Goal: Task Accomplishment & Management: Manage account settings

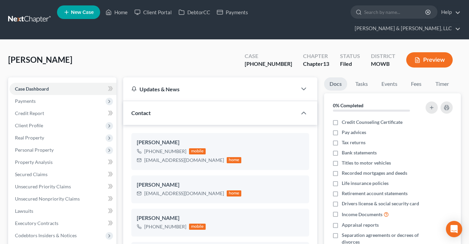
select select "6"
select select "2"
select select "0"
click at [115, 13] on link "Home" at bounding box center [116, 12] width 29 height 12
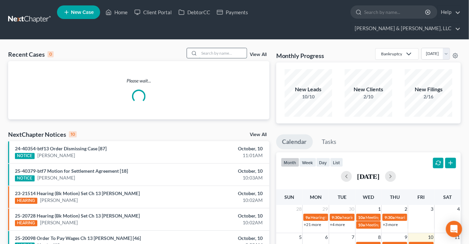
click at [216, 48] on input "search" at bounding box center [223, 53] width 48 height 10
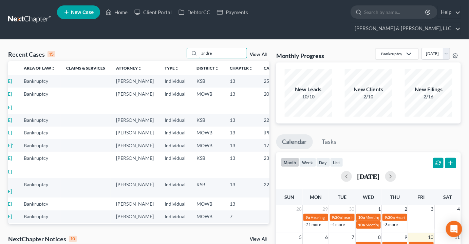
drag, startPoint x: 207, startPoint y: 42, endPoint x: 158, endPoint y: 43, distance: 48.9
click at [152, 48] on div "Recent Cases 15 andre View All" at bounding box center [138, 54] width 261 height 13
type input "bean"
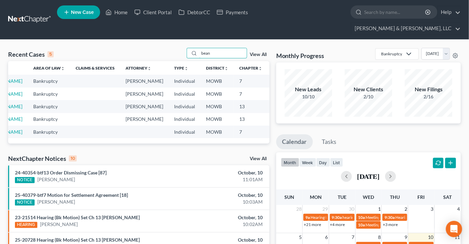
scroll to position [0, 0]
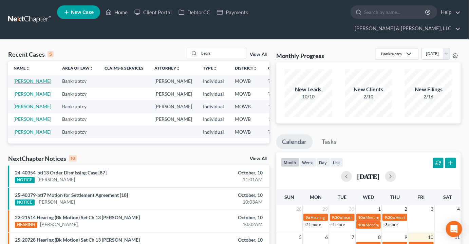
click at [18, 78] on link "Bean, Kalea" at bounding box center [33, 81] width 38 height 6
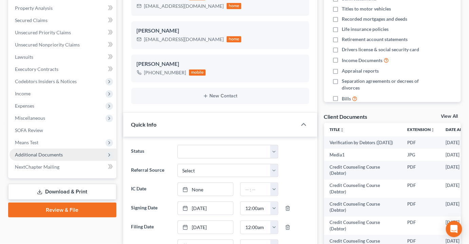
scroll to position [3380, 0]
click at [40, 152] on span "Additional Documents" at bounding box center [39, 155] width 48 height 6
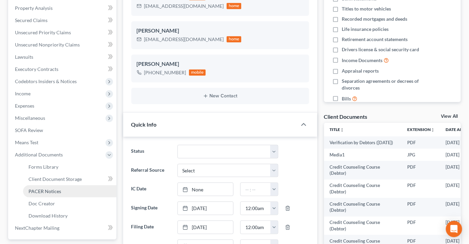
click at [43, 188] on span "PACER Notices" at bounding box center [45, 191] width 33 height 6
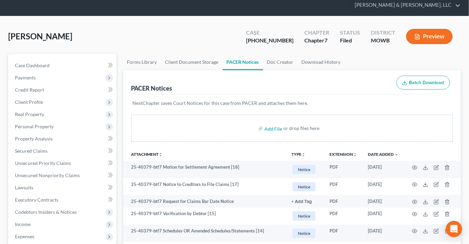
scroll to position [92, 0]
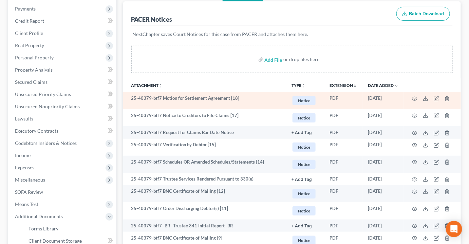
click at [410, 92] on td at bounding box center [432, 100] width 57 height 17
click at [411, 92] on td at bounding box center [432, 100] width 57 height 17
click at [416, 96] on icon "button" at bounding box center [414, 98] width 5 height 5
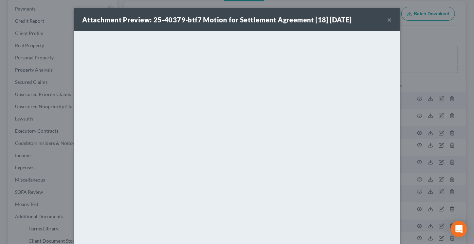
click at [387, 20] on button "×" at bounding box center [389, 20] width 5 height 8
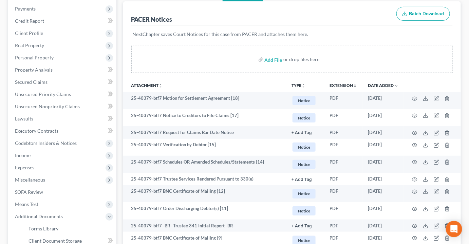
scroll to position [0, 0]
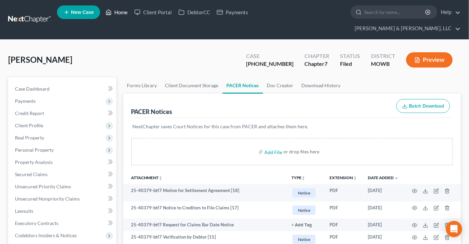
click at [121, 14] on link "Home" at bounding box center [116, 12] width 29 height 12
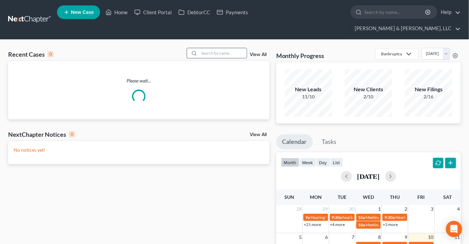
click at [235, 48] on input "search" at bounding box center [223, 53] width 48 height 10
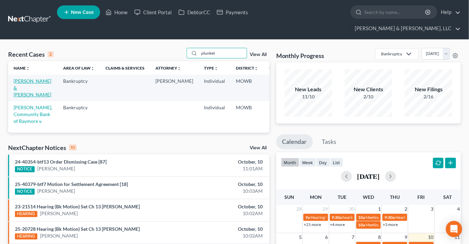
type input "plunket"
click at [18, 78] on link "Plunkett, Richard & Philip" at bounding box center [33, 87] width 38 height 19
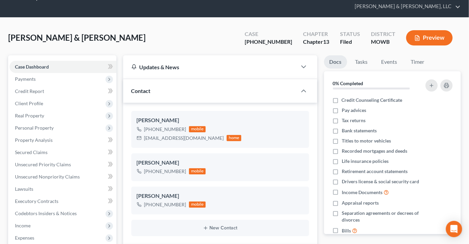
scroll to position [123, 0]
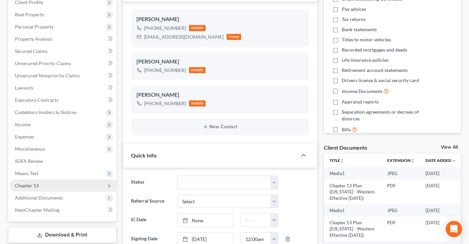
drag, startPoint x: 27, startPoint y: 175, endPoint x: 33, endPoint y: 177, distance: 6.8
click at [27, 183] on span "Chapter 13" at bounding box center [27, 186] width 24 height 6
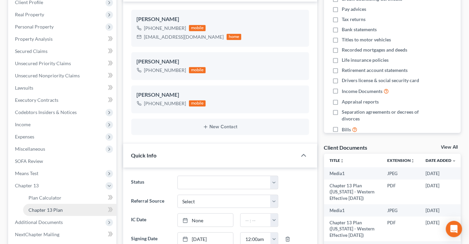
click at [50, 207] on span "Chapter 13 Plan" at bounding box center [46, 210] width 34 height 6
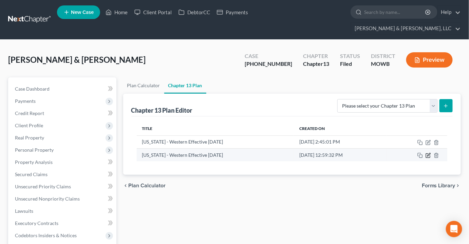
click at [430, 153] on icon "button" at bounding box center [428, 154] width 3 height 3
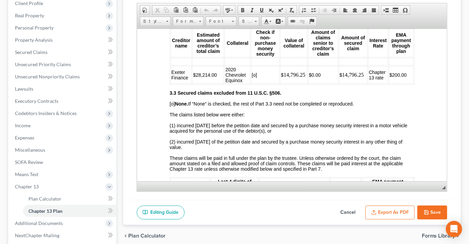
scroll to position [177, 0]
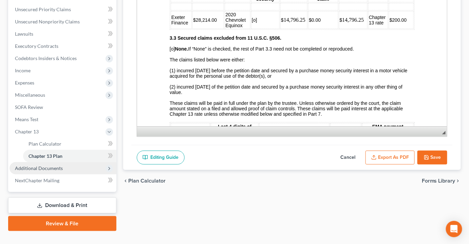
click at [44, 165] on span "Additional Documents" at bounding box center [39, 168] width 48 height 6
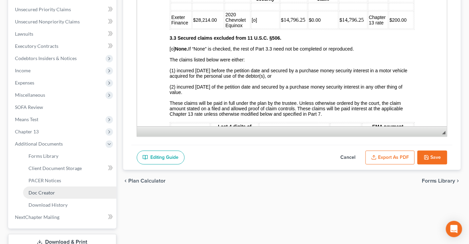
click at [49, 187] on link "Doc Creator" at bounding box center [69, 193] width 93 height 12
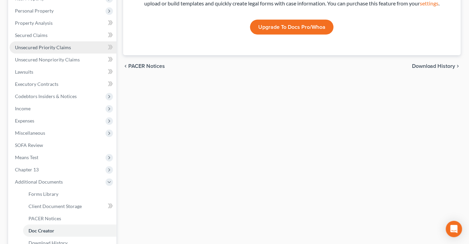
scroll to position [154, 0]
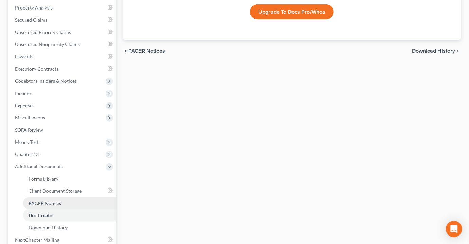
click at [47, 200] on span "PACER Notices" at bounding box center [45, 203] width 33 height 6
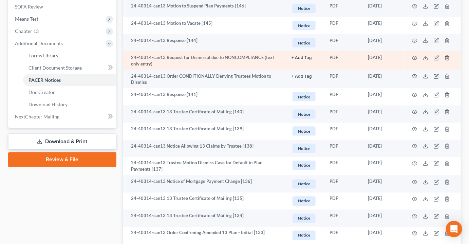
scroll to position [309, 0]
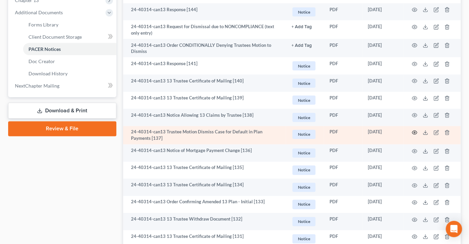
click at [413, 130] on icon "button" at bounding box center [414, 132] width 5 height 5
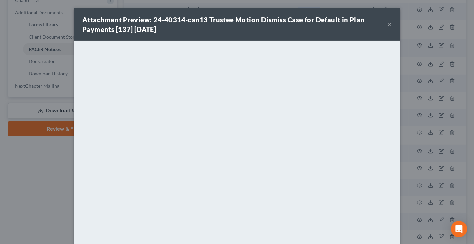
click at [387, 24] on button "×" at bounding box center [389, 24] width 5 height 8
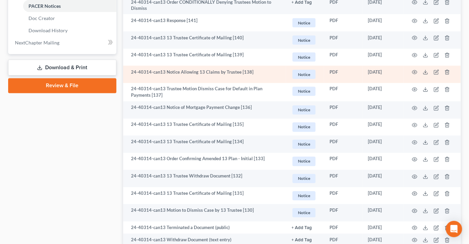
scroll to position [370, 0]
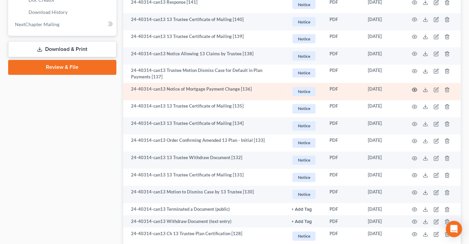
click at [413, 87] on icon "button" at bounding box center [414, 89] width 5 height 5
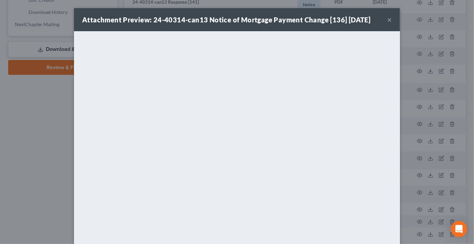
click at [389, 20] on div "Attachment Preview: 24-40314-can13 Notice of Mortgage Payment Change [136] 06/1…" at bounding box center [237, 19] width 326 height 23
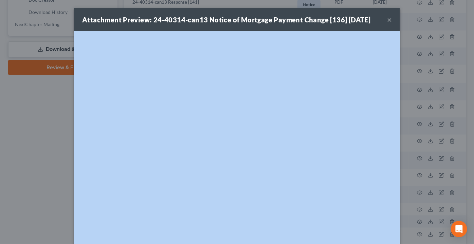
drag, startPoint x: 389, startPoint y: 20, endPoint x: 384, endPoint y: 34, distance: 15.1
click at [168, 57] on div "Attachment Preview: 24-40314-can13 Notice of Mortgage Payment Change [136] 06/1…" at bounding box center [237, 142] width 326 height 268
click at [387, 21] on button "×" at bounding box center [389, 20] width 5 height 8
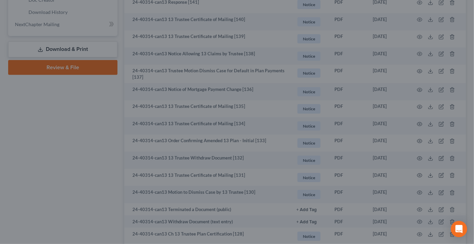
click at [385, 21] on div at bounding box center [237, 122] width 474 height 244
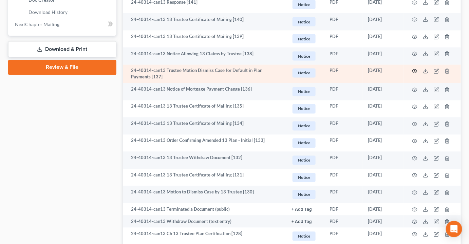
click at [416, 69] on icon "button" at bounding box center [414, 71] width 5 height 5
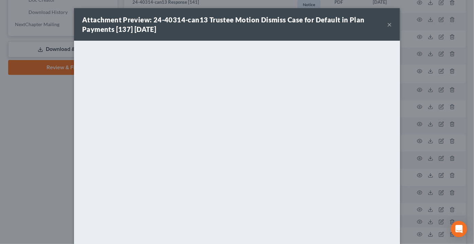
click at [387, 25] on button "×" at bounding box center [389, 24] width 5 height 8
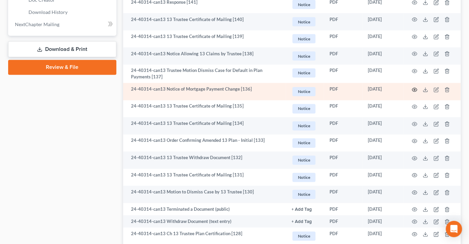
click at [414, 87] on icon "button" at bounding box center [414, 89] width 5 height 5
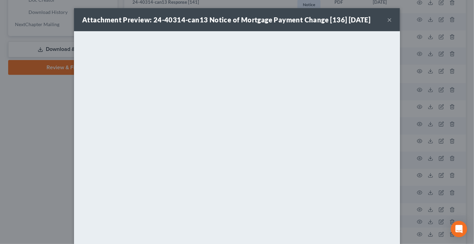
click at [387, 18] on button "×" at bounding box center [389, 20] width 5 height 8
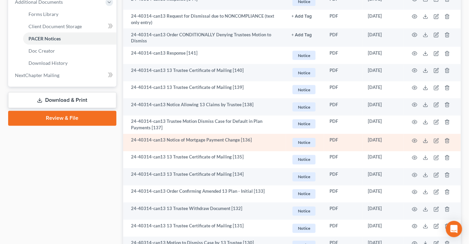
scroll to position [309, 0]
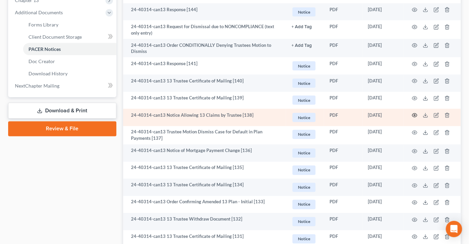
click at [416, 113] on icon "button" at bounding box center [414, 115] width 5 height 5
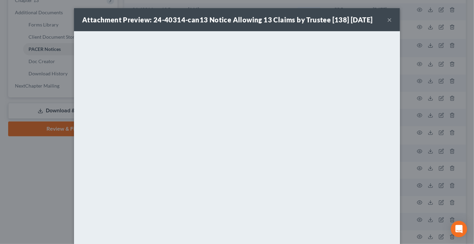
click at [387, 20] on button "×" at bounding box center [389, 20] width 5 height 8
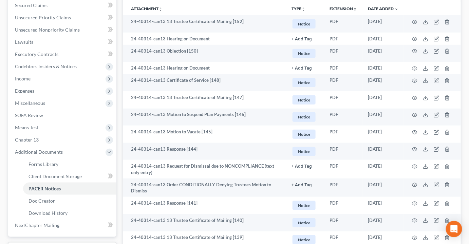
scroll to position [154, 0]
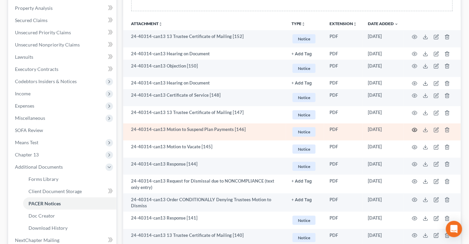
click at [413, 127] on icon "button" at bounding box center [414, 129] width 5 height 5
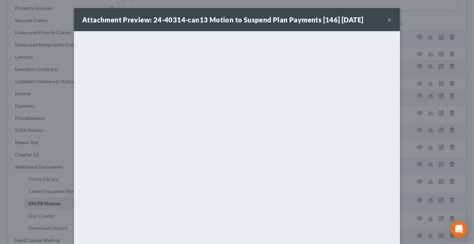
click at [387, 22] on button "×" at bounding box center [389, 20] width 5 height 8
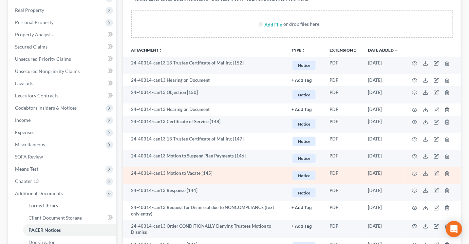
scroll to position [92, 0]
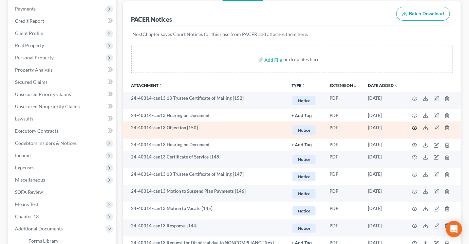
click at [415, 125] on icon "button" at bounding box center [414, 127] width 5 height 5
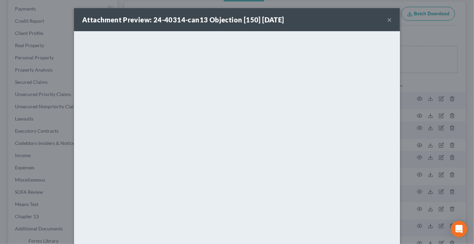
click at [388, 19] on button "×" at bounding box center [389, 20] width 5 height 8
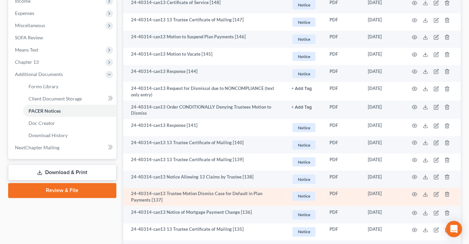
scroll to position [278, 0]
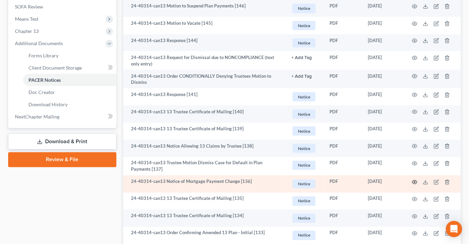
click at [418, 176] on td at bounding box center [432, 184] width 57 height 17
click at [416, 180] on icon "button" at bounding box center [415, 182] width 5 height 4
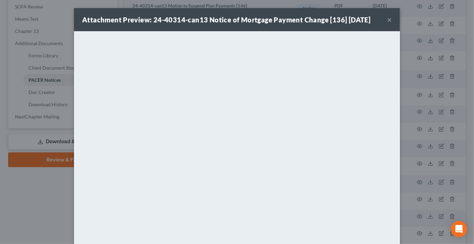
click at [387, 17] on button "×" at bounding box center [389, 20] width 5 height 8
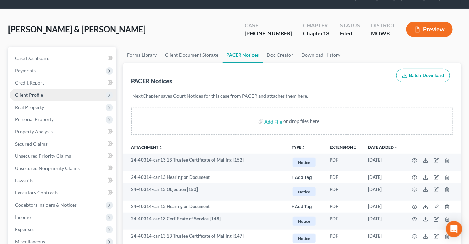
scroll to position [0, 0]
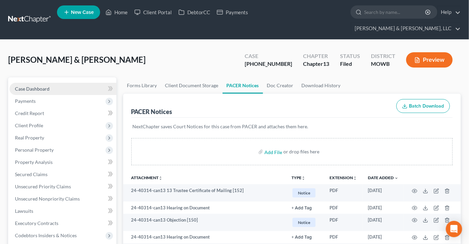
click at [24, 86] on span "Case Dashboard" at bounding box center [32, 89] width 35 height 6
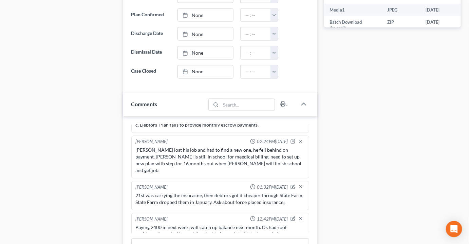
scroll to position [494, 0]
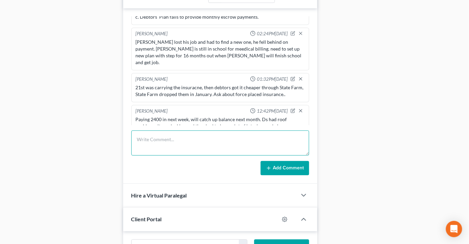
click at [190, 130] on textarea at bounding box center [220, 142] width 178 height 25
type textarea "go to $1800 in July 2026."
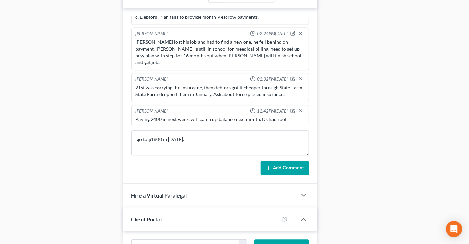
click at [292, 161] on button "Add Comment" at bounding box center [285, 168] width 49 height 14
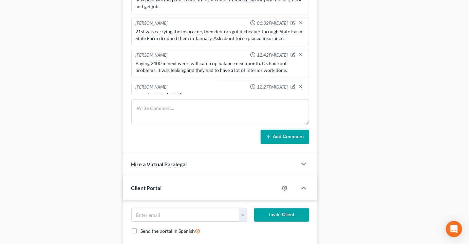
scroll to position [525, 0]
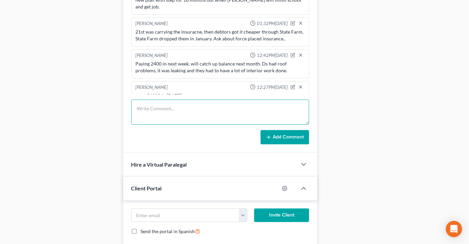
click at [171, 99] on textarea at bounding box center [220, 111] width 178 height 25
type textarea "The Trustee has loaded the escrow payment and the mortgage payment together. I …"
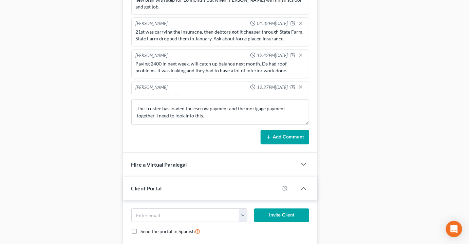
click at [278, 130] on button "Add Comment" at bounding box center [285, 137] width 49 height 14
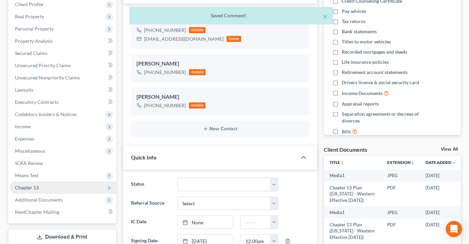
scroll to position [0, 0]
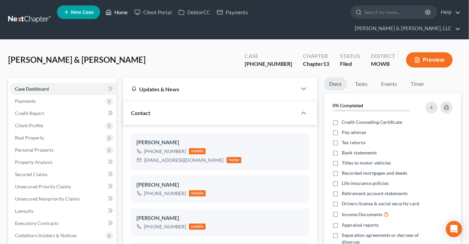
click at [119, 12] on link "Home" at bounding box center [116, 12] width 29 height 12
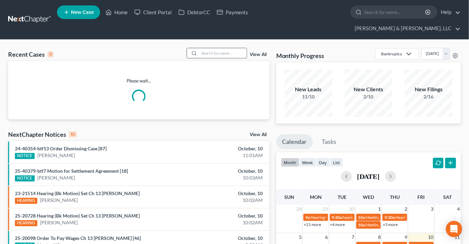
click at [224, 48] on input "search" at bounding box center [223, 53] width 48 height 10
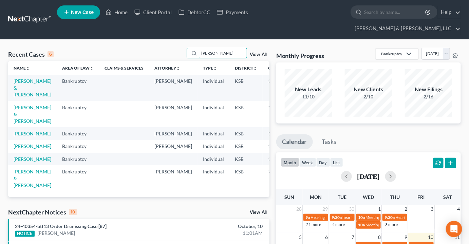
type input "drake"
click at [20, 79] on td "[PERSON_NAME] & [PERSON_NAME]" at bounding box center [32, 88] width 49 height 26
click at [19, 115] on link "[PERSON_NAME] & [PERSON_NAME]" at bounding box center [33, 114] width 38 height 19
select select "2"
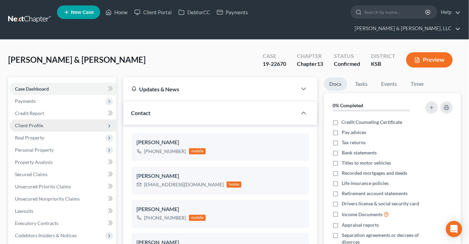
click at [44, 120] on span "Client Profile" at bounding box center [63, 126] width 107 height 12
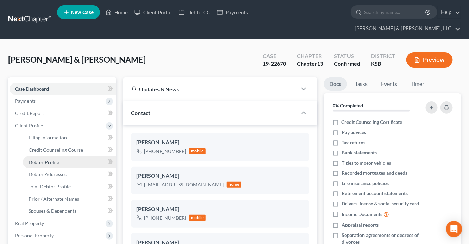
click at [49, 159] on span "Debtor Profile" at bounding box center [44, 162] width 31 height 6
select select "1"
select select "3"
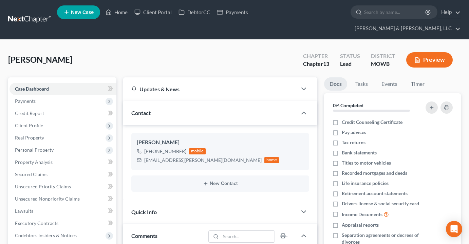
select select "0"
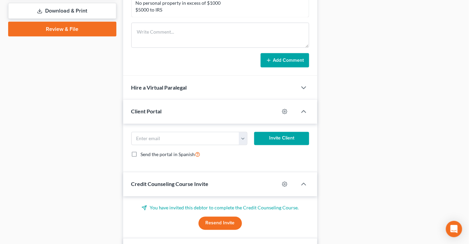
scroll to position [344, 0]
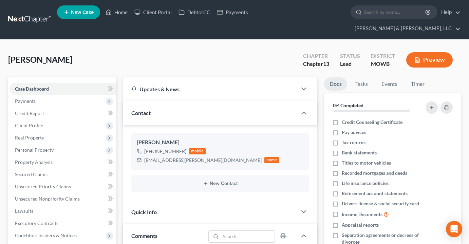
select select "0"
click at [127, 12] on link "Home" at bounding box center [116, 12] width 29 height 12
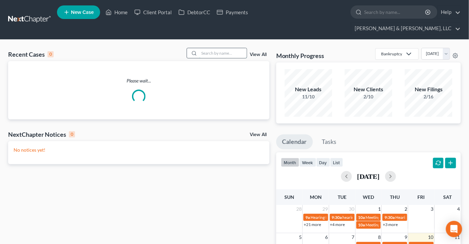
click at [226, 48] on input "search" at bounding box center [223, 53] width 48 height 10
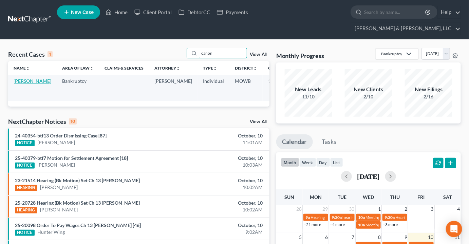
type input "canon"
click at [25, 78] on link "Canon, Richard" at bounding box center [33, 81] width 38 height 6
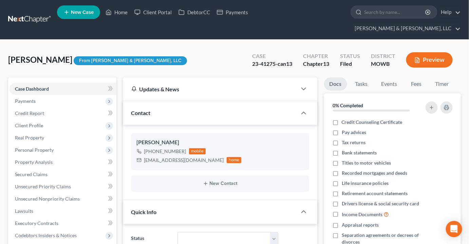
scroll to position [388, 0]
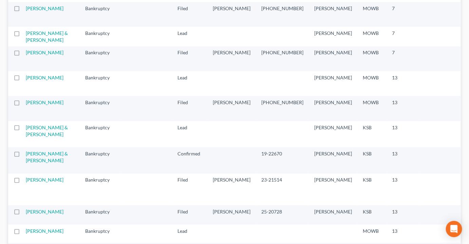
scroll to position [154, 0]
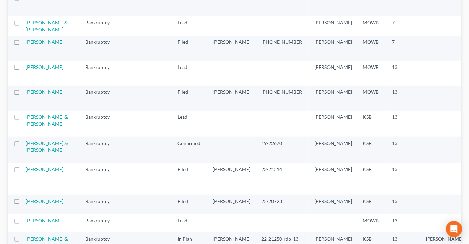
click at [35, 137] on td "[PERSON_NAME] & [PERSON_NAME]" at bounding box center [53, 124] width 54 height 26
click at [33, 127] on link "[PERSON_NAME] & [PERSON_NAME]" at bounding box center [47, 120] width 42 height 13
select select "2"
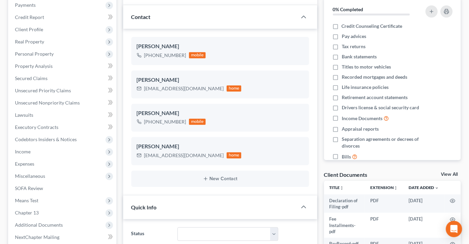
scroll to position [61, 0]
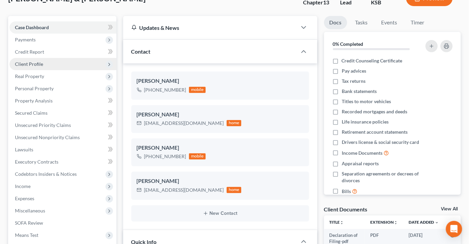
click at [26, 61] on span "Client Profile" at bounding box center [29, 64] width 28 height 6
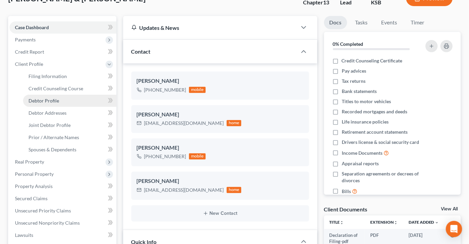
click at [48, 95] on link "Debtor Profile" at bounding box center [69, 101] width 93 height 12
select select "1"
select select "3"
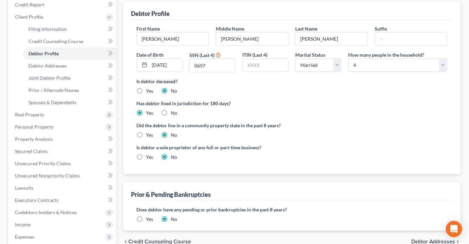
scroll to position [123, 0]
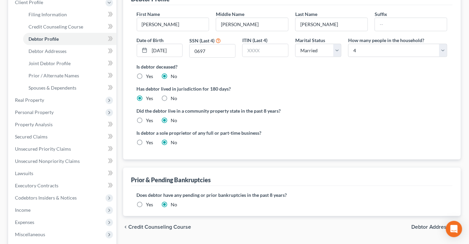
click at [146, 201] on label "Yes" at bounding box center [149, 204] width 7 height 7
click at [149, 201] on input "Yes" at bounding box center [151, 203] width 4 height 4
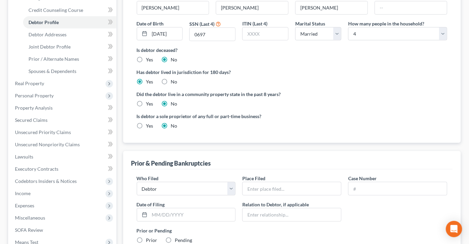
scroll to position [154, 0]
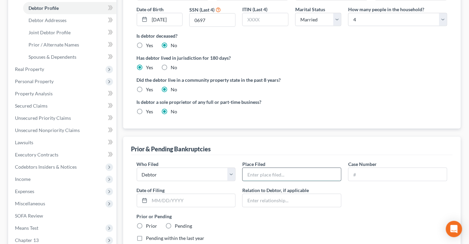
click at [267, 168] on input "text" at bounding box center [292, 174] width 98 height 13
type input "District of Kansas"
type input "19-22670"
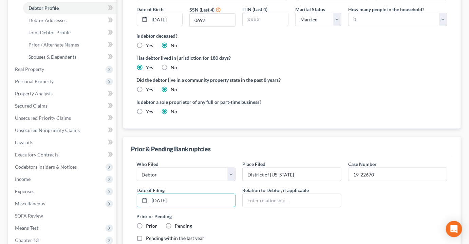
type input "12/27/19"
click at [146, 223] on label "Prior" at bounding box center [151, 226] width 11 height 7
click at [149, 223] on input "Prior" at bounding box center [151, 225] width 4 height 4
radio input "true"
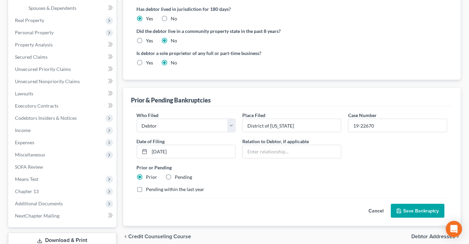
scroll to position [238, 0]
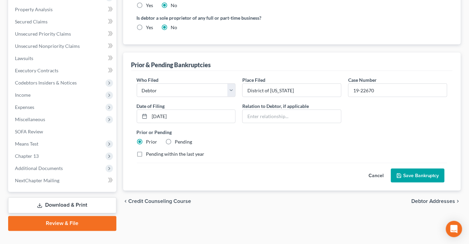
click at [416, 169] on button "Save Bankruptcy" at bounding box center [418, 176] width 54 height 14
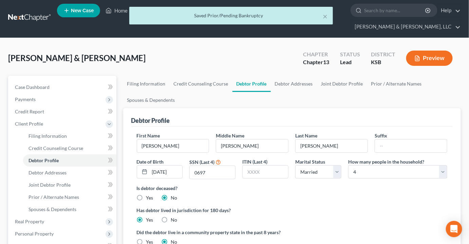
scroll to position [0, 0]
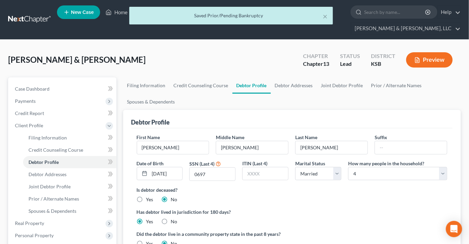
click at [115, 13] on div "× Saved Prior/Pending Bankruptcy" at bounding box center [231, 17] width 469 height 21
click at [122, 15] on div "× Saved Prior/Pending Bankruptcy" at bounding box center [231, 17] width 469 height 21
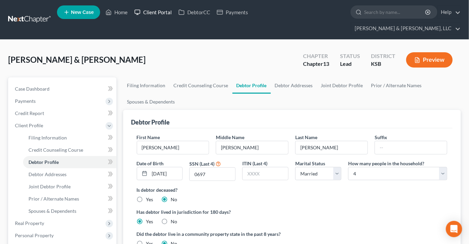
click at [147, 15] on link "Client Portal" at bounding box center [153, 12] width 44 height 12
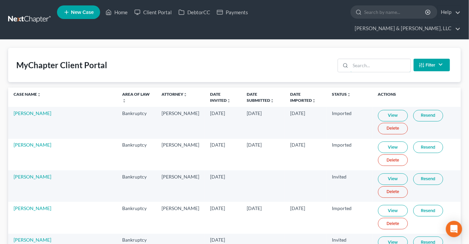
drag, startPoint x: 364, startPoint y: 52, endPoint x: 298, endPoint y: 50, distance: 66.6
click at [364, 59] on input "search" at bounding box center [381, 65] width 60 height 13
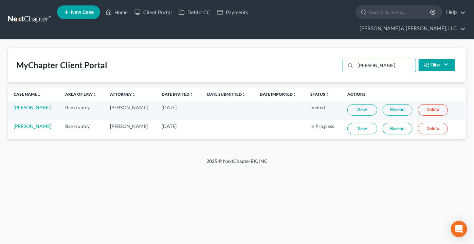
type input "drake"
click at [360, 123] on link "View" at bounding box center [362, 129] width 30 height 12
click at [24, 123] on link "David Drake" at bounding box center [33, 126] width 38 height 6
select select "2"
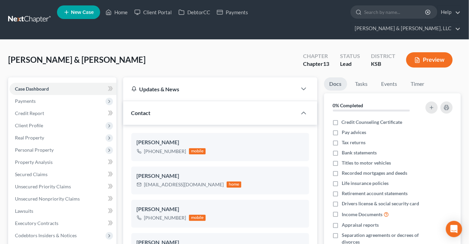
scroll to position [271, 0]
click at [41, 196] on span "Unsecured Nonpriority Claims" at bounding box center [47, 199] width 65 height 6
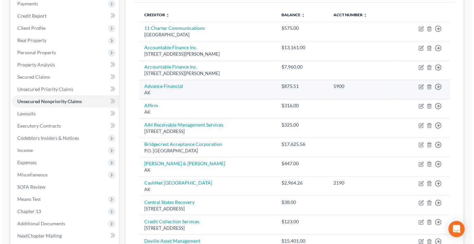
scroll to position [12, 0]
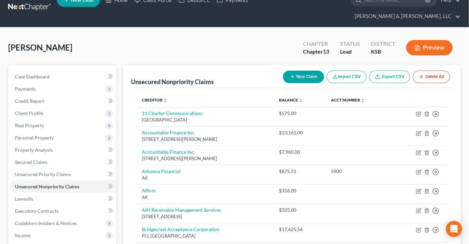
click at [306, 71] on button "New Claim" at bounding box center [303, 77] width 41 height 13
select select "0"
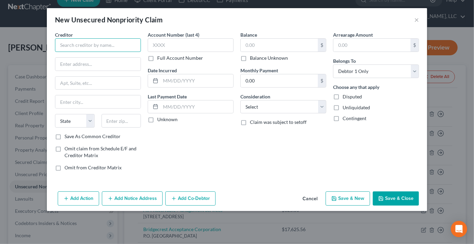
click at [90, 47] on input "text" at bounding box center [98, 45] width 86 height 14
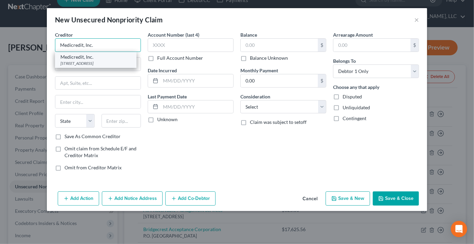
type input "Medicredit, Inc."
drag, startPoint x: 89, startPoint y: 52, endPoint x: 87, endPoint y: 57, distance: 5.3
click at [88, 54] on div "Medicredit, Inc. 13906 Promenade Green Way Ste 300, Louisville, KY 42045" at bounding box center [95, 60] width 81 height 16
type input "13906 Promenade Green Way"
type input "Ste 300"
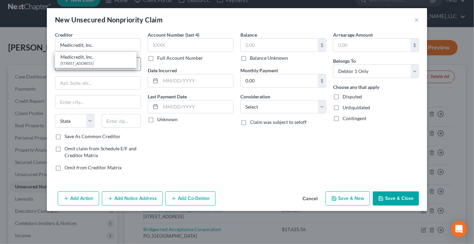
type input "Louisville"
select select "18"
type input "42045"
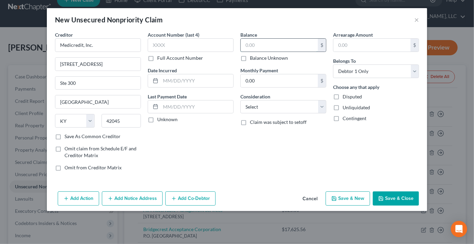
click at [266, 47] on input "text" at bounding box center [279, 45] width 77 height 13
type input "1,358.26"
click at [138, 197] on button "Add Notice Address" at bounding box center [132, 199] width 61 height 14
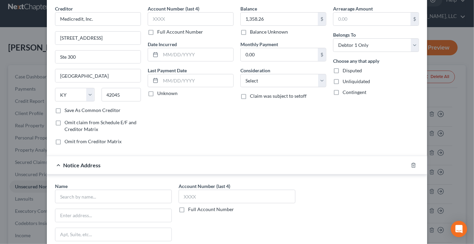
scroll to position [92, 0]
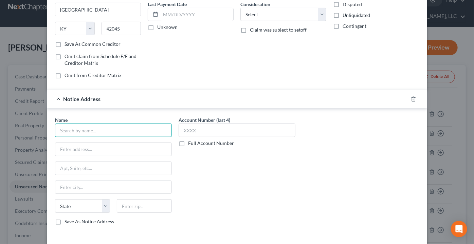
click at [89, 126] on input "text" at bounding box center [113, 131] width 117 height 14
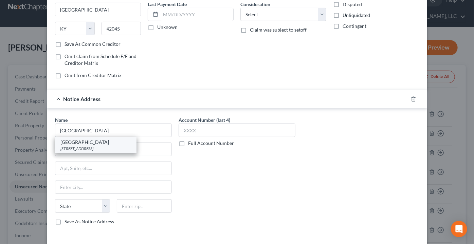
click at [127, 141] on div "Overland Park Regional Medical Center" at bounding box center [95, 142] width 71 height 7
type input "Overland Park Regional Medical Center"
type input "10500 Quivira Rd"
type input "Overland Park"
select select "17"
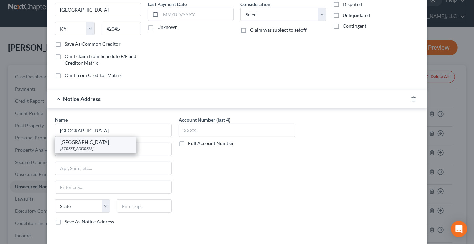
type input "66215"
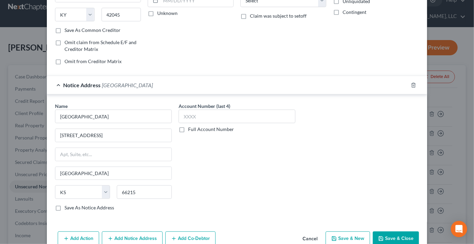
scroll to position [119, 0]
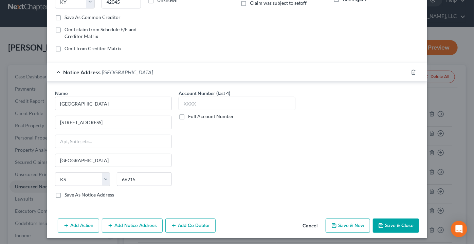
click at [403, 221] on button "Save & Close" at bounding box center [396, 226] width 46 height 14
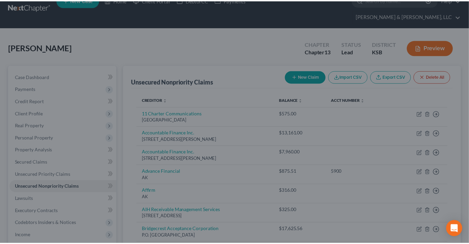
scroll to position [0, 0]
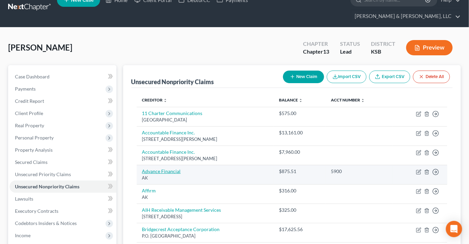
click at [170, 168] on link "Advance Financial" at bounding box center [161, 171] width 39 height 6
select select "1"
select select "10"
select select "0"
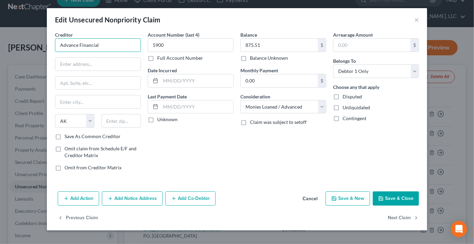
click at [120, 46] on input "Advance Financial" at bounding box center [98, 45] width 86 height 14
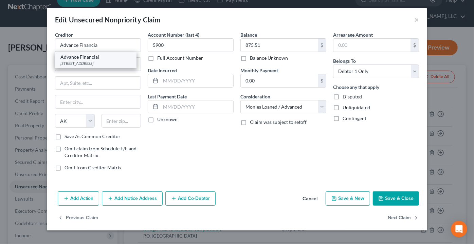
click at [80, 60] on div "100 Oceanside Dr, Nashville, TN 37204" at bounding box center [95, 63] width 71 height 6
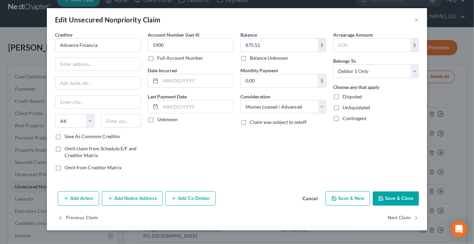
type input "Advance Financial"
type input "100 Oceanside Dr"
type input "Nashville"
select select "44"
type input "37204"
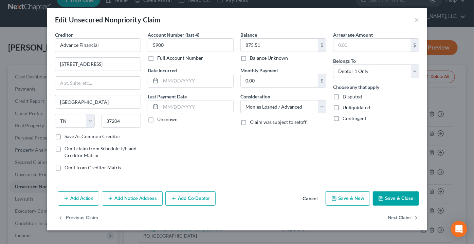
click at [392, 200] on button "Save & Close" at bounding box center [396, 199] width 46 height 14
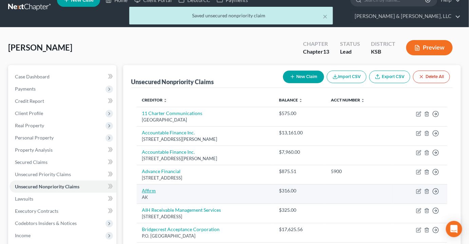
click at [150, 188] on link "Affirm" at bounding box center [149, 191] width 14 height 6
select select "1"
select select "14"
select select "0"
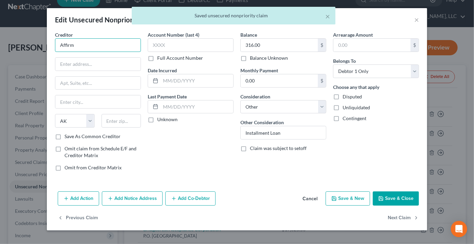
click at [119, 46] on input "Affirm" at bounding box center [98, 45] width 86 height 14
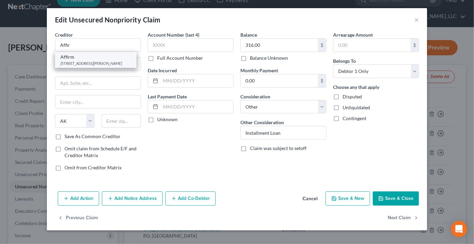
click at [69, 66] on div "30 Isabella St 4th Floor, Pittsburgh, PA 15212" at bounding box center [95, 63] width 71 height 6
type input "Affirm"
type input "30 Isabella St"
type input "4th Floor"
type input "Pittsburgh"
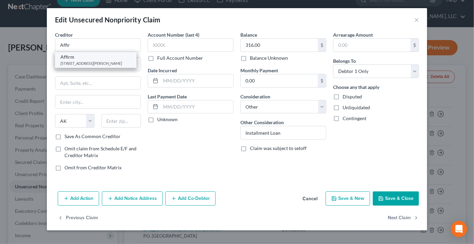
select select "39"
type input "15212"
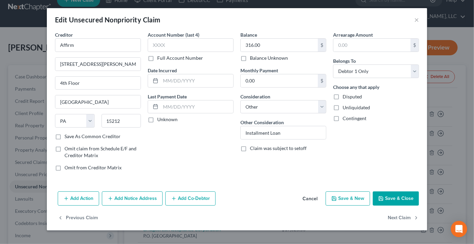
click at [396, 200] on button "Save & Close" at bounding box center [396, 199] width 46 height 14
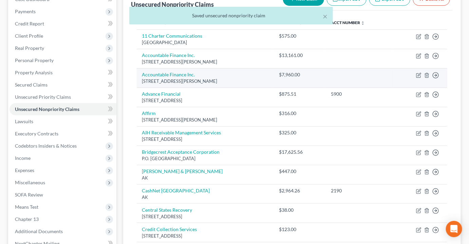
scroll to position [105, 0]
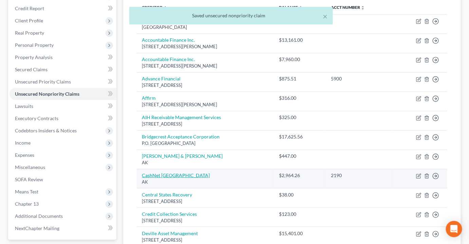
click at [161, 172] on link "CashNet USA" at bounding box center [176, 175] width 68 height 6
select select "1"
select select "10"
select select "0"
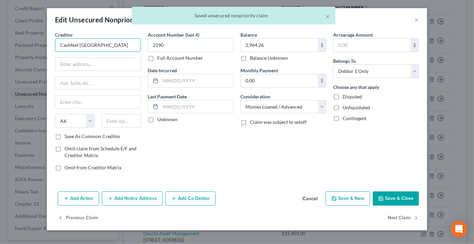
click at [117, 45] on input "CashNet USA" at bounding box center [98, 45] width 86 height 14
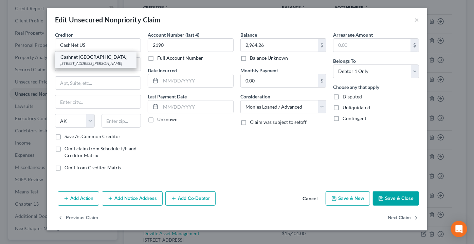
click at [91, 59] on div "Cashnet USA" at bounding box center [95, 57] width 71 height 7
type input "Cashnet USA"
type input "175 W Jackson Blvd"
type input "Ste 1000"
type input "Chicago"
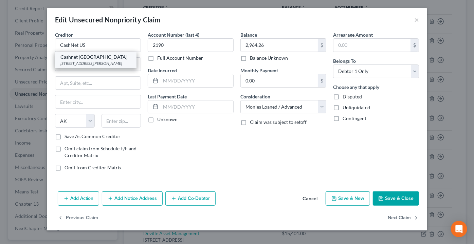
select select "14"
type input "60604"
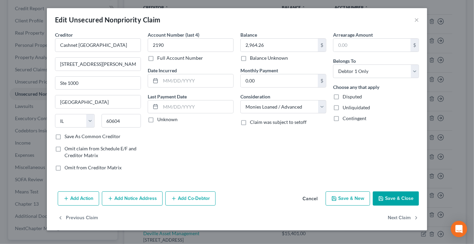
click at [401, 192] on button "Save & Close" at bounding box center [396, 199] width 46 height 14
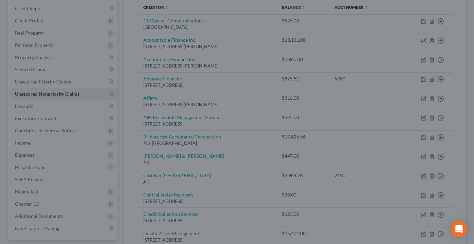
type input "0"
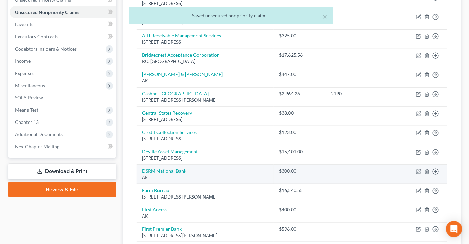
scroll to position [197, 0]
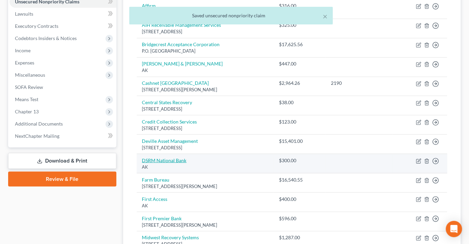
click at [163, 158] on link "DSRM National Bank" at bounding box center [164, 161] width 44 height 6
select select "1"
select select "2"
select select "0"
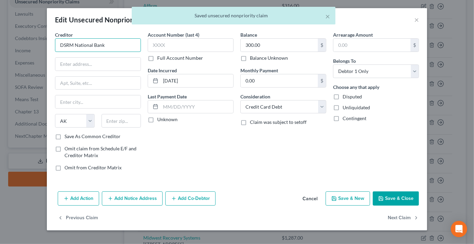
drag, startPoint x: 115, startPoint y: 45, endPoint x: 42, endPoint y: 43, distance: 73.0
click at [42, 43] on div "Edit Unsecured Nonpriority Claim × Creditor * DSRM National Bank State AL AK AR…" at bounding box center [237, 122] width 474 height 244
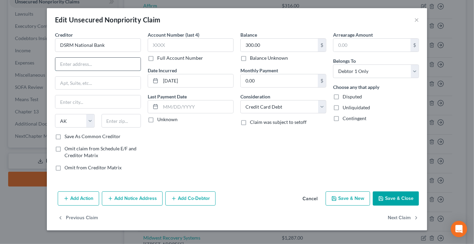
click at [117, 63] on input "text" at bounding box center [97, 64] width 85 height 13
paste input "5600 Wyoming Blvd NE, Ste 275"
type input "5600 Wyoming Blvd NE, Ste 275"
click at [127, 116] on input "text" at bounding box center [122, 121] width 40 height 14
type input "87109"
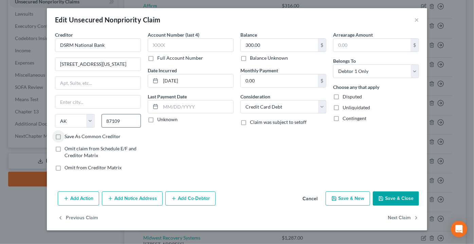
type input "Albuquerque"
select select "34"
click at [399, 202] on button "Save & Close" at bounding box center [396, 199] width 46 height 14
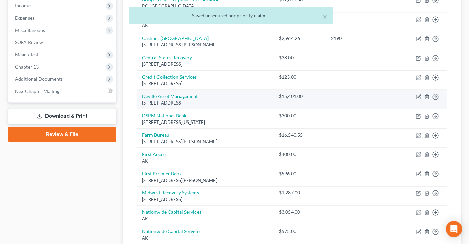
scroll to position [259, 0]
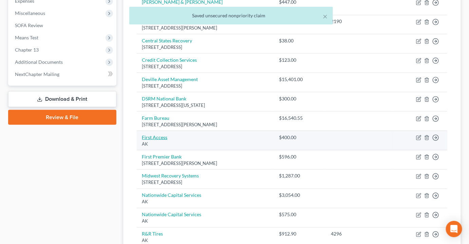
click at [153, 134] on link "First Access" at bounding box center [154, 137] width 25 height 6
select select "1"
select select "2"
select select "0"
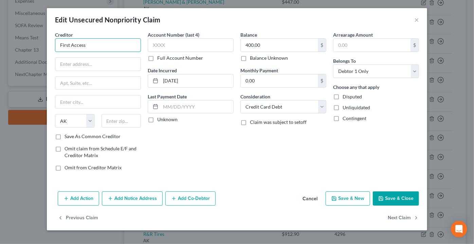
drag, startPoint x: 95, startPoint y: 44, endPoint x: 54, endPoint y: 44, distance: 40.7
click at [54, 44] on div "Creditor * First Access State AL AK AR AZ CA CO CT DE DC FL GA GU HI ID IL IN I…" at bounding box center [98, 103] width 93 height 145
click at [84, 73] on div "Creditor * First Access State AL AK AR AZ CA CO CT DE DC FL GA GU HI ID IL IN I…" at bounding box center [98, 82] width 86 height 102
click at [89, 63] on input "text" at bounding box center [97, 64] width 85 height 13
paste input "8801 E 63rd St, Ste 201"
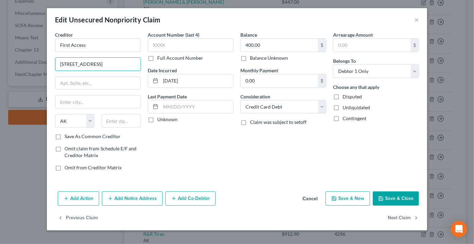
type input "8801 E 63rd St, Ste 201"
click at [119, 119] on input "text" at bounding box center [122, 121] width 40 height 14
type input "64133"
click at [381, 202] on button "Save & Close" at bounding box center [396, 199] width 46 height 14
type input "Kansas City"
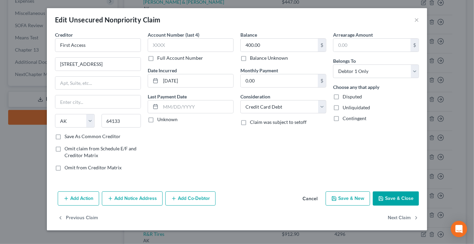
select select "26"
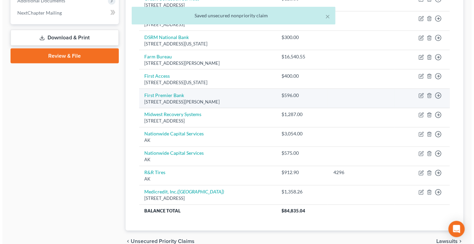
scroll to position [321, 0]
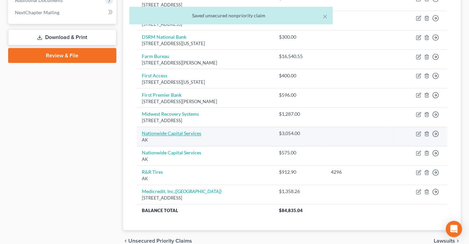
click at [184, 131] on link "Nationwide Capital Services" at bounding box center [171, 134] width 59 height 6
select select "1"
select select "0"
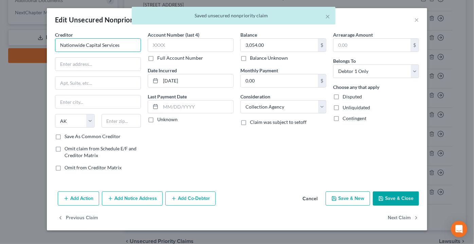
click at [128, 44] on input "Nationwide Capital Services" at bounding box center [98, 45] width 86 height 14
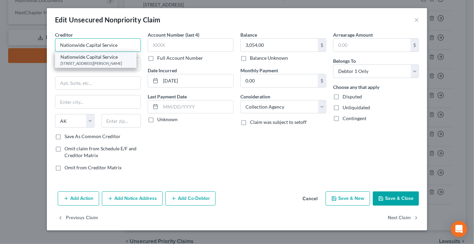
type input "Nationwide Capital Service"
click at [101, 62] on div "2764 N Green Valley Pkwy, Henderson, NV 89014" at bounding box center [95, 63] width 71 height 6
type input "2764 N Green Valley Pkwy"
type input "Henderson"
select select "31"
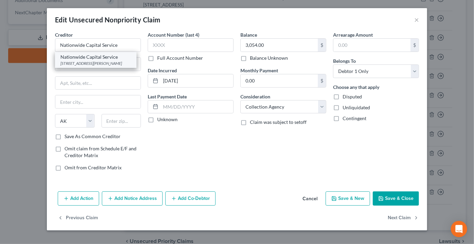
type input "89014"
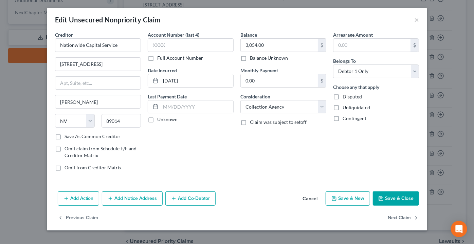
click at [402, 195] on button "Save & Close" at bounding box center [396, 199] width 46 height 14
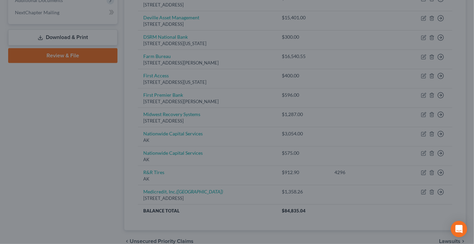
type input "0"
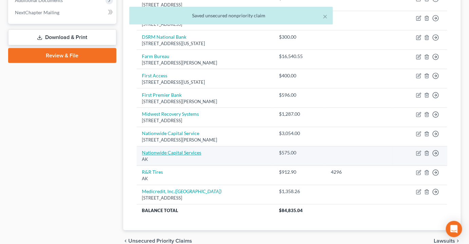
click at [178, 150] on link "Nationwide Capital Services" at bounding box center [171, 153] width 59 height 6
select select "1"
select select "0"
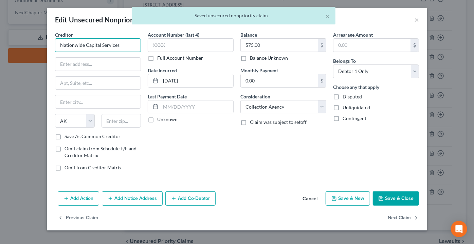
click at [125, 45] on input "Nationwide Capital Services" at bounding box center [98, 45] width 86 height 14
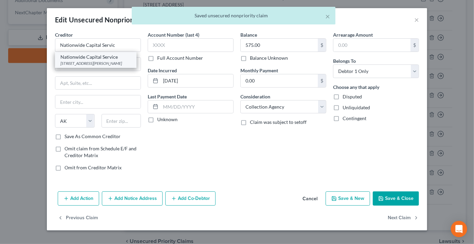
click at [108, 60] on div "2764 N Green Valley Pkwy, Henderson, NV 89014" at bounding box center [95, 63] width 71 height 6
type input "Nationwide Capital Service"
type input "2764 N Green Valley Pkwy"
type input "Henderson"
select select "31"
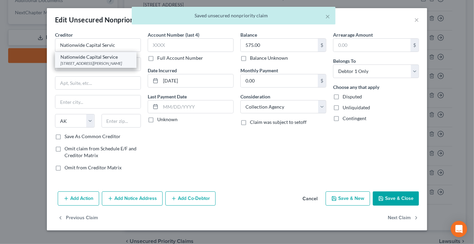
type input "89014"
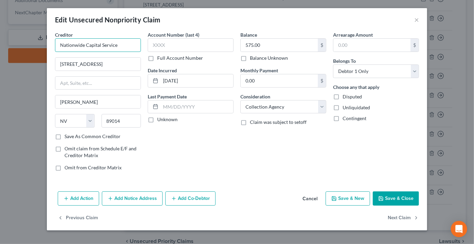
click at [130, 44] on input "Nationwide Capital Service" at bounding box center [98, 45] width 86 height 14
type input "Nationwide Capital Services"
click at [395, 197] on button "Save & Close" at bounding box center [396, 199] width 46 height 14
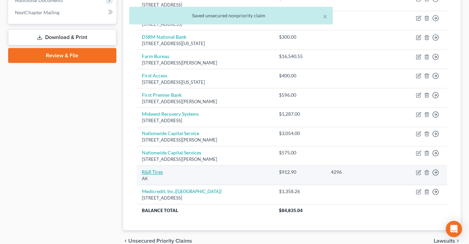
click at [154, 169] on link "R&R Tires" at bounding box center [152, 172] width 21 height 6
select select "1"
select select "6"
select select "1"
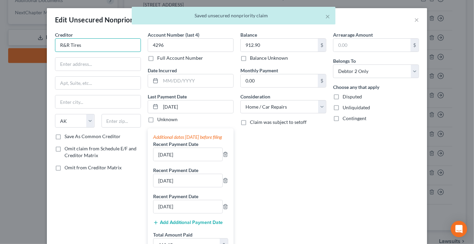
click at [97, 46] on input "R&R Tires" at bounding box center [98, 45] width 86 height 14
drag, startPoint x: 97, startPoint y: 46, endPoint x: 33, endPoint y: 39, distance: 64.2
click at [33, 39] on div "Edit Unsecured Nonpriority Claim × Creditor * R&R Tires State AL AK AR AZ CA CO…" at bounding box center [237, 122] width 474 height 244
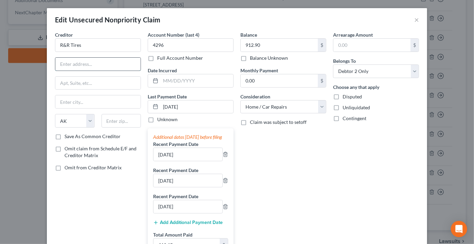
click at [83, 58] on input "text" at bounding box center [97, 64] width 85 height 13
paste input "6733 103rd St."
type input "6733 103rd St."
click at [119, 119] on input "text" at bounding box center [122, 121] width 40 height 14
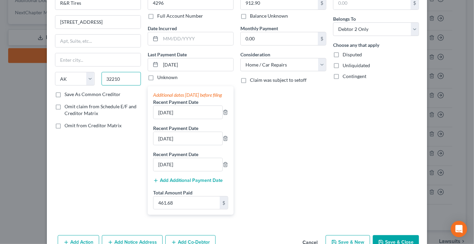
scroll to position [86, 0]
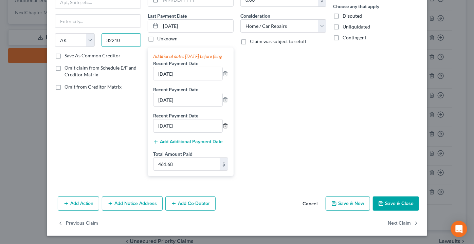
type input "32210"
click at [224, 124] on icon "button" at bounding box center [225, 125] width 5 height 5
type input "Jacksonville"
select select "9"
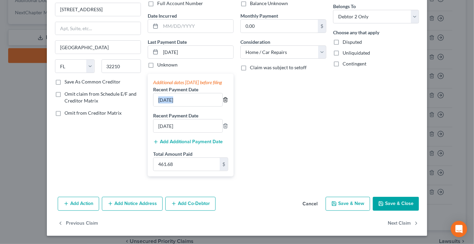
drag, startPoint x: 221, startPoint y: 106, endPoint x: 223, endPoint y: 103, distance: 4.0
click at [223, 103] on div "08/29/2025" at bounding box center [190, 100] width 75 height 14
click at [223, 101] on icon "button" at bounding box center [225, 99] width 5 height 5
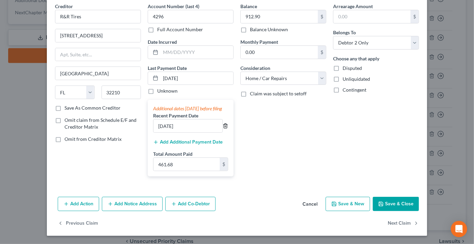
click at [223, 126] on icon "button" at bounding box center [225, 125] width 5 height 5
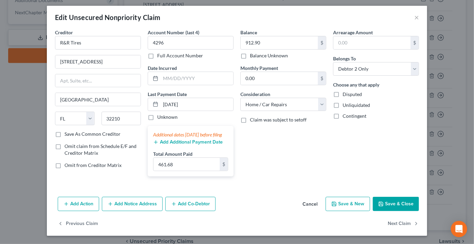
scroll to position [8, 0]
type input "0"
drag, startPoint x: 205, startPoint y: 96, endPoint x: 183, endPoint y: 105, distance: 24.2
click at [194, 100] on div "Last Payment Date 09/26/2025 Unknown" at bounding box center [191, 106] width 86 height 30
drag, startPoint x: 200, startPoint y: 98, endPoint x: 145, endPoint y: 102, distance: 54.8
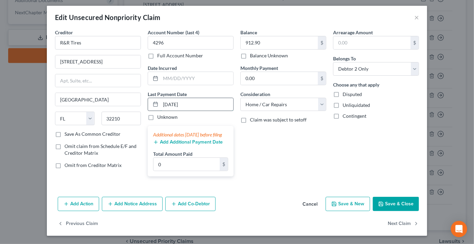
click at [148, 102] on div "09/26/2025" at bounding box center [191, 105] width 86 height 14
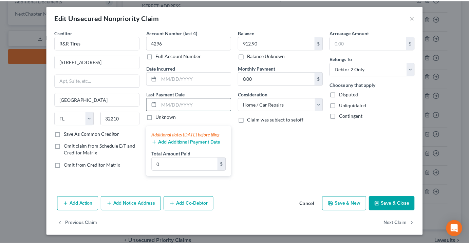
scroll to position [0, 0]
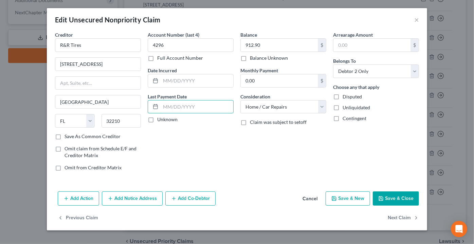
click at [409, 199] on button "Save & Close" at bounding box center [396, 199] width 46 height 14
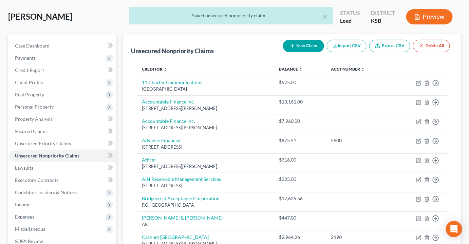
scroll to position [74, 0]
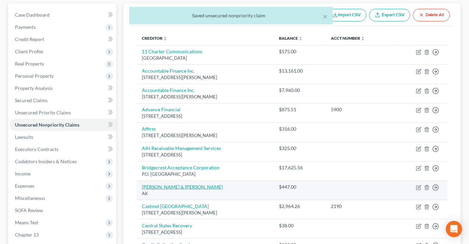
click at [157, 184] on link "Caine & Weiner" at bounding box center [182, 187] width 81 height 6
select select "1"
select select "0"
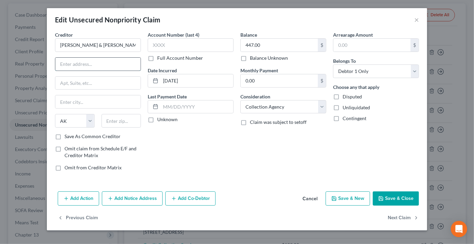
click at [90, 66] on input "text" at bounding box center [97, 64] width 85 height 13
paste input "5805 Sepulveda Blvd., 4th Floor,"
type input "5805 Sepulveda Blvd., 4th Floor,"
click at [124, 122] on input "text" at bounding box center [122, 121] width 40 height 14
type input "91411"
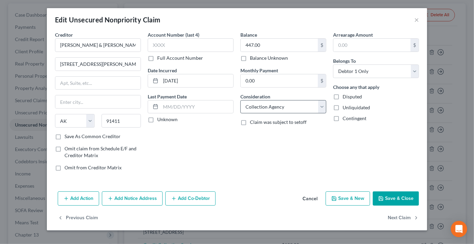
type input "Van Nuys"
select select "4"
click at [390, 194] on button "Save & Close" at bounding box center [396, 199] width 46 height 14
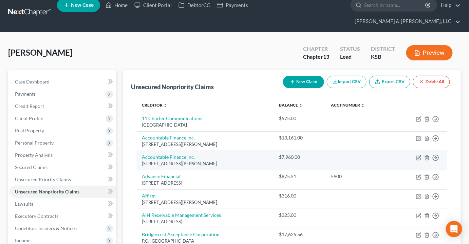
scroll to position [0, 0]
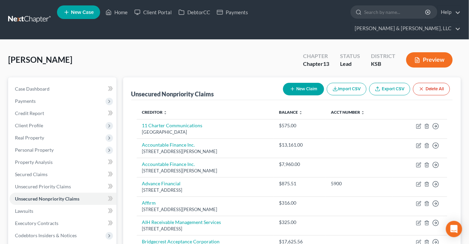
click at [299, 83] on button "New Claim" at bounding box center [303, 89] width 41 height 13
select select "0"
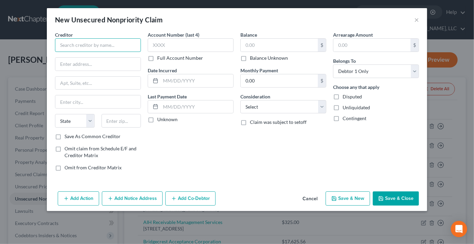
click at [81, 43] on input "text" at bounding box center [98, 45] width 86 height 14
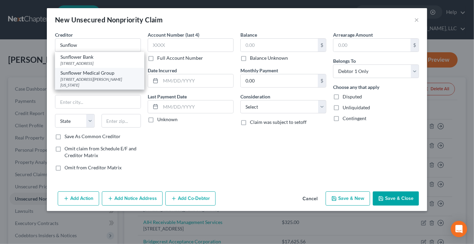
click at [78, 75] on div "Sunflower Medical Group" at bounding box center [99, 73] width 78 height 7
type input "Sunflower Medical Group"
type input "240 Hutton Rd"
type input "Kansas City"
select select "17"
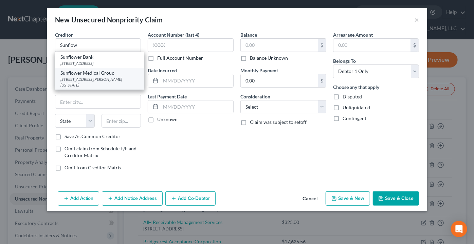
type input "66109"
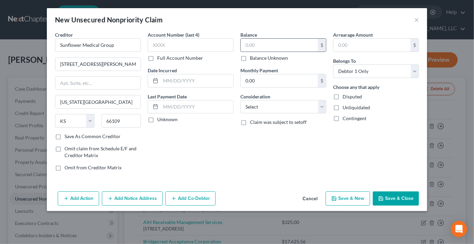
click at [278, 46] on input "text" at bounding box center [279, 45] width 77 height 13
type input "71.08"
click at [397, 197] on button "Save & Close" at bounding box center [396, 199] width 46 height 14
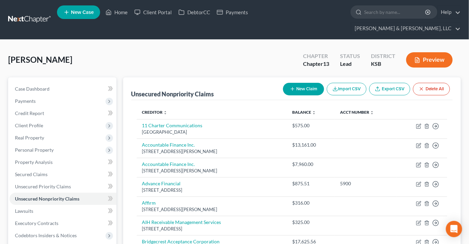
click at [298, 83] on button "New Claim" at bounding box center [303, 89] width 41 height 13
select select "0"
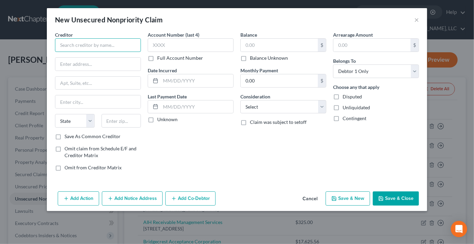
click at [90, 45] on input "text" at bounding box center [98, 45] width 86 height 14
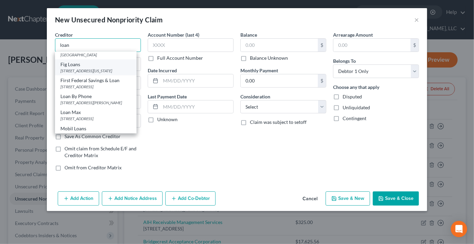
scroll to position [61, 0]
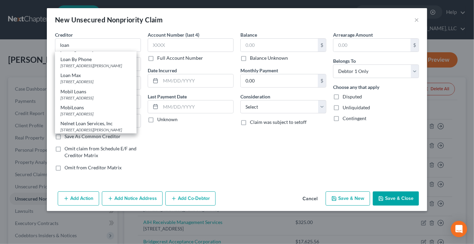
click at [83, 79] on div "Loan Max" at bounding box center [95, 75] width 71 height 7
type input "Loan Max"
type input "831 W 6th Ave"
type input "Emporia"
select select "17"
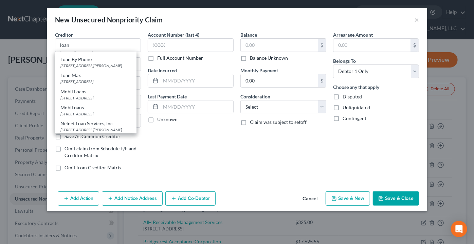
type input "66801"
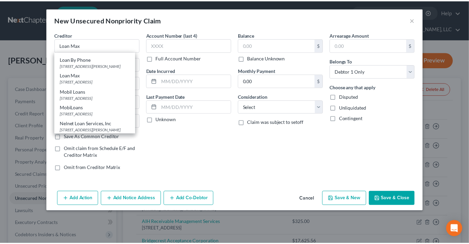
scroll to position [0, 0]
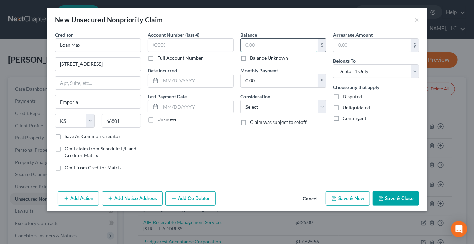
click at [258, 45] on input "text" at bounding box center [279, 45] width 77 height 13
type input "464.28"
click at [397, 203] on button "Save & Close" at bounding box center [396, 199] width 46 height 14
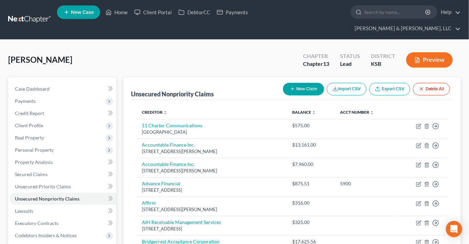
click at [305, 83] on button "New Claim" at bounding box center [303, 89] width 41 height 13
select select "0"
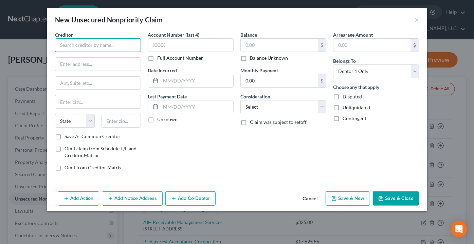
click at [105, 42] on input "text" at bounding box center [98, 45] width 86 height 14
drag, startPoint x: 107, startPoint y: 44, endPoint x: 48, endPoint y: 47, distance: 58.8
click at [48, 47] on div "Creditor * Anderson Financial Services State AL AK AR AZ CA CO CT DE DC FL GA G…" at bounding box center [237, 110] width 380 height 158
type input "Anderson Financial Services"
click at [106, 64] on input "text" at bounding box center [97, 64] width 85 height 13
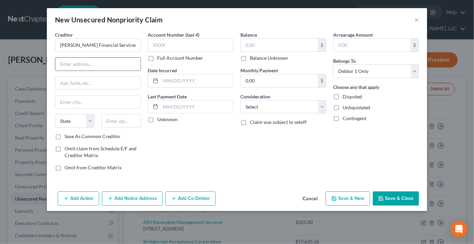
paste input "3601 SW Topeka Blvd."
type input "3601 SW Topeka Blvd."
click at [127, 116] on input "text" at bounding box center [122, 121] width 40 height 14
type input "66611"
type input "Topeka"
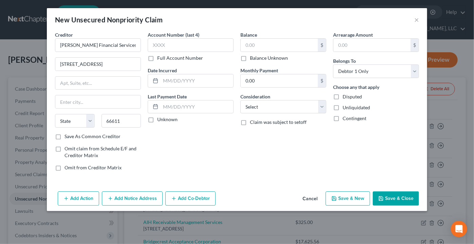
select select "17"
click at [264, 45] on input "text" at bounding box center [279, 45] width 77 height 13
click at [250, 59] on label "Balance Unknown" at bounding box center [269, 58] width 38 height 7
click at [253, 59] on input "Balance Unknown" at bounding box center [255, 57] width 4 height 4
checkbox input "true"
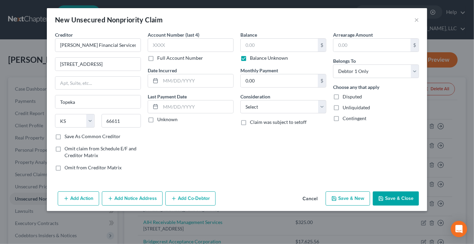
type input "0.00"
click at [398, 196] on button "Save & Close" at bounding box center [396, 199] width 46 height 14
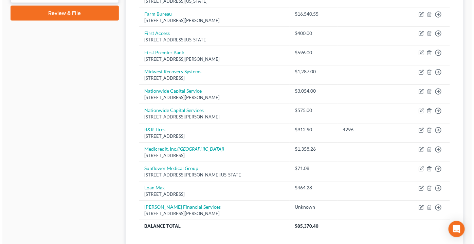
scroll to position [370, 0]
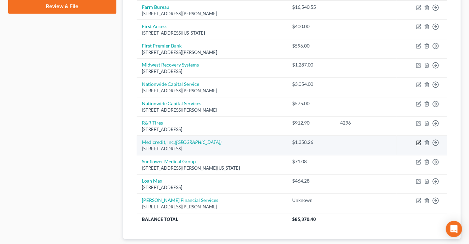
click at [418, 140] on icon "button" at bounding box center [418, 142] width 5 height 5
select select "18"
select select "0"
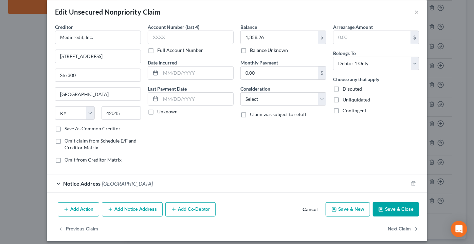
scroll to position [12, 0]
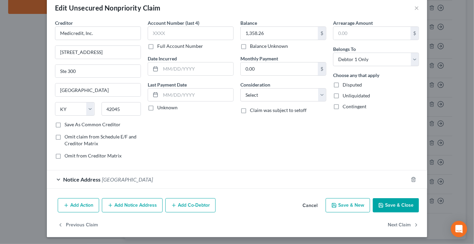
click at [135, 204] on button "Add Notice Address" at bounding box center [132, 205] width 61 height 14
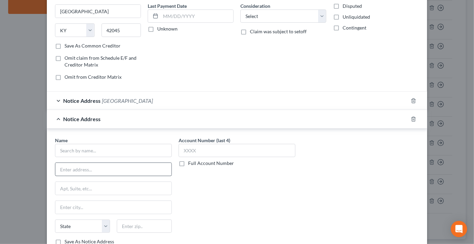
scroll to position [105, 0]
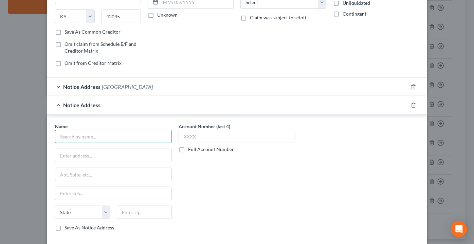
click at [72, 141] on input "text" at bounding box center [113, 137] width 117 height 14
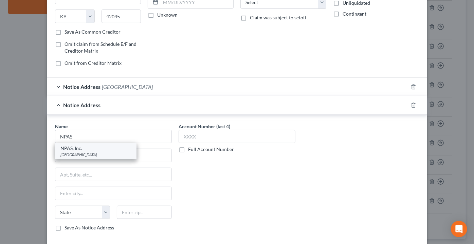
click at [71, 148] on div "NPAS, Inc." at bounding box center [95, 148] width 71 height 7
type input "NPAS, Inc."
type input "PO Box 99400"
type input "Louisville"
select select "18"
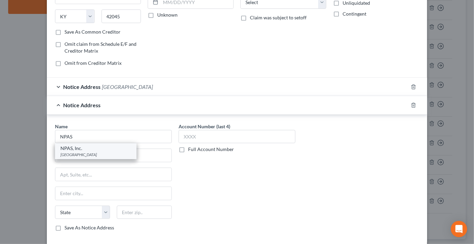
type input "40269"
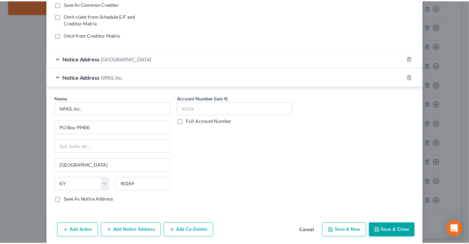
scroll to position [157, 0]
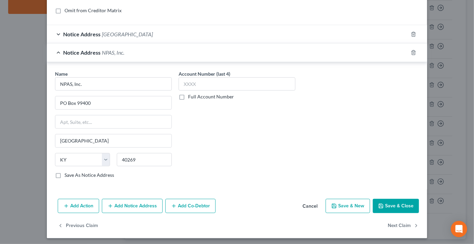
click at [395, 204] on button "Save & Close" at bounding box center [396, 206] width 46 height 14
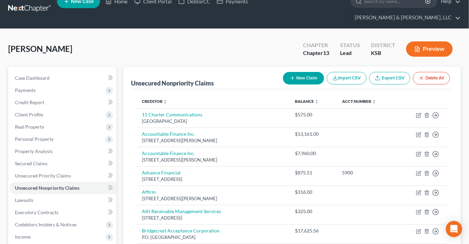
scroll to position [0, 0]
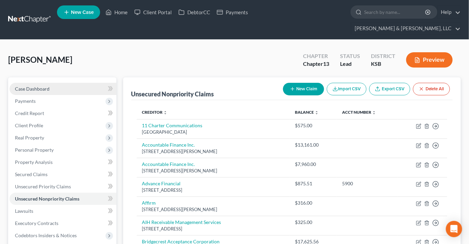
click at [28, 86] on span "Case Dashboard" at bounding box center [32, 89] width 35 height 6
select select "2"
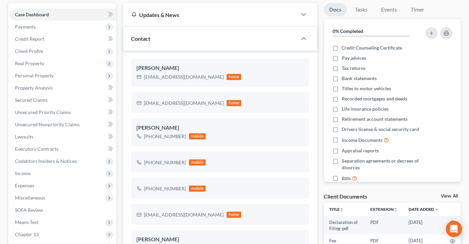
scroll to position [61, 0]
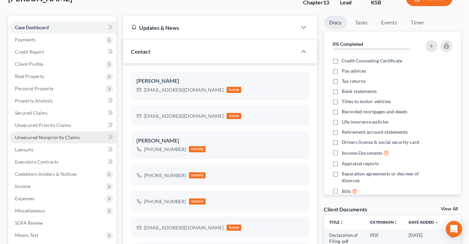
click at [30, 134] on span "Unsecured Nonpriority Claims" at bounding box center [47, 137] width 65 height 6
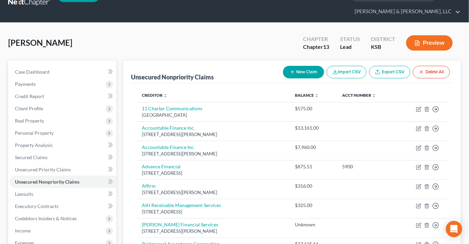
scroll to position [31, 0]
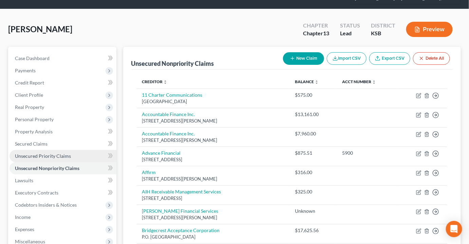
click at [51, 153] on span "Unsecured Priority Claims" at bounding box center [43, 156] width 56 height 6
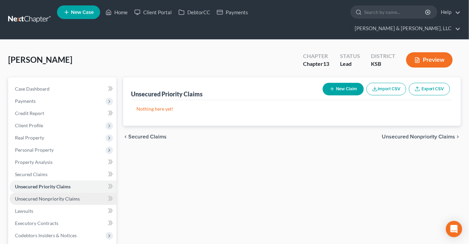
click at [56, 196] on span "Unsecured Nonpriority Claims" at bounding box center [47, 199] width 65 height 6
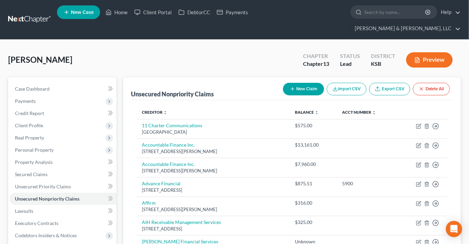
click at [301, 83] on button "New Claim" at bounding box center [303, 89] width 41 height 13
select select "0"
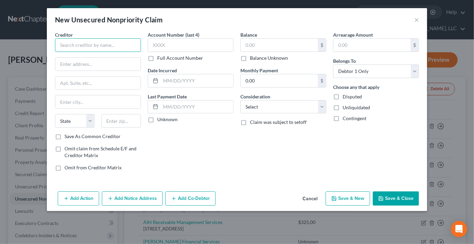
click at [85, 44] on input "text" at bounding box center [98, 45] width 86 height 14
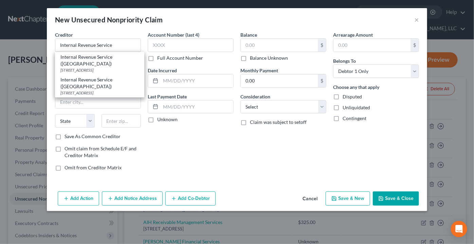
click at [81, 57] on div "Internal Revenue Service (KS)" at bounding box center [99, 61] width 78 height 14
type input "Internal Revenue Service (KS)"
type input "PO Box 7346"
type input "Philadelphia"
select select "39"
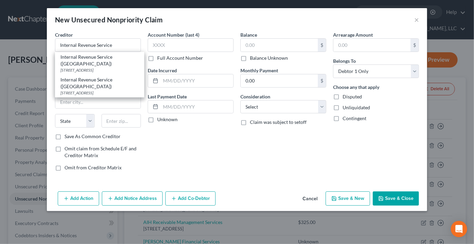
type input "19101"
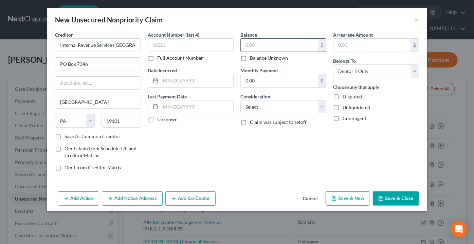
click at [256, 43] on input "text" at bounding box center [279, 45] width 77 height 13
type input "10,000"
click at [136, 202] on button "Add Notice Address" at bounding box center [132, 199] width 61 height 14
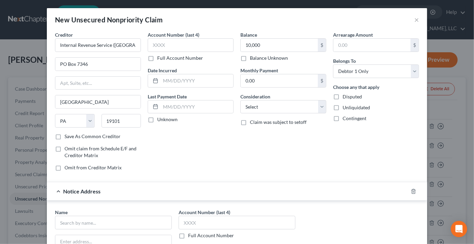
scroll to position [61, 0]
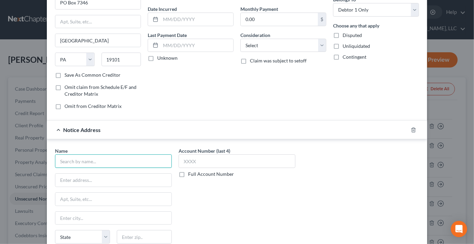
click at [87, 161] on input "text" at bounding box center [113, 161] width 117 height 14
type input "K"
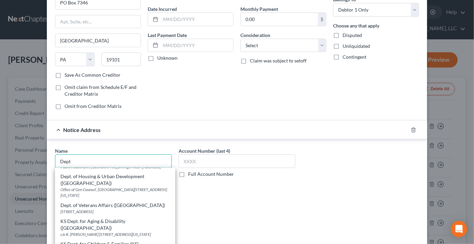
scroll to position [185, 0]
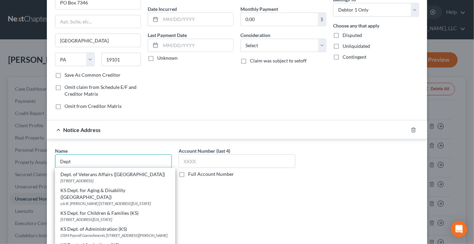
drag, startPoint x: 61, startPoint y: 161, endPoint x: 19, endPoint y: 163, distance: 42.8
click at [19, 163] on div "New Unsecured Nonpriority Claim × Creditor * Internal Revenue Service (KS) PO B…" at bounding box center [237, 122] width 474 height 244
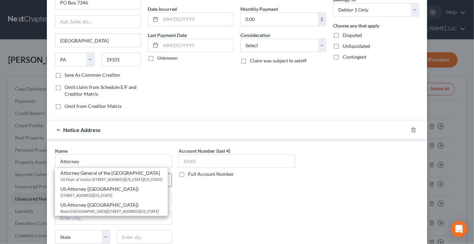
click at [88, 181] on div "US Dept. of Justice 950 Pennsylvania Avenue, NW, Washington, DC 20530" at bounding box center [111, 180] width 102 height 6
type input "Attorney General of the United States"
type input "US Dept. of Justice"
type input "950 Pennsylvania Avenue, NW"
type input "Washington"
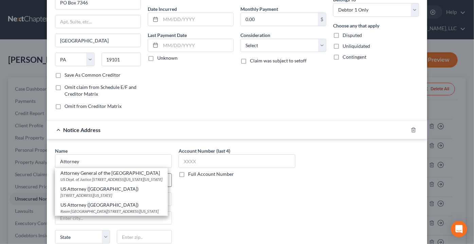
select select "8"
type input "20530"
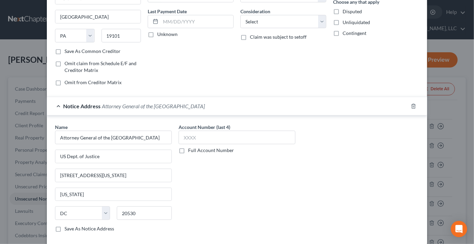
scroll to position [119, 0]
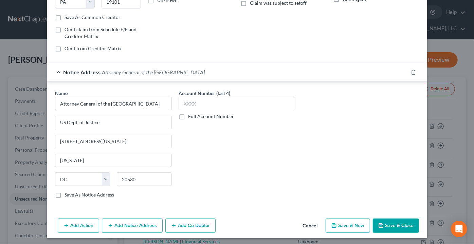
click at [121, 224] on button "Add Notice Address" at bounding box center [132, 226] width 61 height 14
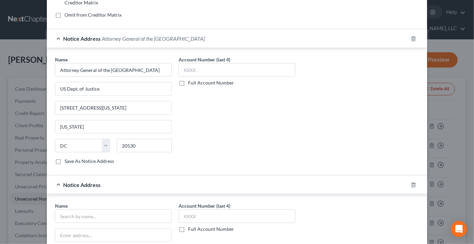
scroll to position [212, 0]
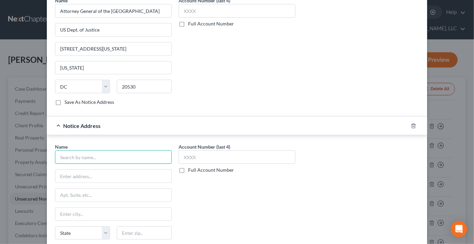
click at [100, 153] on input "text" at bounding box center [113, 157] width 117 height 14
click at [99, 153] on input "text" at bounding box center [113, 157] width 117 height 14
click at [100, 154] on input "text" at bounding box center [113, 157] width 117 height 14
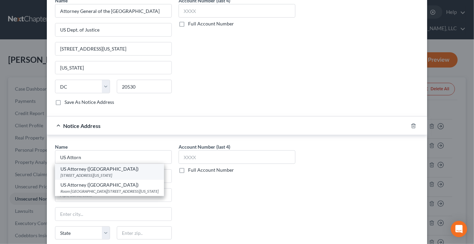
click at [71, 169] on div "US Attorney (KS)" at bounding box center [109, 169] width 98 height 7
type input "US Attorney (KS)"
type input "500 State Ave"
type input "Ste 360"
type input "Kansas City"
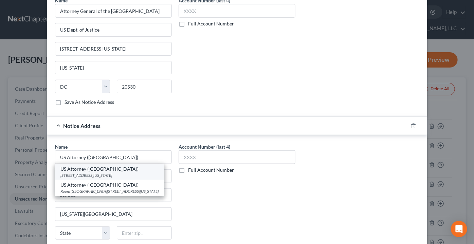
select select "17"
type input "66101"
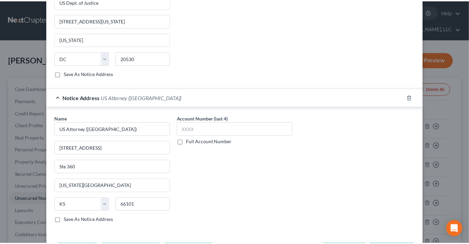
scroll to position [265, 0]
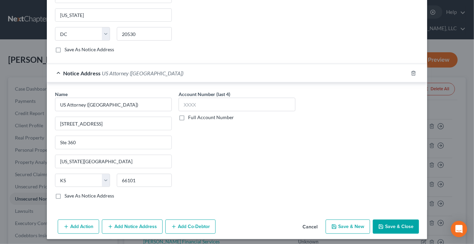
click at [384, 226] on button "Save & Close" at bounding box center [396, 227] width 46 height 14
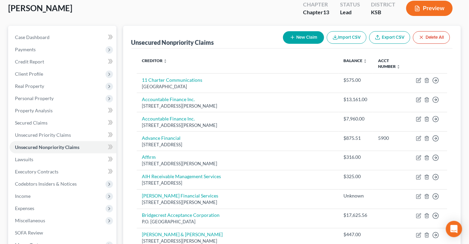
scroll to position [61, 0]
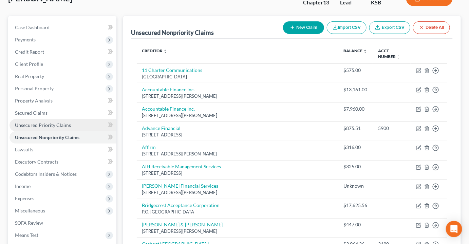
click at [23, 122] on span "Unsecured Priority Claims" at bounding box center [43, 125] width 56 height 6
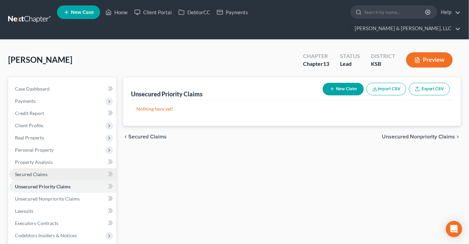
click at [30, 168] on link "Secured Claims" at bounding box center [63, 174] width 107 height 12
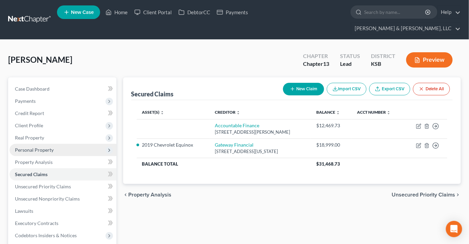
click at [37, 147] on span "Personal Property" at bounding box center [34, 150] width 39 height 6
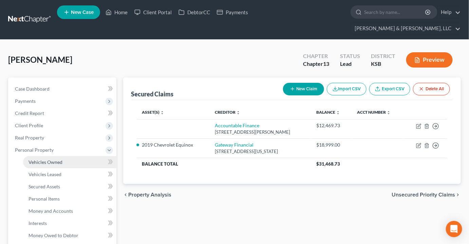
click at [40, 156] on link "Vehicles Owned" at bounding box center [69, 162] width 93 height 12
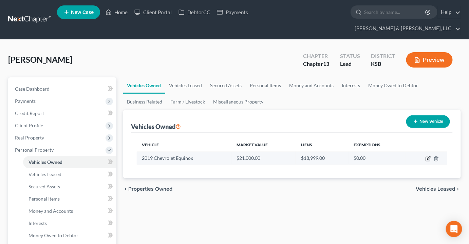
click at [428, 156] on icon "button" at bounding box center [428, 158] width 5 height 5
select select "0"
select select "7"
select select "1"
select select "23"
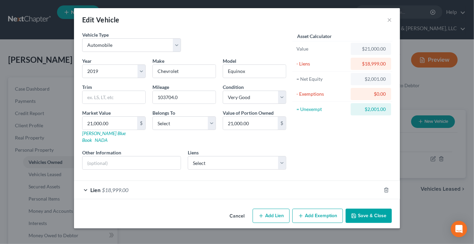
click at [120, 187] on span "$18,999.00" at bounding box center [115, 190] width 26 height 6
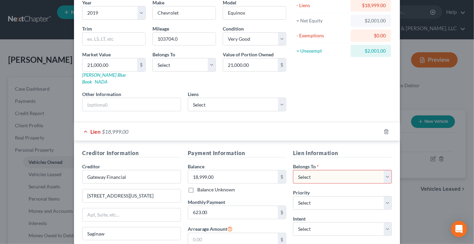
scroll to position [61, 0]
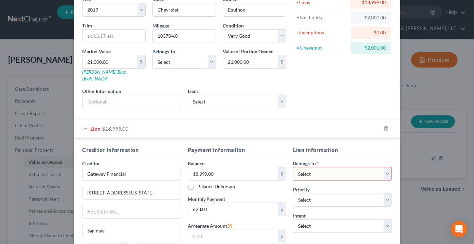
click at [312, 167] on select "Select Debtor 1 Only Debtor 2 Only Debtor 1 And Debtor 2 Only At Least One Of T…" at bounding box center [342, 174] width 99 height 14
click at [293, 167] on select "Select Debtor 1 Only Debtor 2 Only Debtor 1 And Debtor 2 Only At Least One Of T…" at bounding box center [342, 174] width 99 height 14
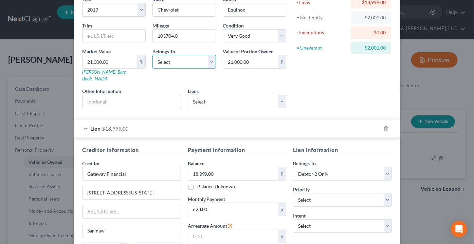
click at [161, 63] on select "Select Debtor 1 Only Debtor 2 Only Debtor 1 And Debtor 2 Only At Least One Of T…" at bounding box center [183, 62] width 63 height 14
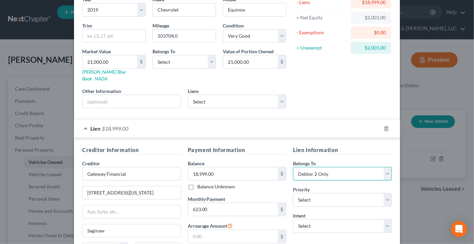
click at [311, 167] on select "Select Debtor 1 Only Debtor 2 Only Debtor 1 And Debtor 2 Only At Least One Of T…" at bounding box center [342, 174] width 99 height 14
select select "0"
click at [293, 167] on select "Select Debtor 1 Only Debtor 2 Only Debtor 1 And Debtor 2 Only At Least One Of T…" at bounding box center [342, 174] width 99 height 14
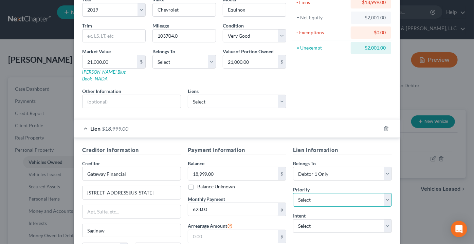
click at [317, 194] on select "Select 1st 2nd 3rd 4th 5th 6th 7th 8th 9th 10th 11th 12th 13th 14th 15th 16th 1…" at bounding box center [342, 200] width 99 height 14
select select "0"
click at [293, 193] on select "Select 1st 2nd 3rd 4th 5th 6th 7th 8th 9th 10th 11th 12th 13th 14th 15th 16th 1…" at bounding box center [342, 200] width 99 height 14
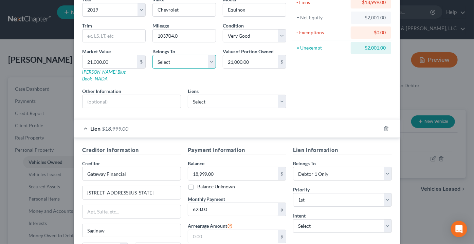
click at [159, 63] on select "Select Debtor 1 Only Debtor 2 Only Debtor 1 And Debtor 2 Only At Least One Of T…" at bounding box center [183, 62] width 63 height 14
click at [152, 55] on select "Select Debtor 1 Only Debtor 2 Only Debtor 1 And Debtor 2 Only At Least One Of T…" at bounding box center [183, 62] width 63 height 14
click at [175, 61] on select "Select Debtor 1 Only Debtor 2 Only Debtor 1 And Debtor 2 Only At Least One Of T…" at bounding box center [183, 62] width 63 height 14
select select "1"
click at [152, 55] on select "Select Debtor 1 Only Debtor 2 Only Debtor 1 And Debtor 2 Only At Least One Of T…" at bounding box center [183, 62] width 63 height 14
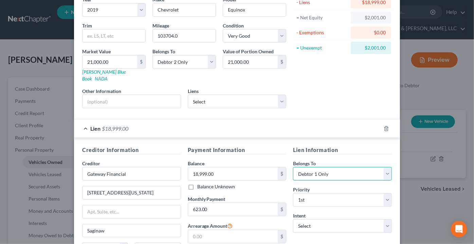
click at [316, 167] on select "Select Debtor 1 Only Debtor 2 Only Debtor 1 And Debtor 2 Only At Least One Of T…" at bounding box center [342, 174] width 99 height 14
select select "1"
click at [293, 167] on select "Select Debtor 1 Only Debtor 2 Only Debtor 1 And Debtor 2 Only At Least One Of T…" at bounding box center [342, 174] width 99 height 14
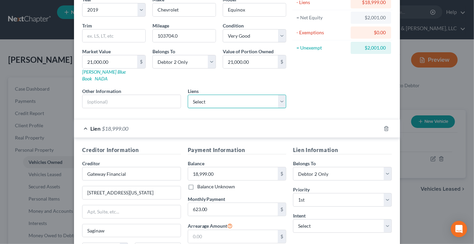
click at [246, 95] on select "Select Accountable Finance - $12,469.73" at bounding box center [237, 102] width 99 height 14
click at [188, 95] on select "Select Accountable Finance - $12,469.73" at bounding box center [237, 102] width 99 height 14
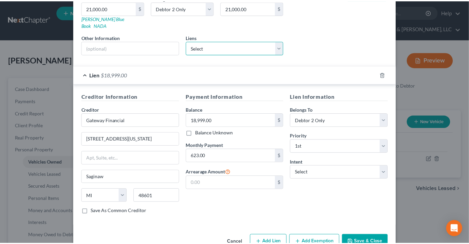
scroll to position [125, 0]
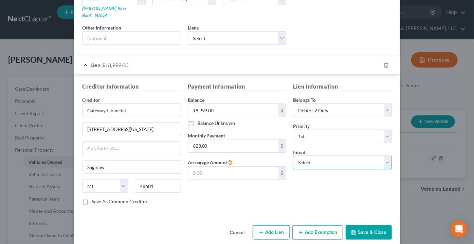
click at [324, 156] on select "Select Surrender Redeem Reaffirm Avoid Other" at bounding box center [342, 163] width 99 height 14
select select "2"
click at [293, 156] on select "Select Surrender Redeem Reaffirm Avoid Other" at bounding box center [342, 163] width 99 height 14
click at [380, 225] on button "Save & Close" at bounding box center [369, 232] width 46 height 14
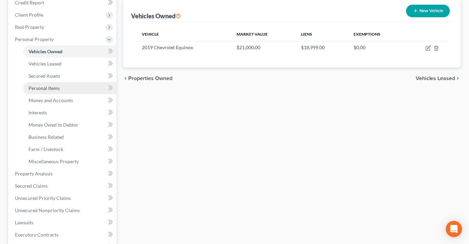
scroll to position [123, 0]
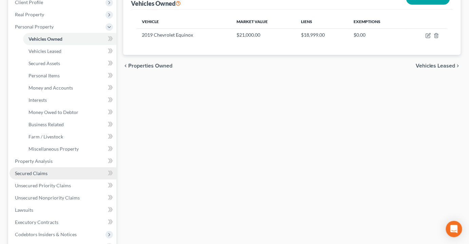
click at [29, 170] on span "Secured Claims" at bounding box center [31, 173] width 33 height 6
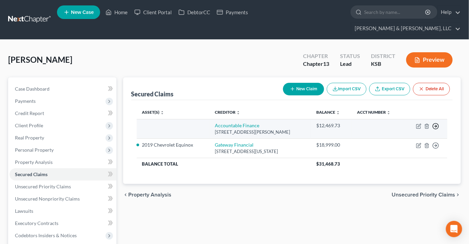
click at [438, 123] on icon "button" at bounding box center [436, 126] width 7 height 7
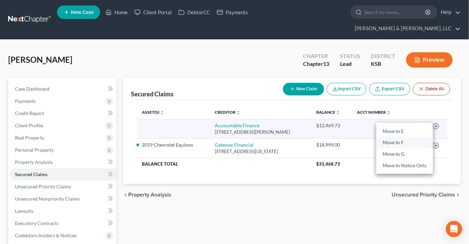
click at [402, 137] on link "Move to F" at bounding box center [405, 143] width 57 height 12
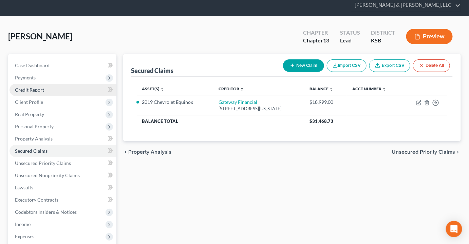
scroll to position [61, 0]
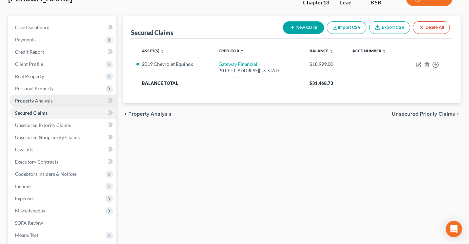
click at [24, 98] on span "Property Analysis" at bounding box center [34, 101] width 38 height 6
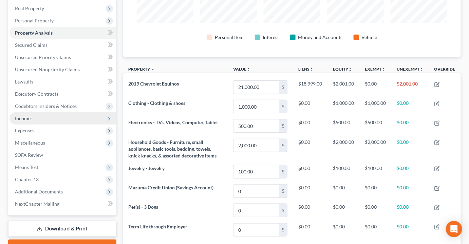
scroll to position [92, 0]
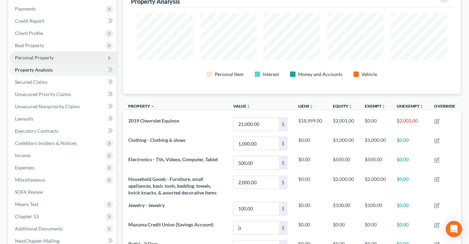
click at [33, 55] on span "Personal Property" at bounding box center [34, 58] width 39 height 6
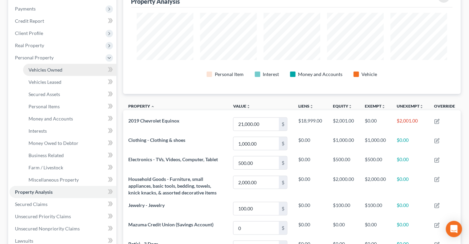
click at [37, 67] on span "Vehicles Owned" at bounding box center [46, 70] width 34 height 6
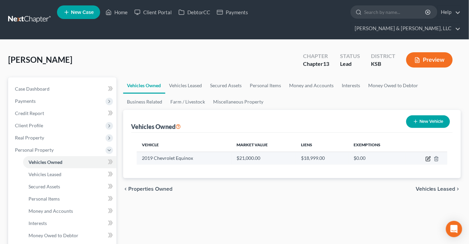
click at [428, 156] on icon "button" at bounding box center [428, 158] width 5 height 5
select select "0"
select select "7"
select select "1"
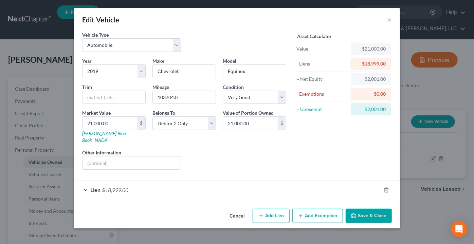
click at [326, 209] on button "Add Exemption" at bounding box center [317, 216] width 51 height 14
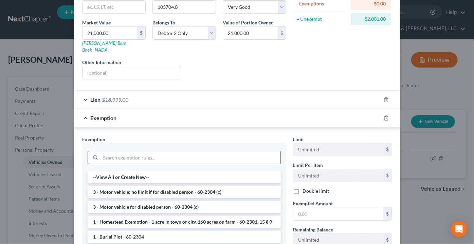
scroll to position [92, 0]
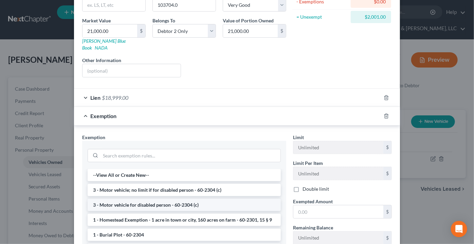
click at [165, 199] on li "3 - Motor vehicle for disabled person - 60-2304 (c)" at bounding box center [184, 205] width 193 height 12
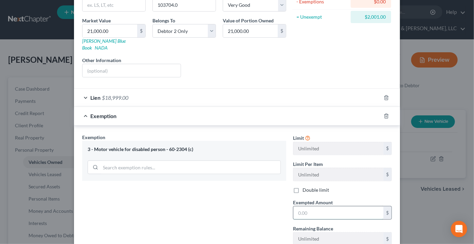
click at [308, 209] on input "text" at bounding box center [338, 212] width 90 height 13
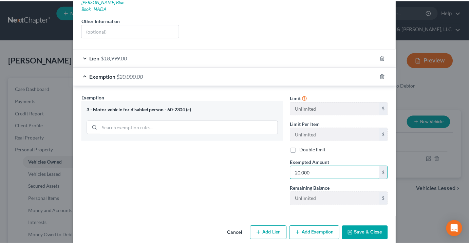
scroll to position [133, 0]
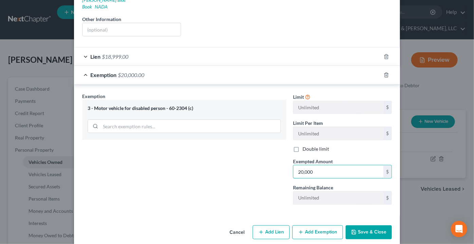
type input "20,000"
click at [383, 225] on button "Save & Close" at bounding box center [369, 232] width 46 height 14
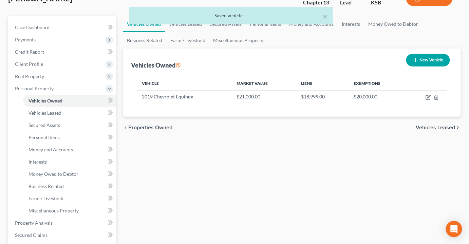
scroll to position [123, 0]
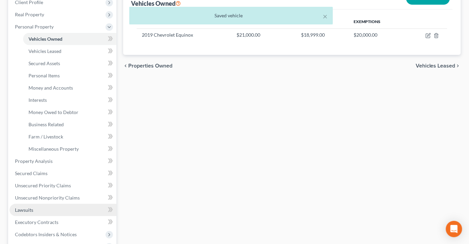
click at [25, 207] on span "Lawsuits" at bounding box center [24, 210] width 18 height 6
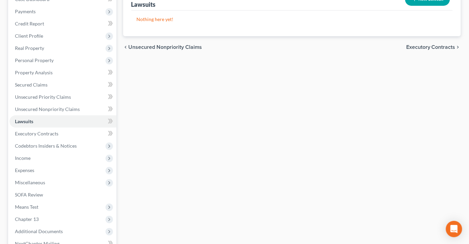
scroll to position [123, 0]
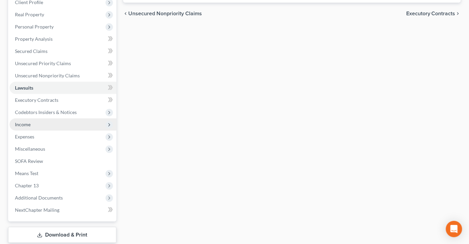
click at [21, 119] on span "Income" at bounding box center [63, 125] width 107 height 12
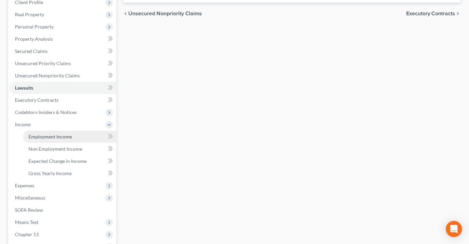
click at [46, 134] on span "Employment Income" at bounding box center [50, 137] width 43 height 6
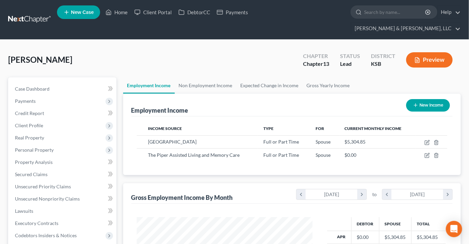
scroll to position [339432, 339364]
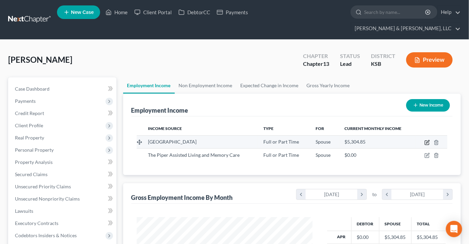
click at [425, 141] on icon "button" at bounding box center [427, 143] width 4 height 4
select select "0"
select select "35"
select select "2"
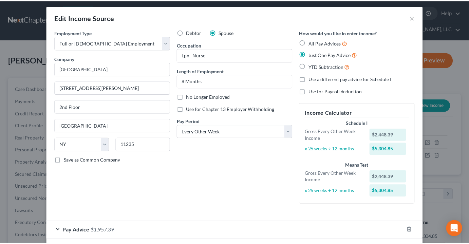
scroll to position [0, 0]
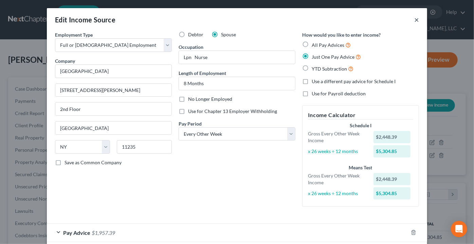
click at [414, 19] on button "×" at bounding box center [416, 20] width 5 height 8
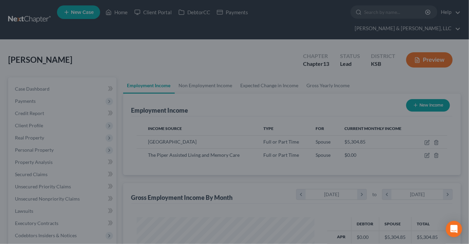
scroll to position [339432, 339364]
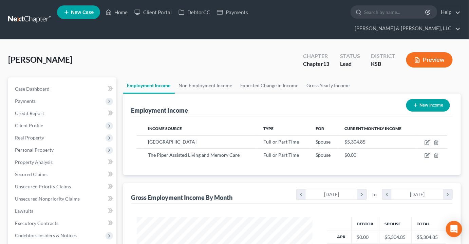
click at [203, 48] on div "Drake, David Upgraded Chapter Chapter 13 Status Lead District KSB Preview" at bounding box center [234, 63] width 453 height 30
click at [33, 123] on span "Client Profile" at bounding box center [29, 126] width 28 height 6
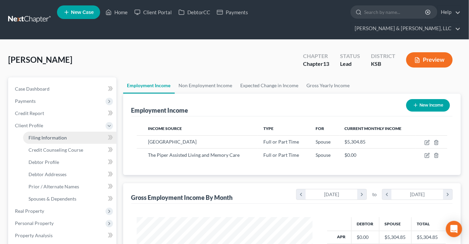
click at [38, 135] on span "Filing Information" at bounding box center [48, 138] width 38 height 6
select select "1"
select select "0"
select select "3"
select select "17"
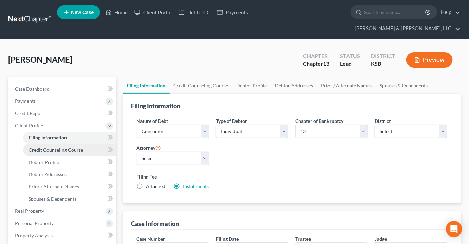
click at [67, 147] on span "Credit Counseling Course" at bounding box center [56, 150] width 55 height 6
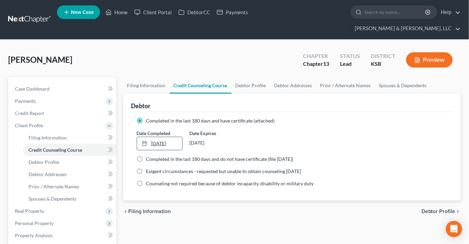
click at [162, 137] on link "12/19/2019" at bounding box center [160, 143] width 46 height 13
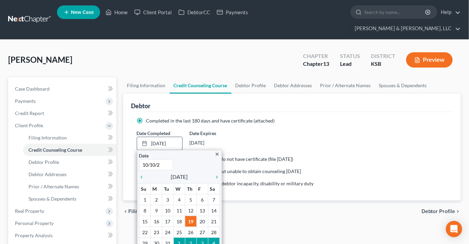
type input "10/10/25"
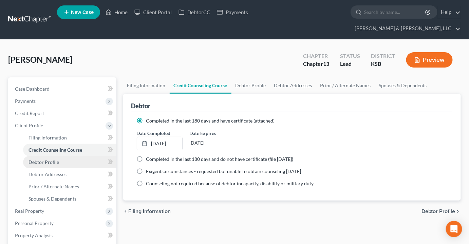
click at [51, 159] on span "Debtor Profile" at bounding box center [44, 162] width 31 height 6
select select "1"
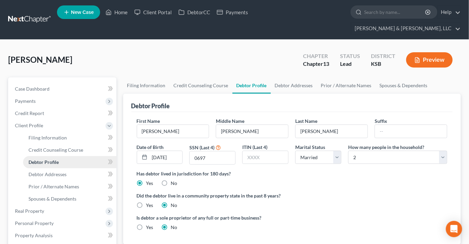
radio input "true"
click at [53, 171] on span "Debtor Addresses" at bounding box center [48, 174] width 38 height 6
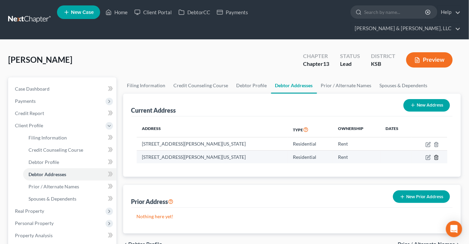
click at [438, 155] on icon "button" at bounding box center [436, 157] width 3 height 4
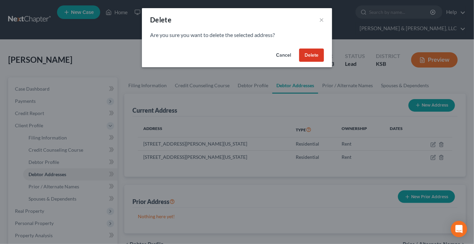
click at [314, 55] on button "Delete" at bounding box center [311, 56] width 25 height 14
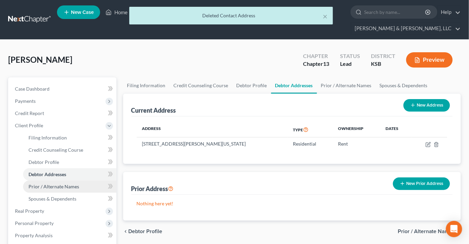
click at [55, 184] on span "Prior / Alternate Names" at bounding box center [54, 187] width 51 height 6
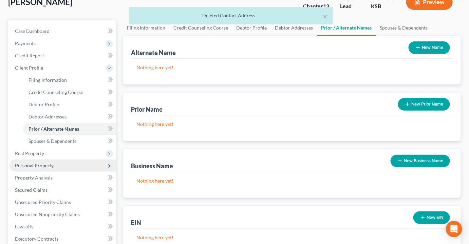
scroll to position [61, 0]
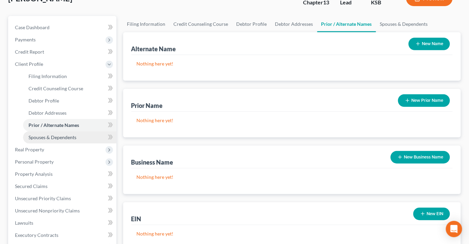
click at [64, 134] on span "Spouses & Dependents" at bounding box center [53, 137] width 48 height 6
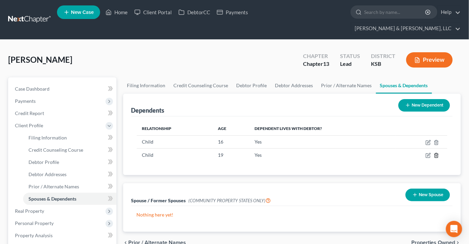
drag, startPoint x: 438, startPoint y: 142, endPoint x: 424, endPoint y: 107, distance: 37.8
click at [424, 116] on div "Relationship Age Dependent lives with debtor? Child 16 Yes Child 19 Yes" at bounding box center [292, 145] width 322 height 59
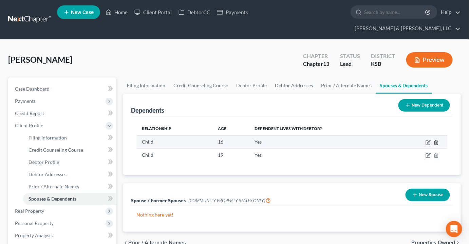
click at [436, 140] on icon "button" at bounding box center [436, 142] width 5 height 5
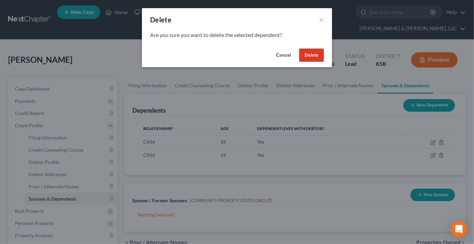
click at [311, 56] on button "Delete" at bounding box center [311, 56] width 25 height 14
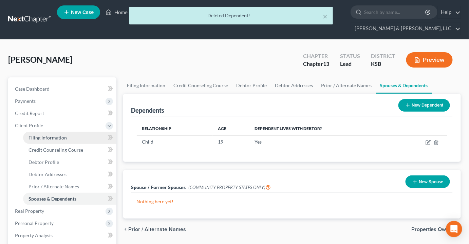
click at [36, 135] on span "Filing Information" at bounding box center [48, 138] width 38 height 6
select select "1"
select select "0"
select select "3"
select select "31"
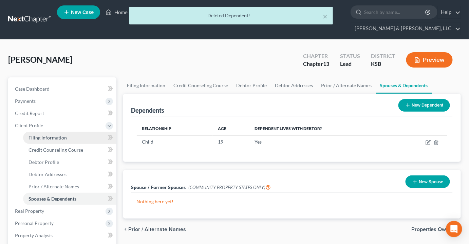
select select "2"
select select "17"
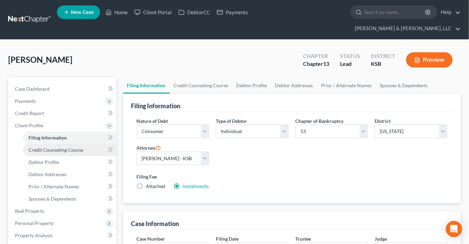
click at [54, 147] on span "Credit Counseling Course" at bounding box center [56, 150] width 55 height 6
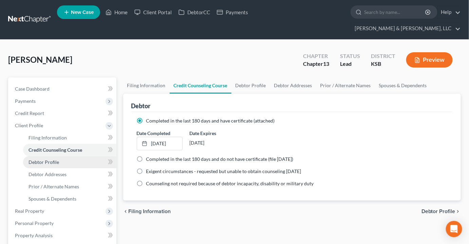
click at [49, 159] on span "Debtor Profile" at bounding box center [44, 162] width 31 height 6
select select "1"
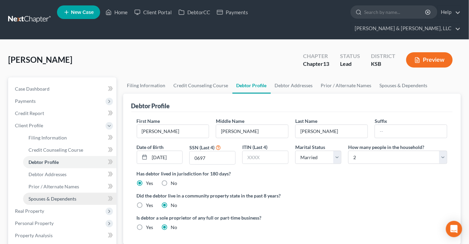
click at [52, 196] on span "Spouses & Dependents" at bounding box center [53, 199] width 48 height 6
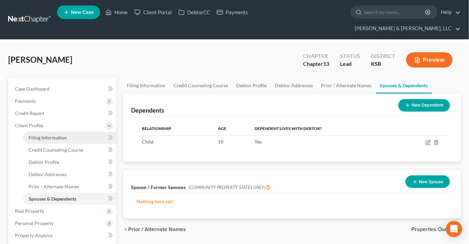
click at [48, 135] on span "Filing Information" at bounding box center [48, 138] width 38 height 6
select select "1"
select select "0"
select select "3"
select select "31"
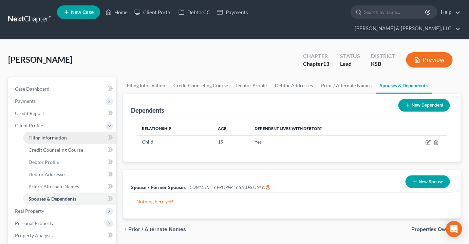
select select "2"
select select "17"
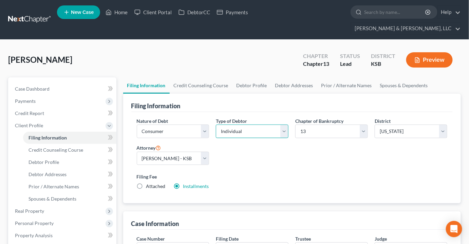
click at [251, 125] on select "Select Individual Joint" at bounding box center [252, 132] width 73 height 14
select select "1"
click at [216, 128] on select "Select Individual Joint" at bounding box center [252, 132] width 73 height 14
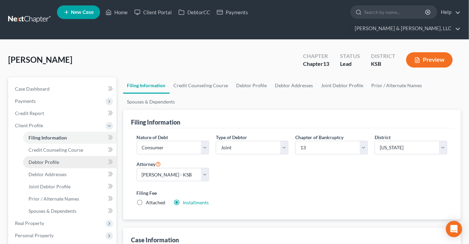
click at [45, 159] on span "Debtor Profile" at bounding box center [44, 162] width 31 height 6
select select "1"
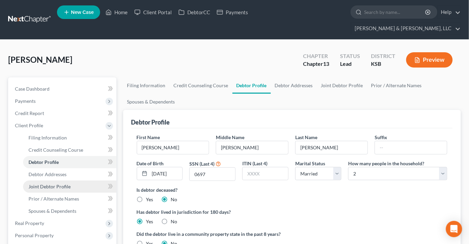
click at [59, 184] on span "Joint Debtor Profile" at bounding box center [50, 187] width 42 height 6
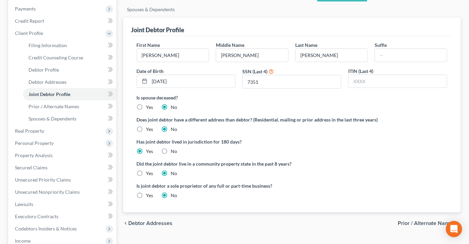
scroll to position [92, 0]
click at [54, 67] on span "Debtor Profile" at bounding box center [44, 70] width 31 height 6
select select "1"
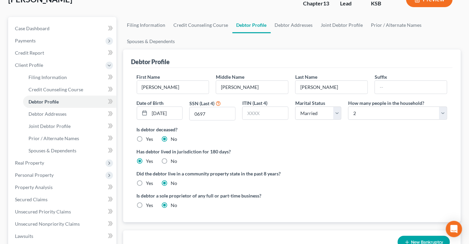
scroll to position [61, 0]
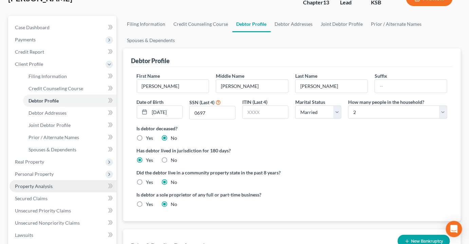
click at [24, 180] on link "Property Analysis" at bounding box center [63, 186] width 107 height 12
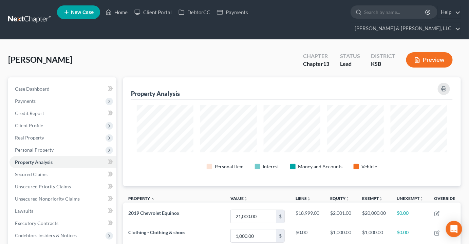
scroll to position [109, 338]
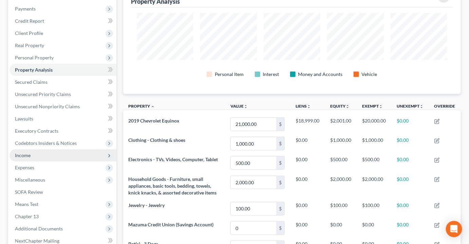
click at [21, 152] on span "Income" at bounding box center [23, 155] width 16 height 6
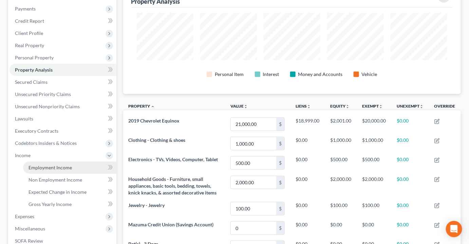
click at [51, 162] on link "Employment Income" at bounding box center [69, 168] width 93 height 12
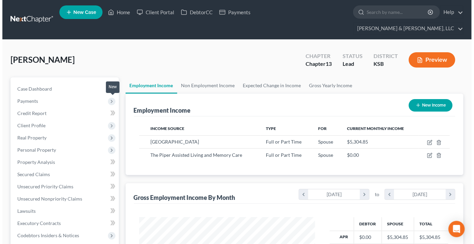
scroll to position [121, 189]
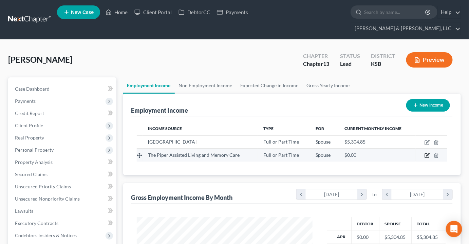
click at [428, 153] on icon "button" at bounding box center [427, 154] width 3 height 3
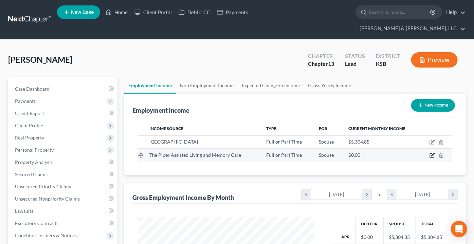
select select "0"
select select "17"
select select "2"
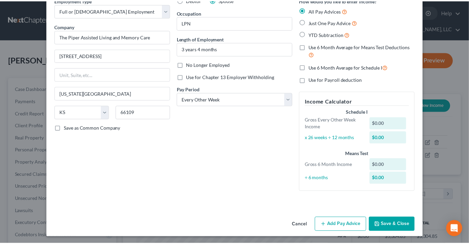
scroll to position [35, 0]
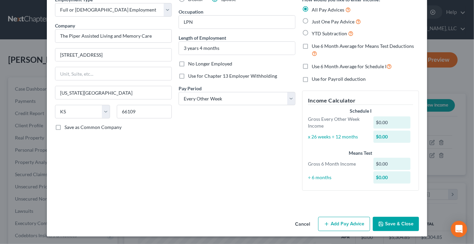
click at [399, 222] on button "Save & Close" at bounding box center [396, 224] width 46 height 14
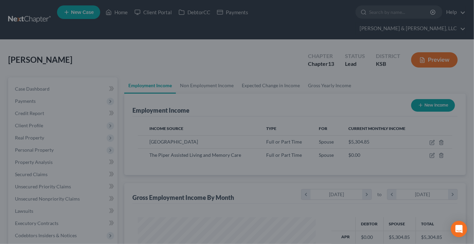
scroll to position [339432, 339364]
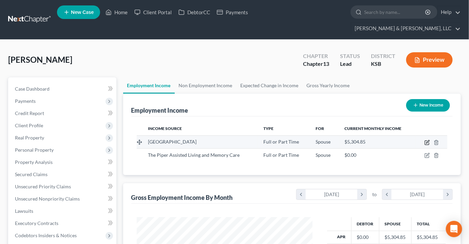
click at [429, 140] on icon "button" at bounding box center [427, 141] width 3 height 3
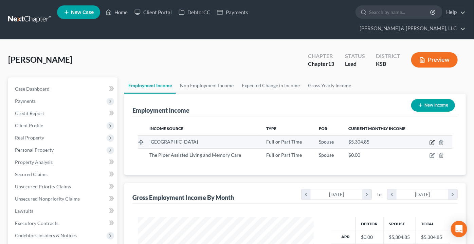
select select "0"
select select "35"
select select "2"
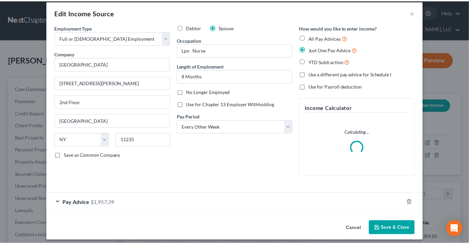
scroll to position [12, 0]
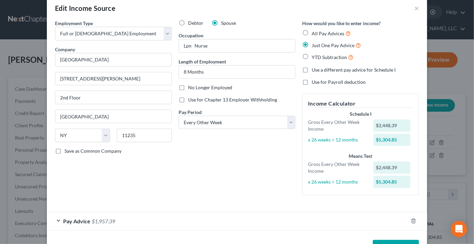
click at [396, 242] on button "Save & Close" at bounding box center [396, 247] width 46 height 14
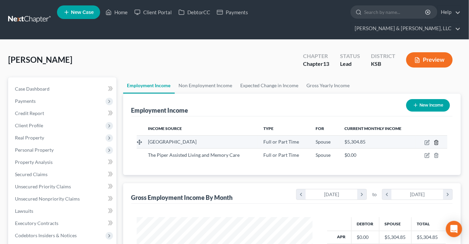
click at [438, 140] on icon "button" at bounding box center [436, 142] width 5 height 5
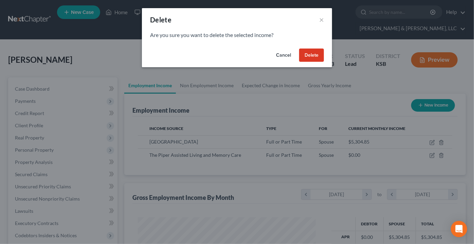
click at [307, 55] on button "Delete" at bounding box center [311, 56] width 25 height 14
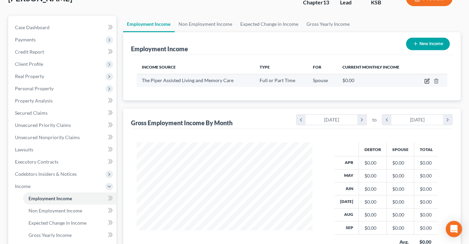
click at [428, 79] on icon "button" at bounding box center [427, 80] width 3 height 3
select select "0"
select select "17"
select select "2"
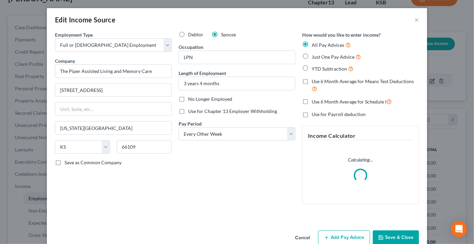
scroll to position [121, 191]
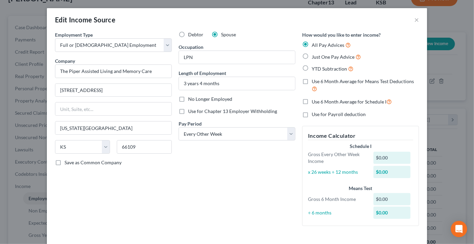
click at [312, 67] on label "YTD Subtraction" at bounding box center [333, 69] width 42 height 8
click at [314, 67] on input "YTD Subtraction" at bounding box center [316, 67] width 4 height 4
radio input "true"
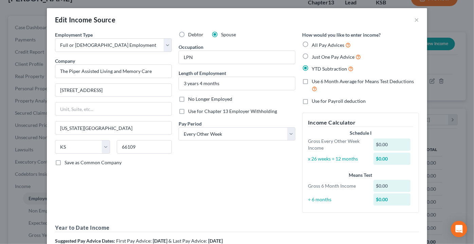
scroll to position [92, 0]
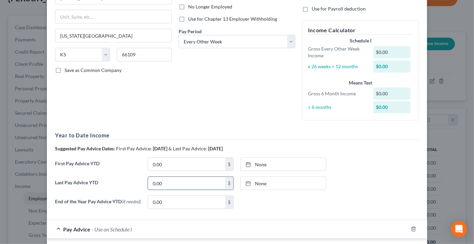
click at [173, 182] on input "0.00" at bounding box center [186, 183] width 77 height 13
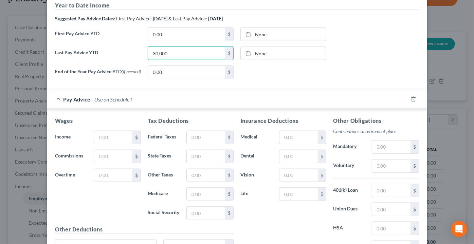
scroll to position [305, 0]
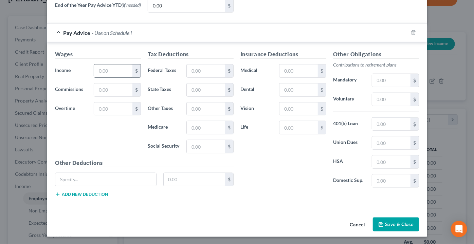
type input "30,000"
click at [110, 71] on input "text" at bounding box center [113, 71] width 38 height 13
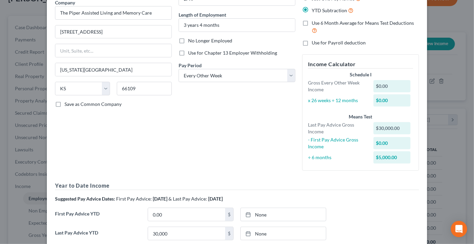
scroll to position [213, 0]
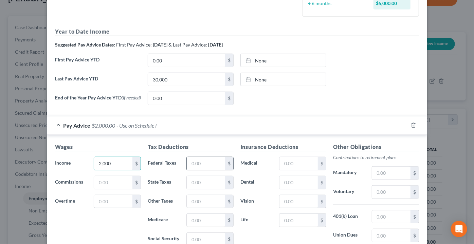
type input "2,000"
drag, startPoint x: 184, startPoint y: 168, endPoint x: 193, endPoint y: 164, distance: 9.9
click at [187, 166] on input "text" at bounding box center [206, 163] width 38 height 13
click at [193, 164] on input "text" at bounding box center [206, 163] width 38 height 13
type input "300"
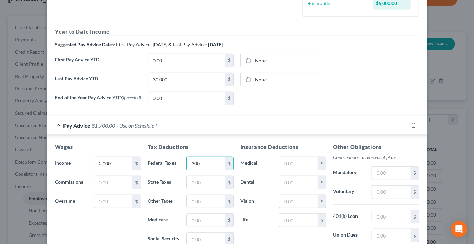
click at [300, 156] on div "Insurance Deductions Medical $ Dental $ Vision $ Life $" at bounding box center [283, 214] width 93 height 143
click at [298, 159] on input "text" at bounding box center [298, 163] width 38 height 13
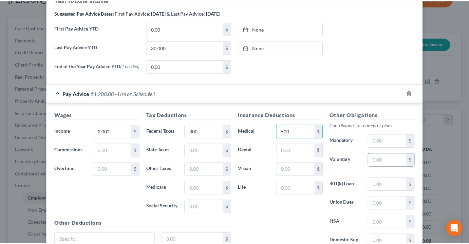
scroll to position [305, 0]
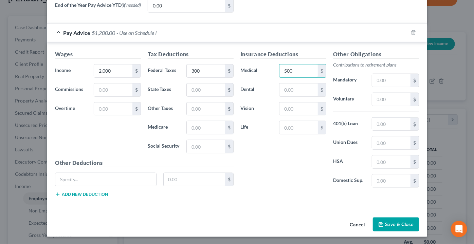
type input "500"
click at [398, 221] on button "Save & Close" at bounding box center [396, 225] width 46 height 14
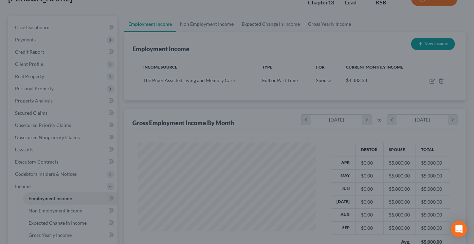
scroll to position [339432, 339364]
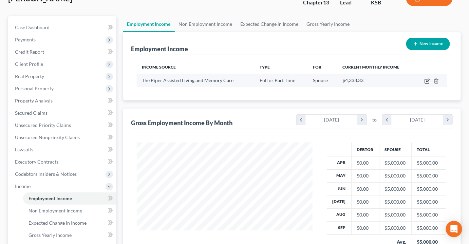
click at [428, 79] on icon "button" at bounding box center [427, 80] width 3 height 3
select select "0"
select select "17"
select select "2"
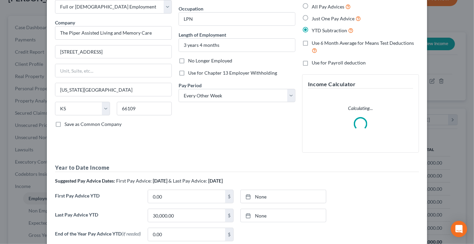
scroll to position [92, 0]
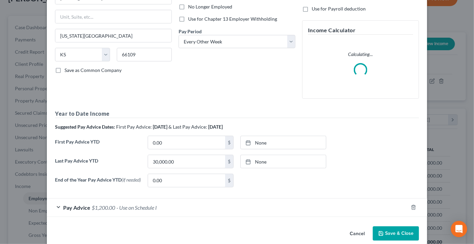
click at [85, 206] on span "Pay Advice" at bounding box center [76, 207] width 27 height 6
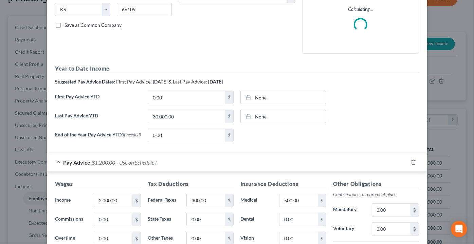
scroll to position [216, 0]
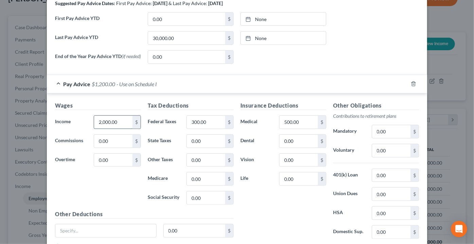
click at [102, 121] on input "2,000.00" at bounding box center [113, 122] width 38 height 13
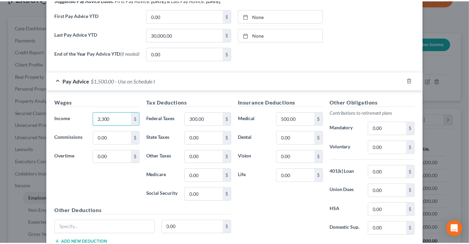
scroll to position [305, 0]
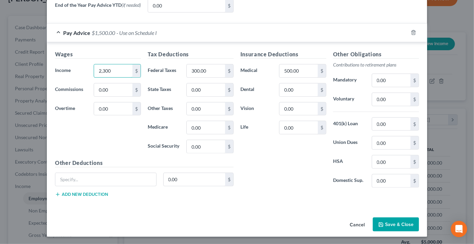
type input "2,300"
click at [399, 220] on button "Save & Close" at bounding box center [396, 225] width 46 height 14
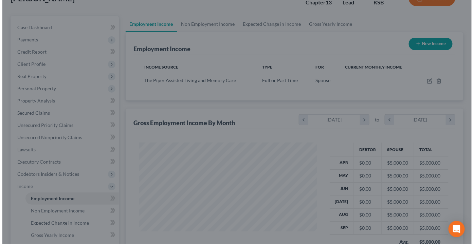
scroll to position [339432, 339364]
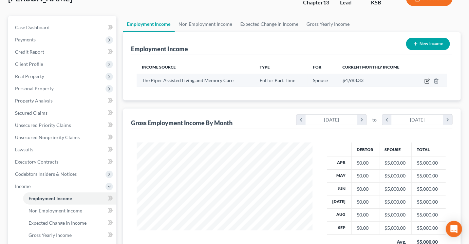
click at [429, 79] on icon "button" at bounding box center [427, 80] width 3 height 3
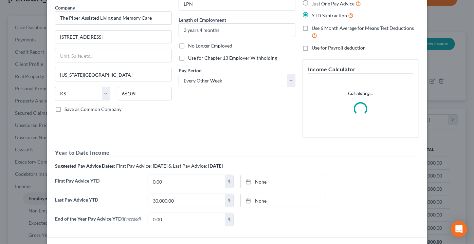
scroll to position [92, 0]
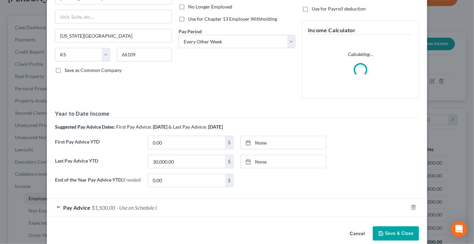
click at [134, 206] on span "- Use on Schedule I" at bounding box center [136, 207] width 40 height 6
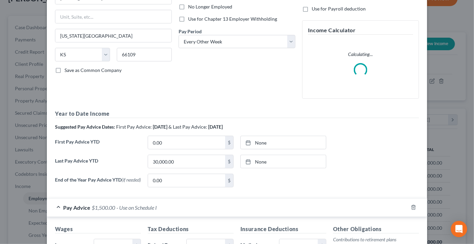
scroll to position [216, 0]
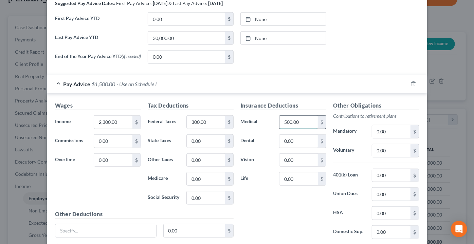
click at [307, 120] on input "500.00" at bounding box center [298, 122] width 38 height 13
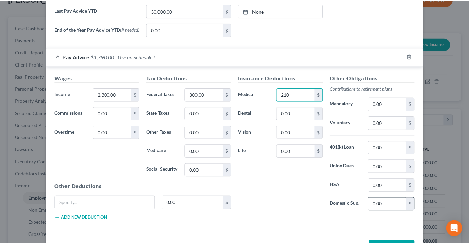
scroll to position [267, 0]
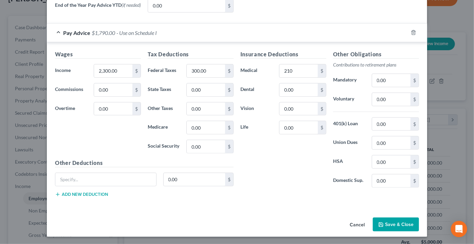
click at [403, 224] on button "Save & Close" at bounding box center [396, 225] width 46 height 14
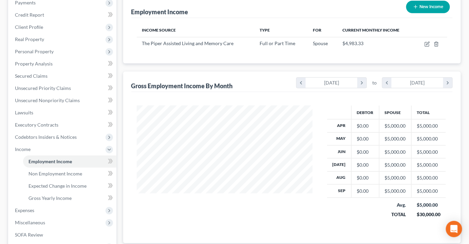
scroll to position [154, 0]
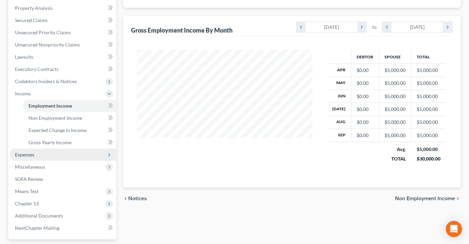
click at [22, 152] on span "Expenses" at bounding box center [24, 155] width 19 height 6
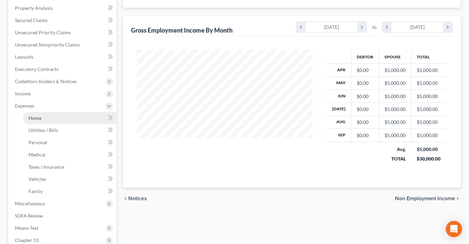
click at [39, 115] on span "Home" at bounding box center [35, 118] width 13 height 6
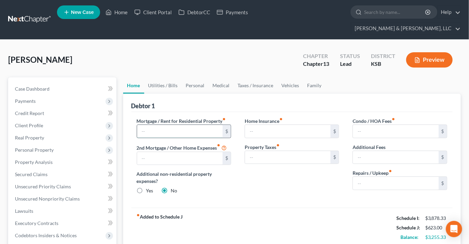
click at [170, 125] on input "text" at bounding box center [180, 131] width 86 height 13
click at [371, 177] on input "text" at bounding box center [396, 183] width 86 height 13
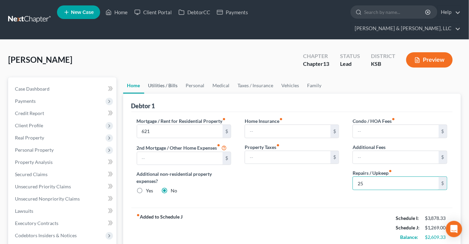
click at [169, 77] on link "Utilities / Bills" at bounding box center [163, 85] width 38 height 16
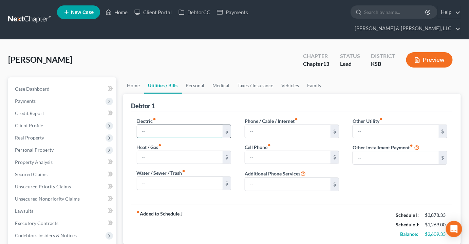
click at [162, 125] on input "text" at bounding box center [180, 131] width 86 height 13
click at [191, 77] on link "Personal" at bounding box center [195, 85] width 27 height 16
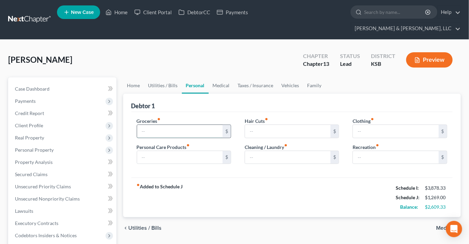
click at [160, 125] on input "text" at bounding box center [180, 131] width 86 height 13
click at [218, 77] on link "Medical" at bounding box center [221, 85] width 25 height 16
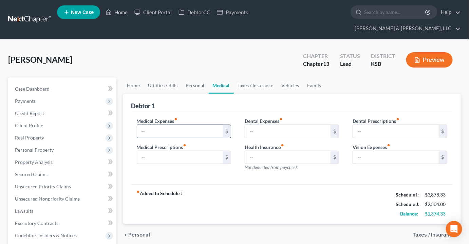
click at [155, 125] on input "text" at bounding box center [180, 131] width 86 height 13
click at [259, 77] on link "Taxes / Insurance" at bounding box center [256, 85] width 44 height 16
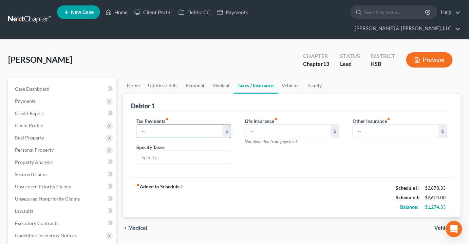
click at [156, 125] on input "text" at bounding box center [180, 131] width 86 height 13
click at [150, 151] on input "text" at bounding box center [184, 157] width 94 height 13
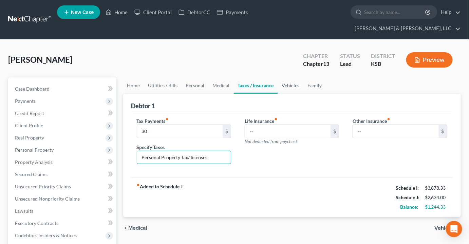
click at [294, 77] on link "Vehicles" at bounding box center [291, 85] width 26 height 16
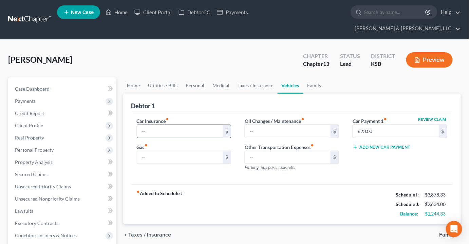
click at [180, 125] on input "text" at bounding box center [180, 131] width 86 height 13
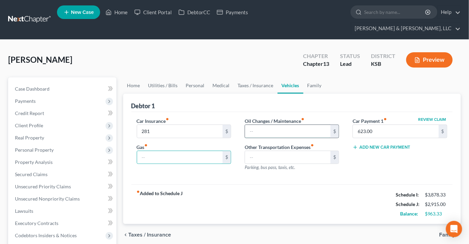
click at [285, 125] on input "text" at bounding box center [288, 131] width 86 height 13
click at [150, 151] on input "text" at bounding box center [180, 157] width 86 height 13
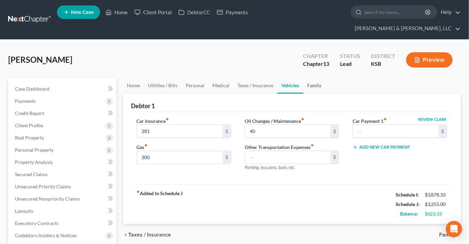
click at [315, 77] on link "Family" at bounding box center [315, 85] width 22 height 16
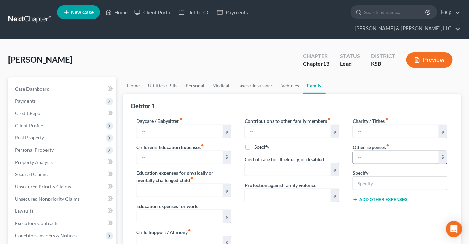
click at [370, 151] on input "text" at bounding box center [396, 157] width 86 height 13
click at [368, 177] on input "text" at bounding box center [400, 183] width 94 height 13
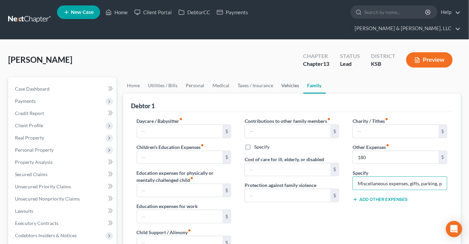
click at [280, 77] on link "Vehicles" at bounding box center [291, 85] width 26 height 16
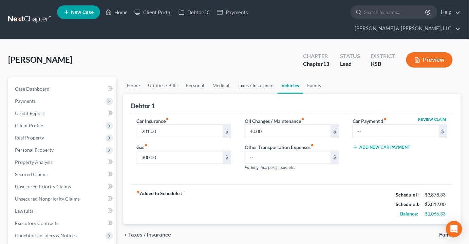
click at [265, 77] on link "Taxes / Insurance" at bounding box center [256, 85] width 44 height 16
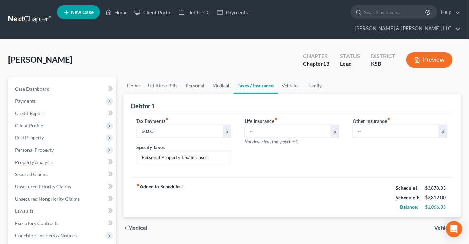
click at [220, 77] on link "Medical" at bounding box center [221, 85] width 25 height 16
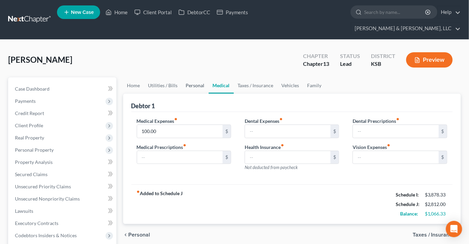
click at [203, 77] on link "Personal" at bounding box center [195, 85] width 27 height 16
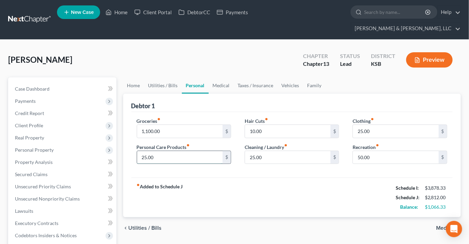
click at [160, 151] on input "25.00" at bounding box center [180, 157] width 86 height 13
click at [162, 125] on input "1,100.00" at bounding box center [180, 131] width 86 height 13
click at [160, 77] on link "Utilities / Bills" at bounding box center [163, 85] width 38 height 16
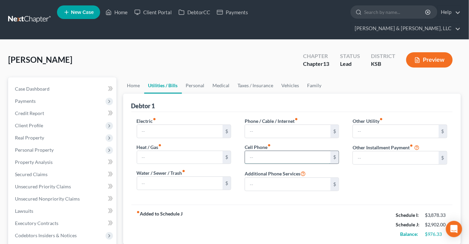
click at [268, 151] on input "text" at bounding box center [288, 157] width 86 height 13
click at [253, 125] on input "text" at bounding box center [288, 131] width 86 height 13
click at [264, 94] on div "Debtor 1" at bounding box center [292, 103] width 322 height 18
click at [200, 77] on link "Personal" at bounding box center [195, 85] width 27 height 16
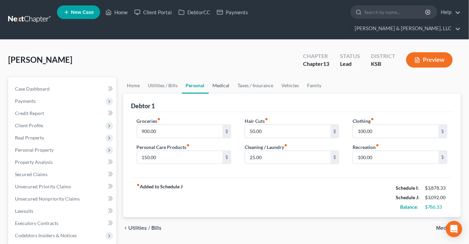
click at [211, 77] on link "Medical" at bounding box center [221, 85] width 25 height 16
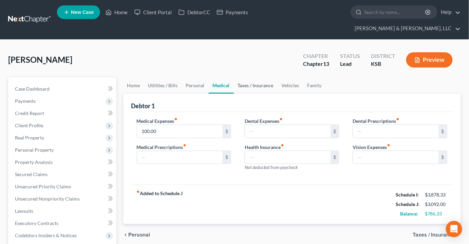
click at [256, 77] on link "Taxes / Insurance" at bounding box center [256, 85] width 44 height 16
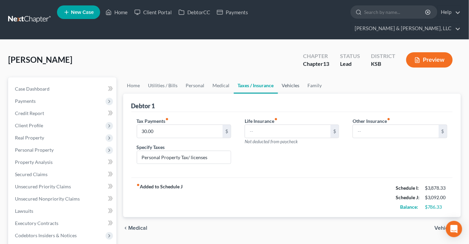
click at [287, 77] on link "Vehicles" at bounding box center [291, 85] width 26 height 16
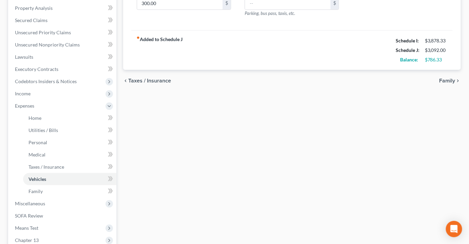
scroll to position [238, 0]
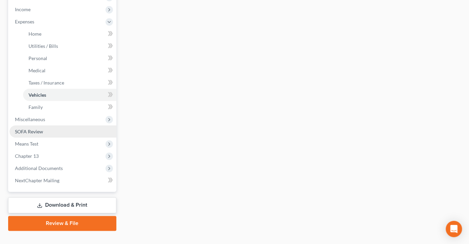
click at [33, 129] on span "SOFA Review" at bounding box center [29, 132] width 28 height 6
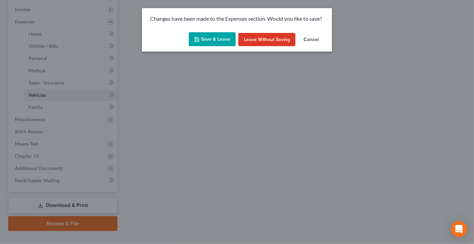
drag, startPoint x: 227, startPoint y: 34, endPoint x: 223, endPoint y: 46, distance: 12.6
click at [227, 35] on button "Save & Leave" at bounding box center [212, 39] width 47 height 14
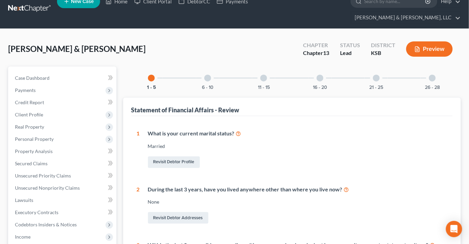
scroll to position [134, 0]
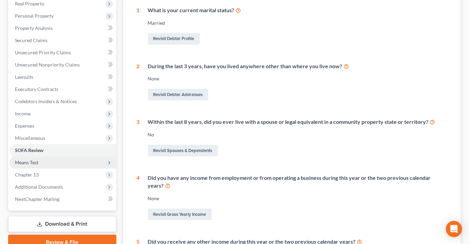
click at [33, 160] on span "Means Test" at bounding box center [26, 163] width 23 height 6
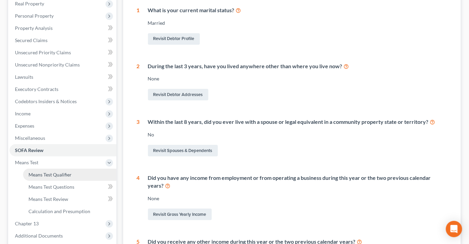
click at [63, 172] on span "Means Test Qualifier" at bounding box center [50, 175] width 43 height 6
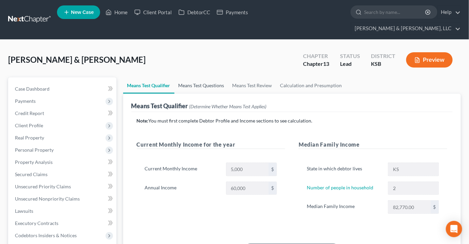
click at [196, 77] on link "Means Test Questions" at bounding box center [202, 85] width 54 height 16
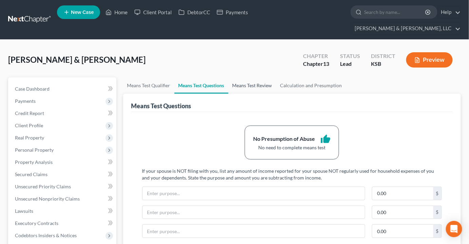
click at [245, 80] on link "Means Test Review" at bounding box center [253, 85] width 48 height 16
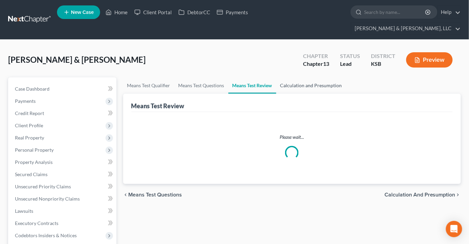
click at [297, 77] on link "Calculation and Presumption" at bounding box center [311, 85] width 70 height 16
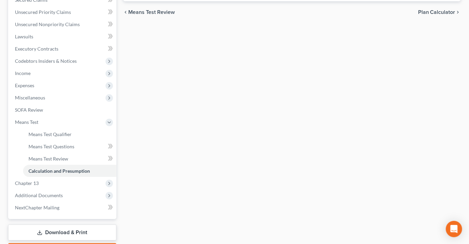
scroll to position [202, 0]
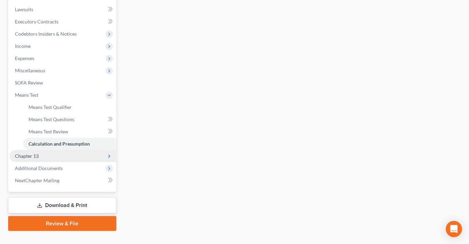
click at [35, 153] on span "Chapter 13" at bounding box center [27, 156] width 24 height 6
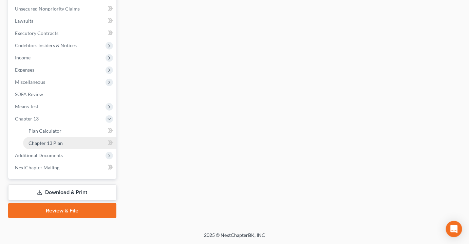
scroll to position [177, 0]
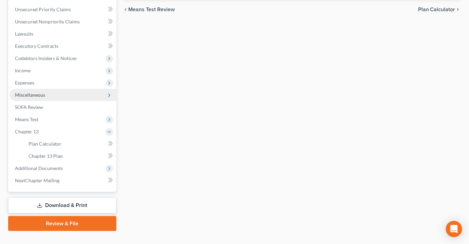
click at [38, 92] on span "Miscellaneous" at bounding box center [30, 95] width 30 height 6
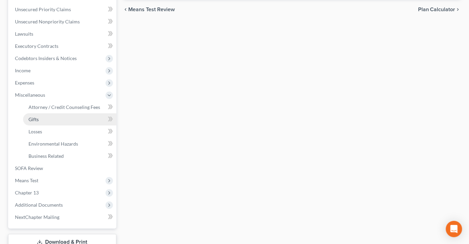
scroll to position [202, 0]
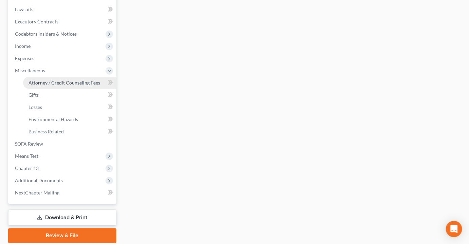
click at [80, 80] on span "Attorney / Credit Counseling Fees" at bounding box center [65, 83] width 72 height 6
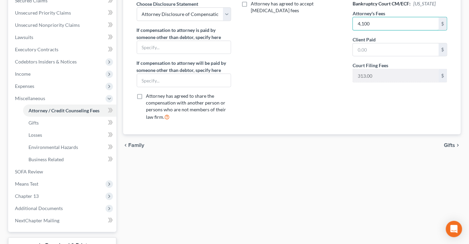
scroll to position [214, 0]
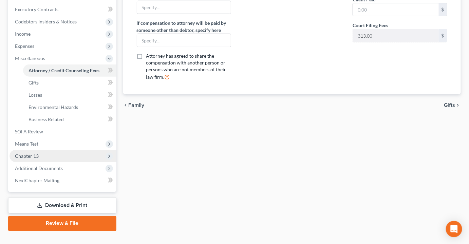
click at [30, 153] on span "Chapter 13" at bounding box center [27, 156] width 24 height 6
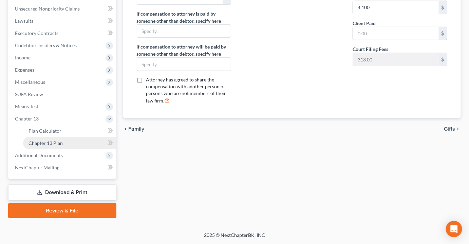
scroll to position [177, 0]
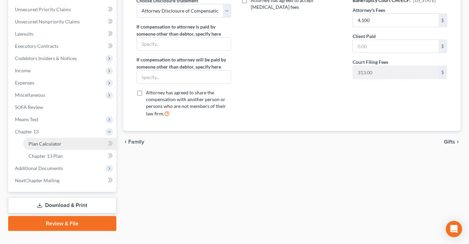
click at [50, 138] on link "Plan Calculator" at bounding box center [69, 144] width 93 height 12
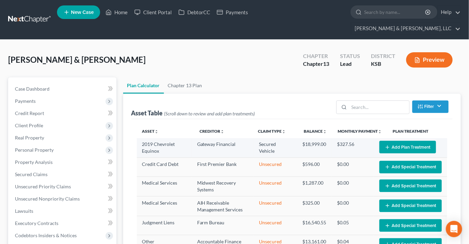
click at [409, 141] on button "Add Plan Treatment" at bounding box center [408, 147] width 57 height 13
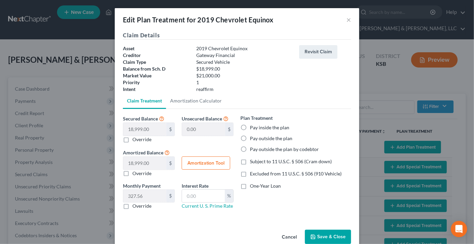
click at [250, 127] on label "Pay inside the plan" at bounding box center [269, 127] width 39 height 7
click at [253, 127] on input "Pay inside the plan" at bounding box center [255, 126] width 4 height 4
click at [250, 172] on label "Excluded from 11 U.S.C. § 506 (910 Vehicle)" at bounding box center [296, 173] width 92 height 7
click at [253, 172] on input "Excluded from 11 U.S.C. § 506 (910 Vehicle)" at bounding box center [255, 172] width 4 height 4
click at [183, 104] on link "Amortization Calculator" at bounding box center [196, 101] width 60 height 16
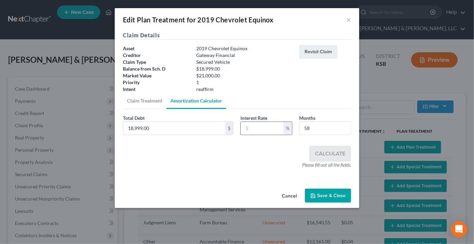
click at [269, 130] on input "text" at bounding box center [262, 128] width 43 height 13
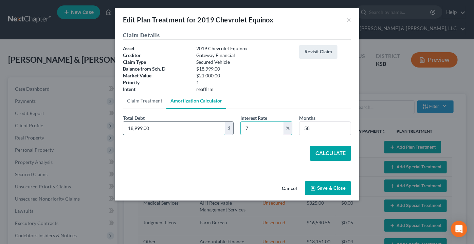
click at [164, 128] on input "18,999.00" at bounding box center [174, 128] width 102 height 13
click at [311, 131] on input "58" at bounding box center [324, 128] width 51 height 13
click at [339, 155] on button "Calculate" at bounding box center [330, 153] width 41 height 15
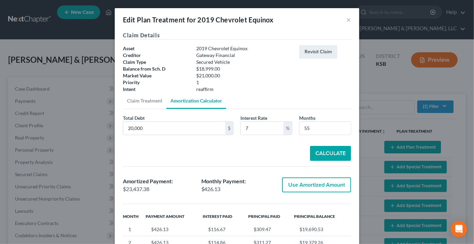
click at [306, 183] on button "Use Amortized Amount" at bounding box center [316, 185] width 69 height 15
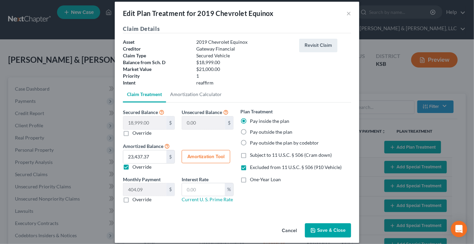
scroll to position [13, 0]
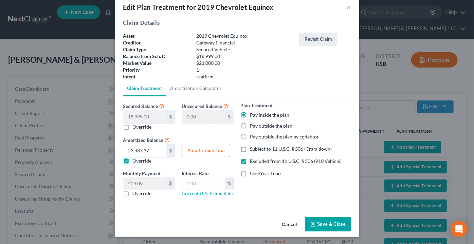
click at [328, 224] on button "Save & Close" at bounding box center [328, 224] width 46 height 14
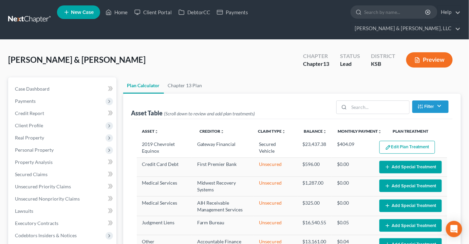
click at [404, 141] on button "Edit Plan Treatment" at bounding box center [408, 147] width 56 height 13
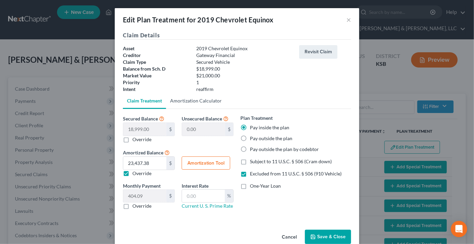
click at [200, 102] on link "Amortization Calculator" at bounding box center [196, 101] width 60 height 16
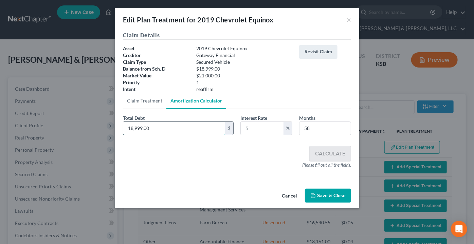
click at [154, 129] on input "18,999.00" at bounding box center [174, 128] width 102 height 13
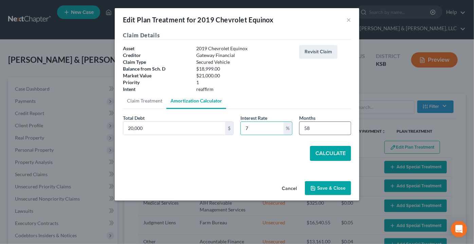
click at [327, 128] on input "58" at bounding box center [324, 128] width 51 height 13
click at [331, 154] on button "Calculate" at bounding box center [330, 153] width 41 height 15
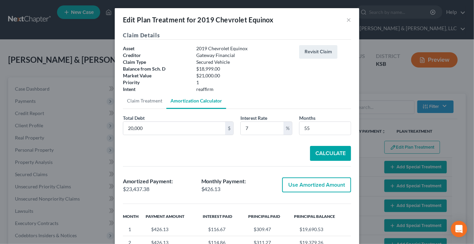
click at [308, 188] on button "Use Amortized Amount" at bounding box center [316, 185] width 69 height 15
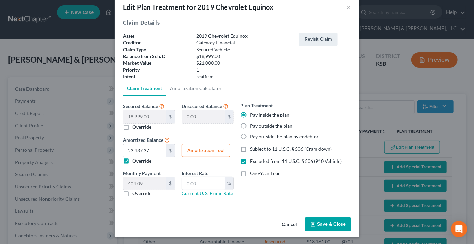
click at [325, 219] on button "Save & Close" at bounding box center [328, 224] width 46 height 14
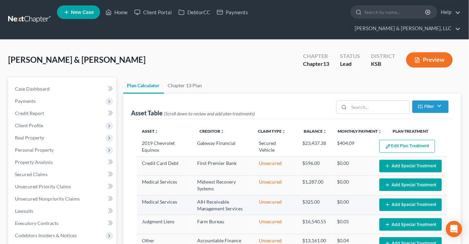
scroll to position [0, 0]
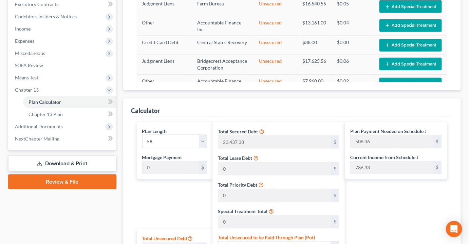
scroll to position [220, 0]
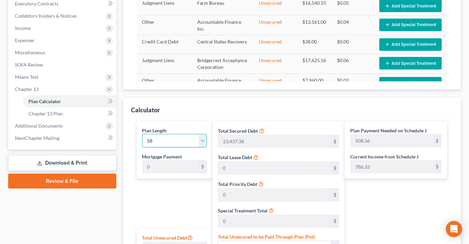
click at [204, 134] on select "1 2 3 4 5 6 7 8 9 10 11 12 13 14 15 16 17 18 19 20 21 22 23 24 25 26 27 28 29 3…" at bounding box center [174, 141] width 65 height 14
click at [142, 134] on select "1 2 3 4 5 6 7 8 9 10 11 12 13 14 15 16 17 18 19 20 21 22 23 24 25 26 27 28 29 3…" at bounding box center [174, 141] width 65 height 14
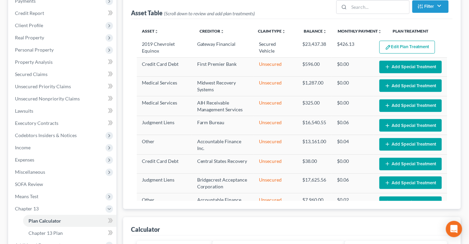
scroll to position [67, 0]
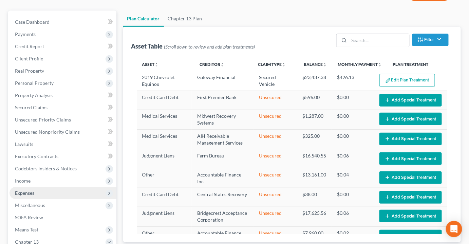
click at [25, 190] on span "Expenses" at bounding box center [24, 193] width 19 height 6
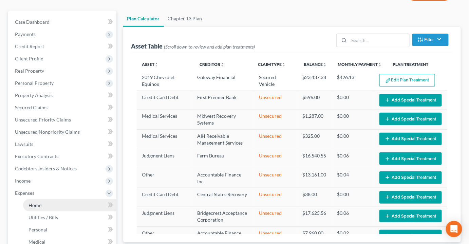
click at [35, 202] on span "Home" at bounding box center [35, 205] width 13 height 6
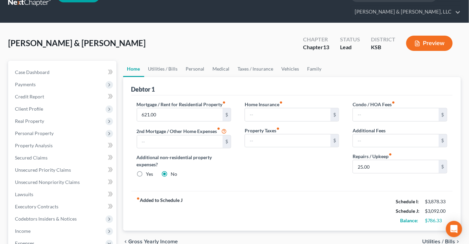
scroll to position [31, 0]
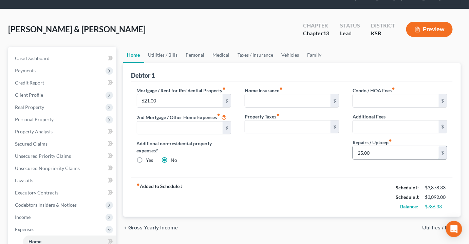
click at [386, 146] on input "25.00" at bounding box center [396, 152] width 86 height 13
click at [169, 47] on link "Utilities / Bills" at bounding box center [163, 55] width 38 height 16
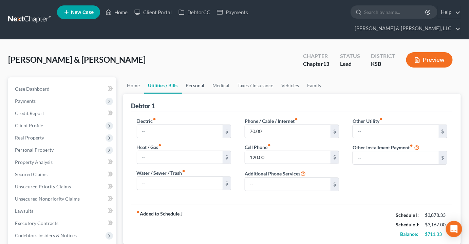
click at [190, 77] on link "Personal" at bounding box center [195, 85] width 27 height 16
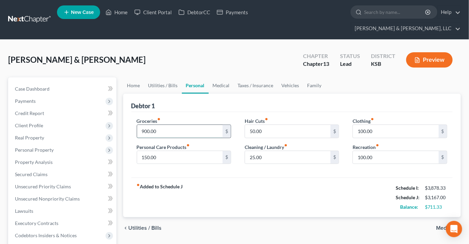
click at [165, 125] on input "900.00" at bounding box center [180, 131] width 86 height 13
click at [220, 77] on link "Medical" at bounding box center [221, 85] width 25 height 16
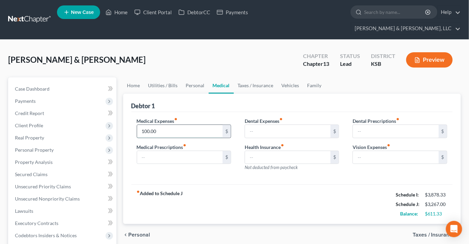
click at [171, 125] on input "100.00" at bounding box center [180, 131] width 86 height 13
click at [260, 77] on link "Taxes / Insurance" at bounding box center [256, 85] width 44 height 16
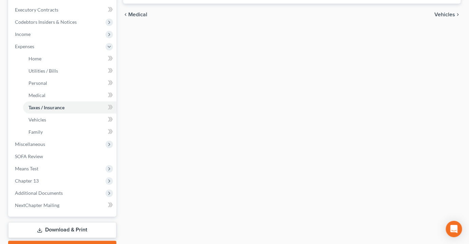
scroll to position [238, 0]
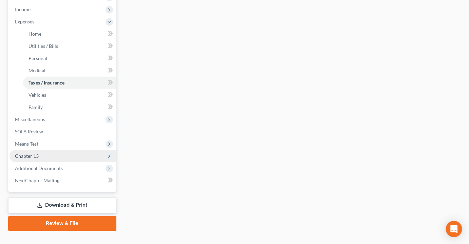
click at [23, 153] on span "Chapter 13" at bounding box center [27, 156] width 24 height 6
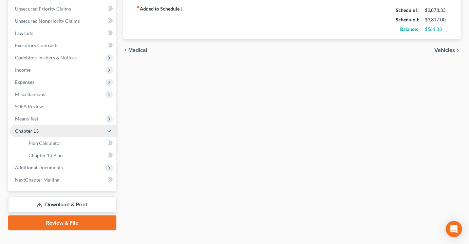
scroll to position [177, 0]
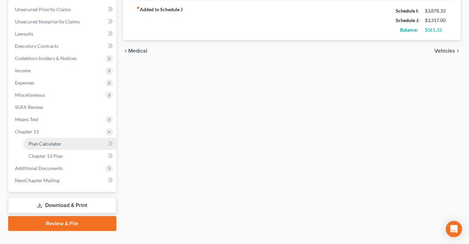
click at [46, 141] on span "Plan Calculator" at bounding box center [45, 144] width 33 height 6
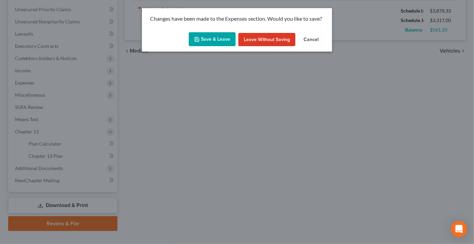
click at [206, 31] on div "Save & Leave Leave without Saving Cancel" at bounding box center [237, 41] width 190 height 22
click at [205, 39] on button "Save & Leave" at bounding box center [212, 39] width 47 height 14
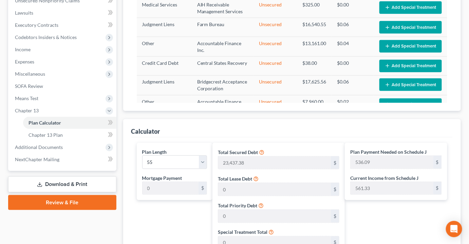
scroll to position [106, 0]
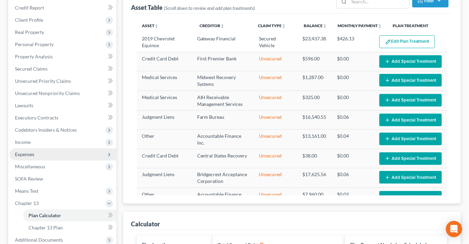
click at [22, 151] on span "Expenses" at bounding box center [24, 154] width 19 height 6
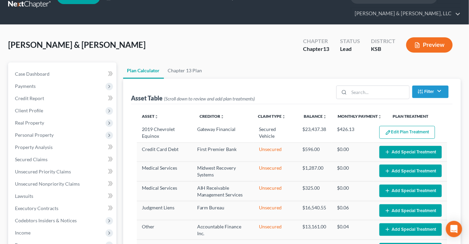
scroll to position [13, 0]
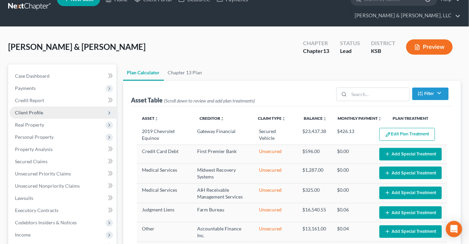
click at [31, 110] on span "Client Profile" at bounding box center [29, 113] width 28 height 6
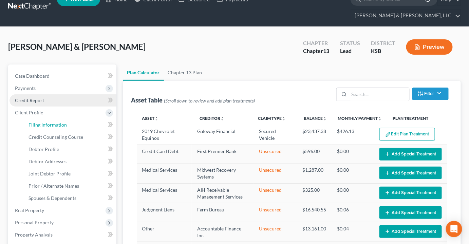
drag, startPoint x: 41, startPoint y: 108, endPoint x: 99, endPoint y: 86, distance: 62.8
click at [41, 119] on link "Filing Information" at bounding box center [69, 125] width 93 height 12
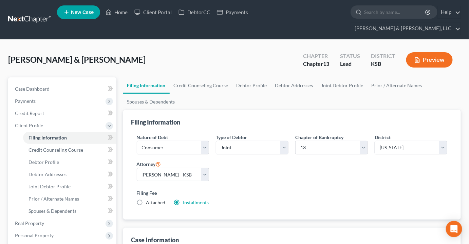
drag, startPoint x: 433, startPoint y: 0, endPoint x: 223, endPoint y: 41, distance: 214.2
click at [223, 48] on div "Drake, David & Jackson, Kandice Upgraded Chapter Chapter 13 Status Lead Distric…" at bounding box center [234, 63] width 453 height 30
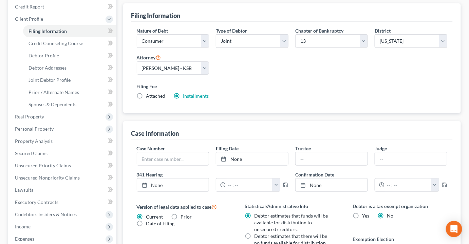
scroll to position [123, 0]
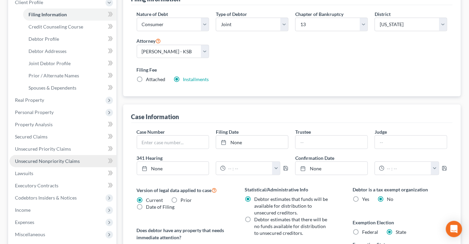
click at [45, 155] on link "Unsecured Nonpriority Claims" at bounding box center [63, 161] width 107 height 12
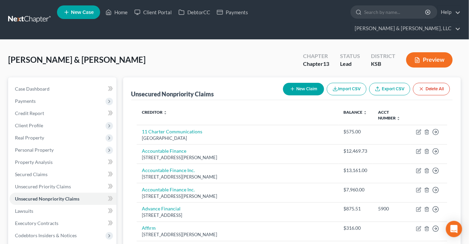
click at [301, 83] on button "New Claim" at bounding box center [303, 89] width 41 height 13
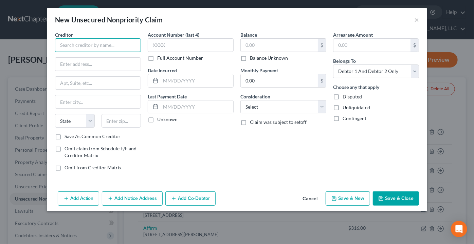
click at [100, 46] on input "text" at bounding box center [98, 45] width 86 height 14
drag, startPoint x: 417, startPoint y: 214, endPoint x: 413, endPoint y: 231, distance: 16.7
click at [422, 198] on div "New Unsecured Nonpriority Claim × Creditor * Kickoff Lending PO Box State AL AK…" at bounding box center [237, 122] width 474 height 244
click at [106, 46] on input "Kickoff Lending" at bounding box center [98, 45] width 86 height 14
click at [99, 57] on div "Creditor * Kickoff Lending PO Box State AL AK AR AZ CA CO CT DE DC FL GA GU HI …" at bounding box center [98, 82] width 86 height 102
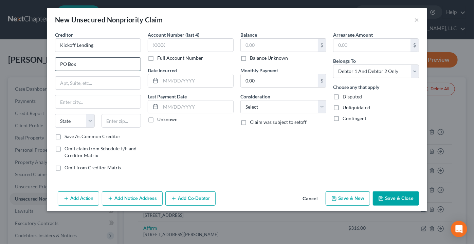
drag, startPoint x: 95, startPoint y: 62, endPoint x: 100, endPoint y: 61, distance: 4.9
click at [95, 63] on input "PO Box" at bounding box center [97, 64] width 85 height 13
click at [275, 45] on input "text" at bounding box center [279, 45] width 77 height 13
click at [368, 181] on div "Creditor * Kickoff Lending PO Box 40070 Reno State AL AK AR AZ CA CO CT DE DC F…" at bounding box center [237, 110] width 380 height 158
click at [400, 194] on button "Save & Close" at bounding box center [396, 199] width 46 height 14
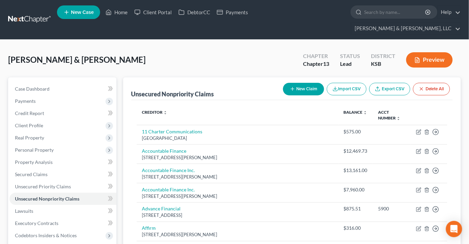
click at [309, 83] on button "New Claim" at bounding box center [303, 89] width 41 height 13
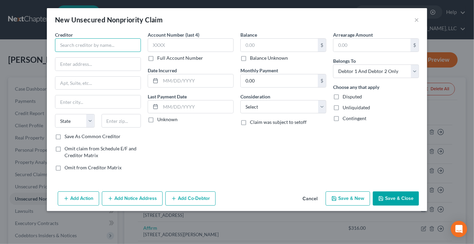
click at [95, 46] on input "text" at bounding box center [98, 45] width 86 height 14
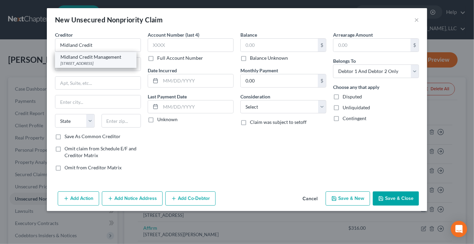
click at [82, 65] on div "PO Box 939069, San Diego, CA 92193" at bounding box center [95, 63] width 71 height 6
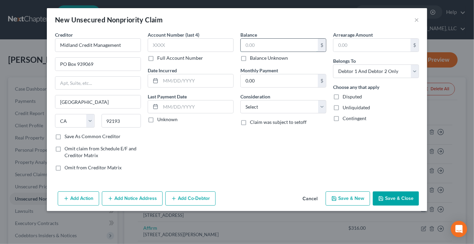
click at [282, 43] on input "text" at bounding box center [279, 45] width 77 height 13
click at [355, 195] on button "Save & New" at bounding box center [348, 199] width 44 height 14
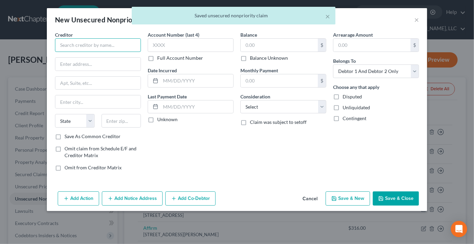
click at [98, 44] on input "text" at bounding box center [98, 45] width 86 height 14
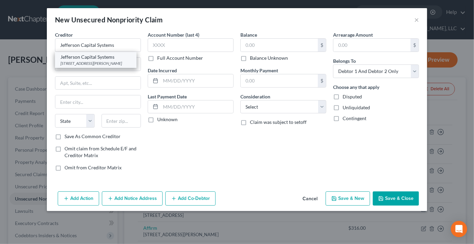
click at [124, 59] on div "Jefferson Capital Systems" at bounding box center [95, 57] width 71 height 7
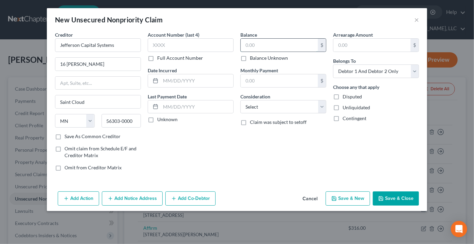
click at [260, 42] on input "text" at bounding box center [279, 45] width 77 height 13
click at [338, 196] on button "Save & New" at bounding box center [348, 199] width 44 height 14
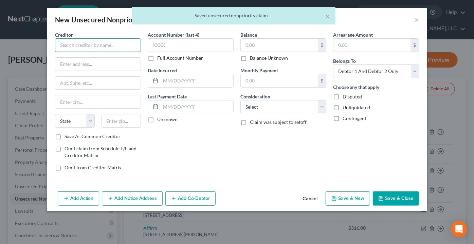
click at [92, 46] on input "text" at bounding box center [98, 45] width 86 height 14
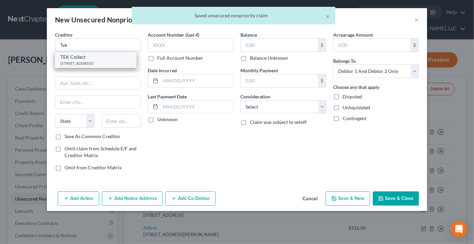
click at [79, 58] on div "TEK Collect" at bounding box center [95, 57] width 71 height 7
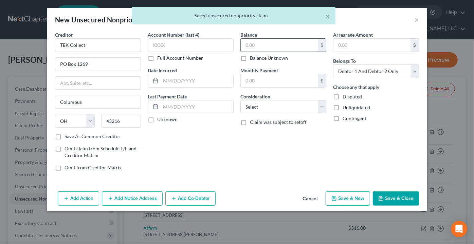
click at [265, 45] on input "text" at bounding box center [279, 45] width 77 height 13
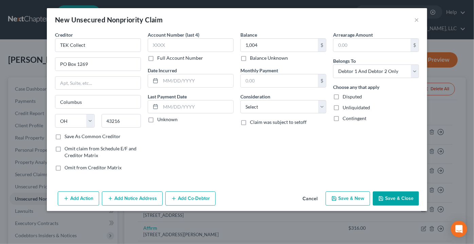
click at [359, 196] on button "Save & New" at bounding box center [348, 199] width 44 height 14
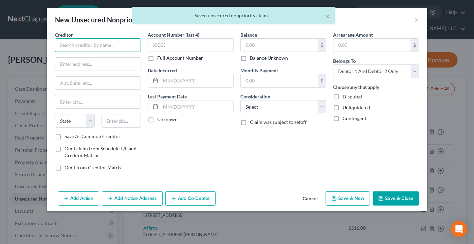
click at [74, 51] on input "text" at bounding box center [98, 45] width 86 height 14
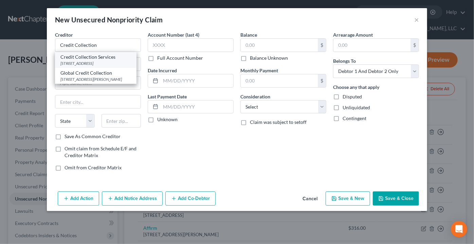
click at [92, 59] on div "Credit Collection Services" at bounding box center [95, 57] width 71 height 7
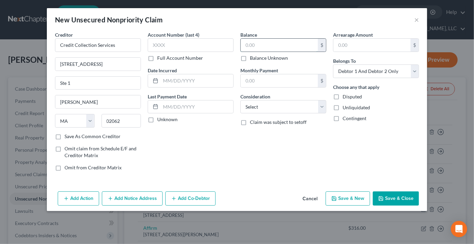
click at [276, 46] on input "text" at bounding box center [279, 45] width 77 height 13
click at [348, 196] on button "Save & New" at bounding box center [348, 199] width 44 height 14
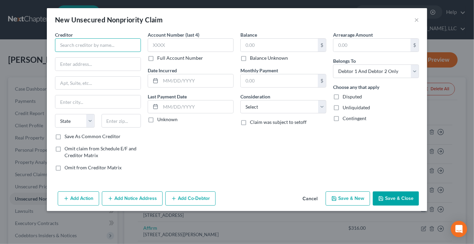
click at [99, 45] on input "text" at bounding box center [98, 45] width 86 height 14
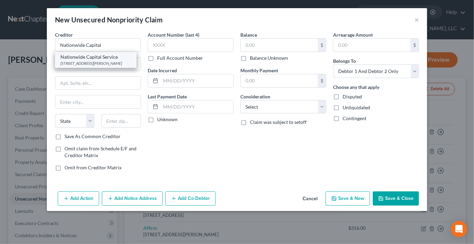
click at [91, 55] on div "Nationwide Capital Service" at bounding box center [95, 57] width 71 height 7
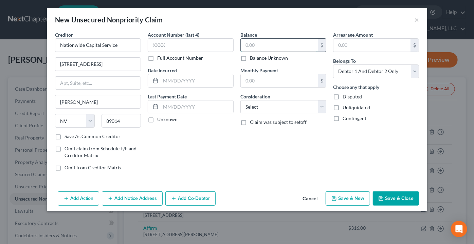
click at [261, 44] on input "text" at bounding box center [279, 45] width 77 height 13
click at [395, 197] on button "Save & Close" at bounding box center [396, 199] width 46 height 14
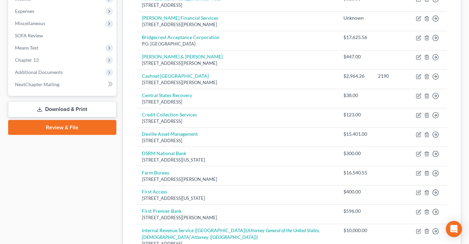
scroll to position [150, 0]
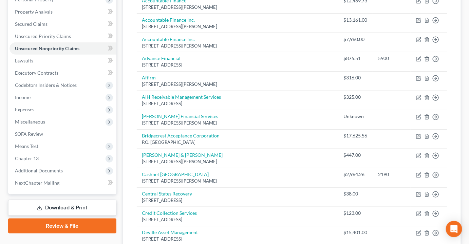
click at [50, 200] on link "Download & Print" at bounding box center [62, 208] width 108 height 16
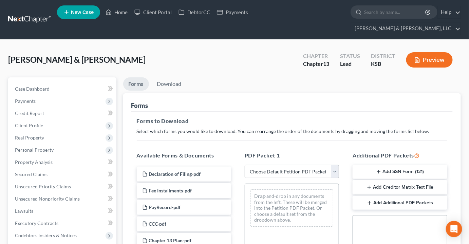
scroll to position [61, 0]
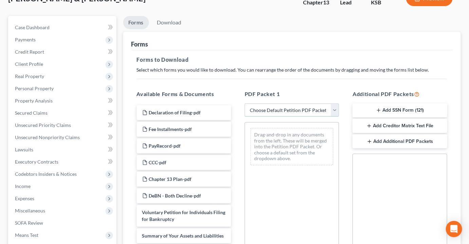
click at [268, 104] on select "Choose Default Petition PDF Packet Complete Bankruptcy Petition (all forms and …" at bounding box center [292, 111] width 94 height 14
click at [245, 104] on select "Choose Default Petition PDF Packet Complete Bankruptcy Petition (all forms and …" at bounding box center [292, 111] width 94 height 14
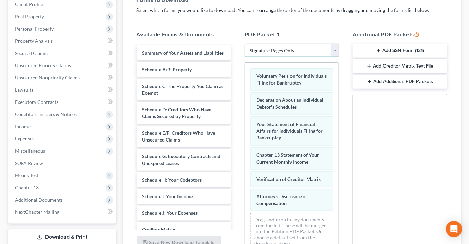
scroll to position [175, 0]
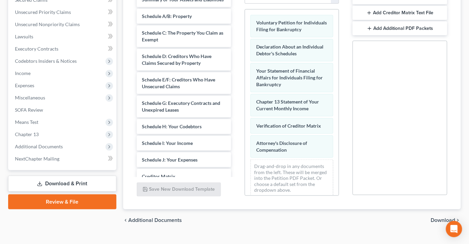
click at [448, 218] on span "Download" at bounding box center [443, 220] width 24 height 5
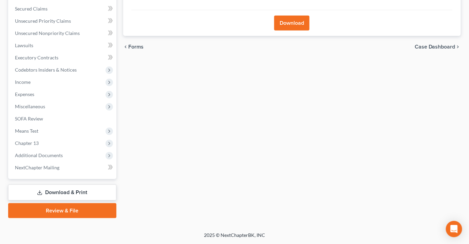
scroll to position [153, 0]
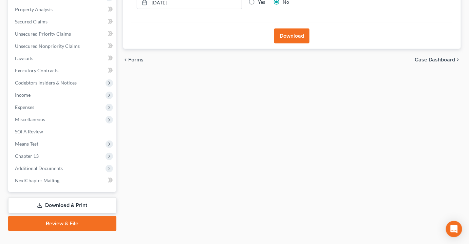
drag, startPoint x: 290, startPoint y: 20, endPoint x: 284, endPoint y: 30, distance: 11.5
click at [290, 29] on button "Download" at bounding box center [291, 36] width 35 height 15
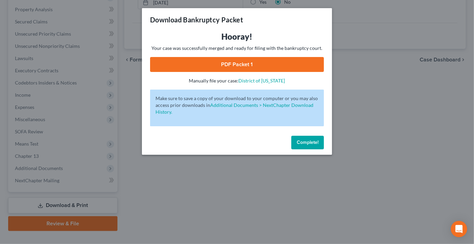
click at [227, 66] on link "PDF Packet 1" at bounding box center [237, 64] width 174 height 15
click at [310, 148] on button "Complete!" at bounding box center [307, 143] width 33 height 14
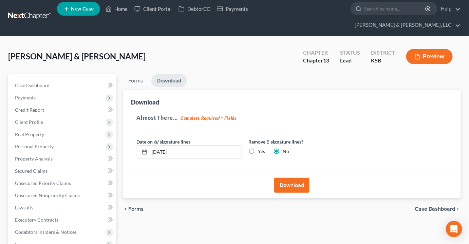
scroll to position [0, 0]
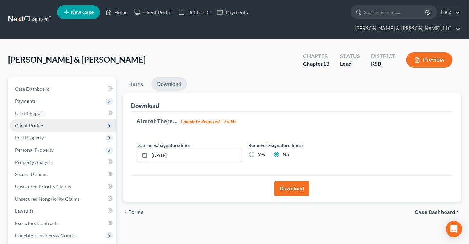
click at [33, 123] on span "Client Profile" at bounding box center [29, 126] width 28 height 6
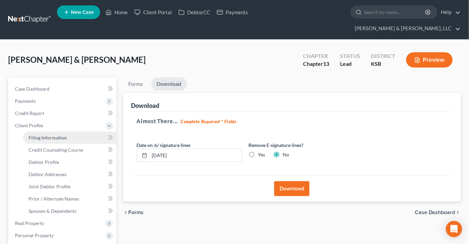
click at [59, 135] on span "Filing Information" at bounding box center [48, 138] width 38 height 6
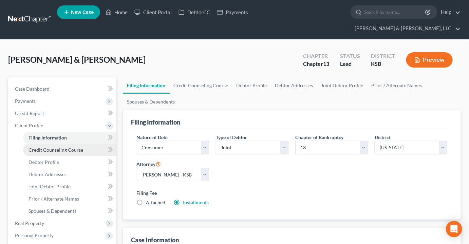
click at [72, 147] on span "Credit Counseling Course" at bounding box center [56, 150] width 55 height 6
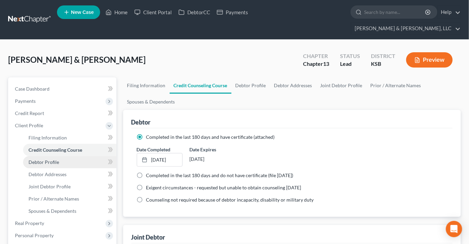
click at [55, 159] on span "Debtor Profile" at bounding box center [44, 162] width 31 height 6
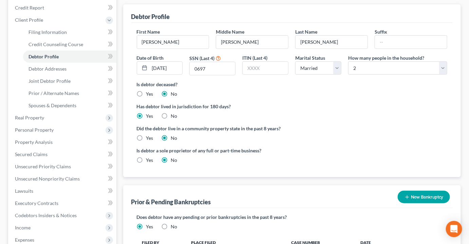
scroll to position [92, 0]
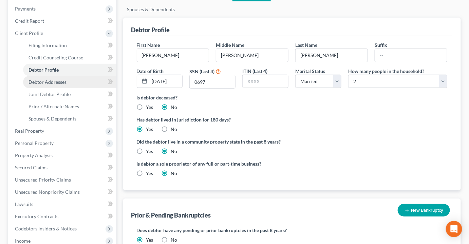
click at [49, 79] on span "Debtor Addresses" at bounding box center [48, 82] width 38 height 6
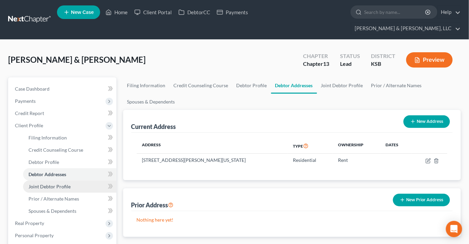
click at [37, 184] on span "Joint Debtor Profile" at bounding box center [50, 187] width 42 height 6
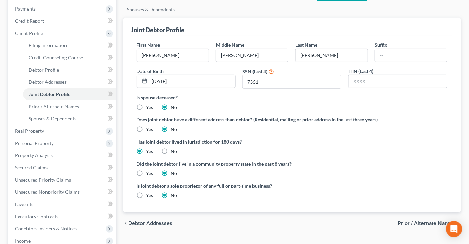
scroll to position [154, 0]
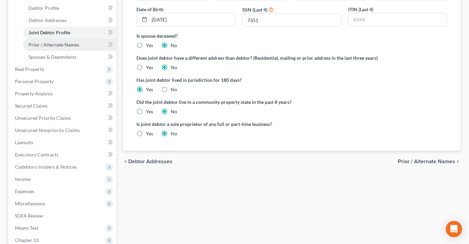
click at [67, 42] on span "Prior / Alternate Names" at bounding box center [54, 45] width 51 height 6
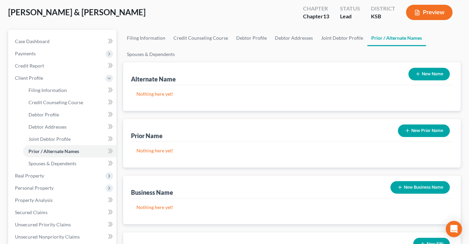
scroll to position [61, 0]
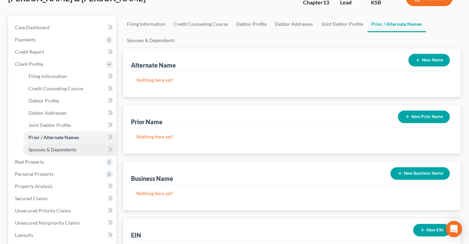
click at [57, 147] on span "Spouses & Dependents" at bounding box center [53, 150] width 48 height 6
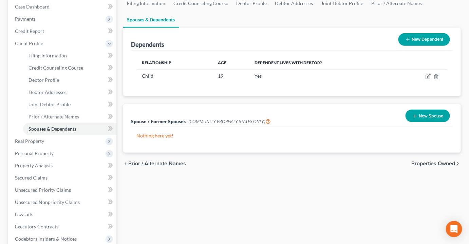
scroll to position [92, 0]
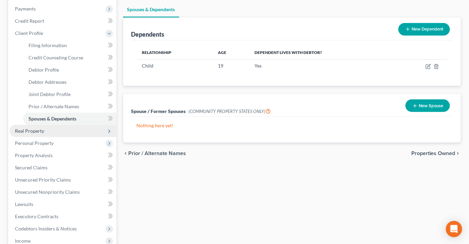
click at [38, 128] on span "Real Property" at bounding box center [29, 131] width 29 height 6
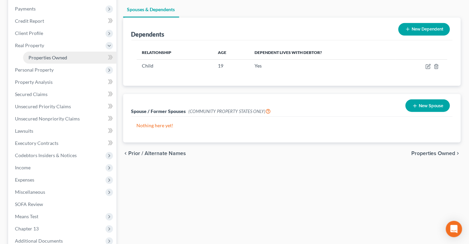
click at [61, 55] on span "Properties Owned" at bounding box center [48, 58] width 39 height 6
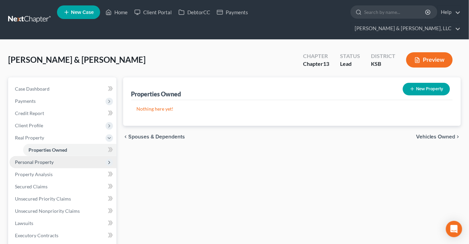
click at [35, 159] on span "Personal Property" at bounding box center [34, 162] width 39 height 6
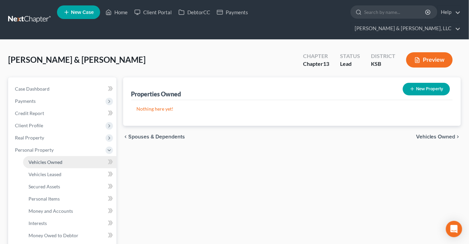
click at [48, 159] on span "Vehicles Owned" at bounding box center [46, 162] width 34 height 6
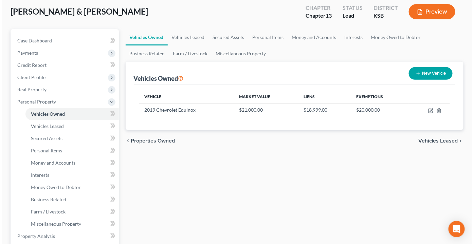
scroll to position [61, 0]
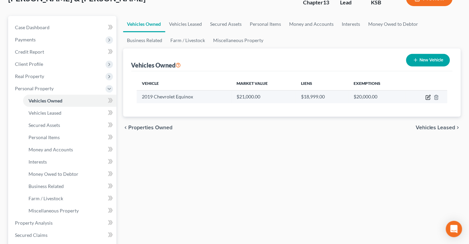
click at [429, 95] on icon "button" at bounding box center [428, 96] width 3 height 3
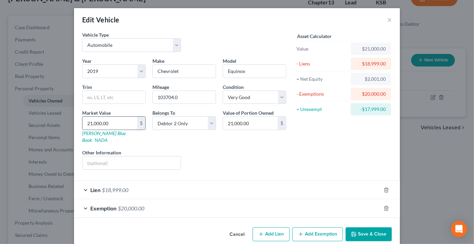
click at [119, 124] on input "21,000.00" at bounding box center [110, 123] width 55 height 13
click at [379, 228] on button "Save & Close" at bounding box center [369, 235] width 46 height 14
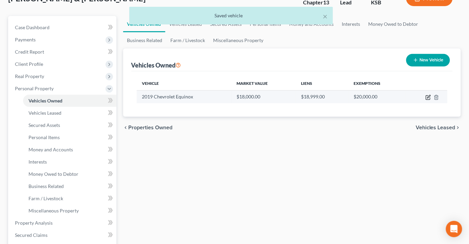
click at [428, 95] on icon "button" at bounding box center [428, 96] width 3 height 3
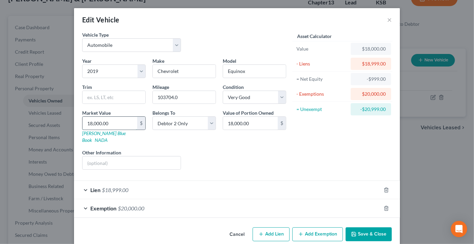
click at [115, 125] on input "18,000.00" at bounding box center [110, 123] width 55 height 13
click at [252, 123] on input "18,000.00" at bounding box center [250, 123] width 55 height 13
click at [368, 228] on button "Save & Close" at bounding box center [369, 235] width 46 height 14
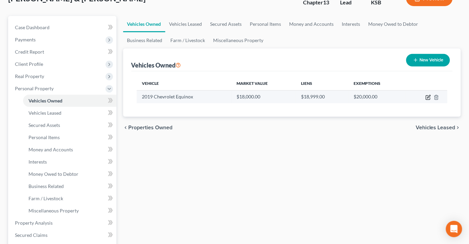
click at [430, 95] on icon "button" at bounding box center [428, 97] width 5 height 5
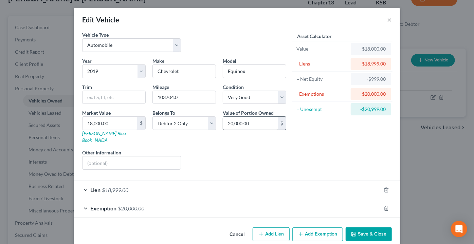
click at [252, 129] on div "20,000.00 $" at bounding box center [254, 123] width 63 height 14
click at [254, 125] on input "20,000.00" at bounding box center [250, 123] width 55 height 13
click at [110, 187] on span "$18,999.00" at bounding box center [115, 190] width 26 height 6
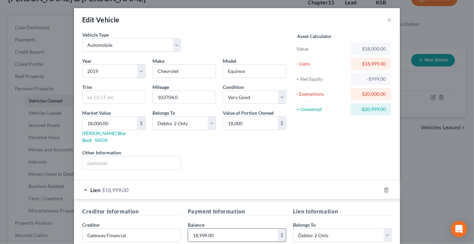
click at [220, 229] on input "18,999.00" at bounding box center [233, 235] width 90 height 13
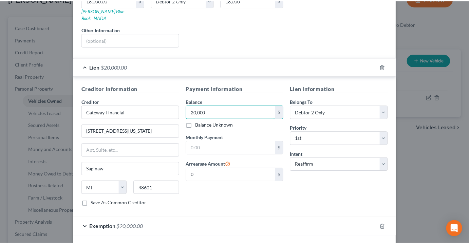
scroll to position [144, 0]
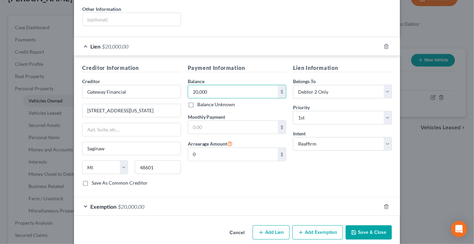
drag, startPoint x: 370, startPoint y: 215, endPoint x: 368, endPoint y: 220, distance: 5.2
click at [368, 223] on div "Cancel Add Lien Add Lease Add Exemption Save & Close" at bounding box center [237, 234] width 326 height 22
click at [368, 225] on button "Save & Close" at bounding box center [369, 232] width 46 height 14
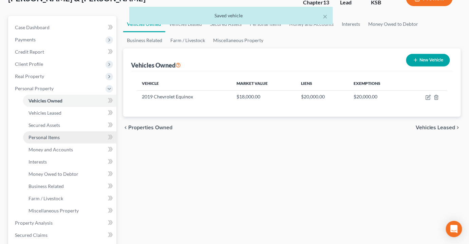
click at [43, 134] on span "Personal Items" at bounding box center [44, 137] width 31 height 6
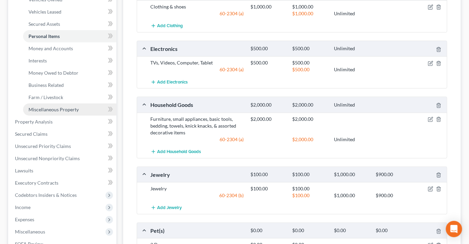
scroll to position [123, 0]
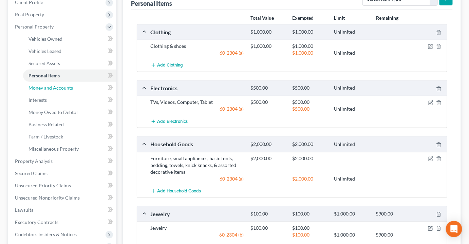
drag, startPoint x: 53, startPoint y: 75, endPoint x: 250, endPoint y: 77, distance: 197.0
click at [53, 85] on span "Money and Accounts" at bounding box center [51, 88] width 44 height 6
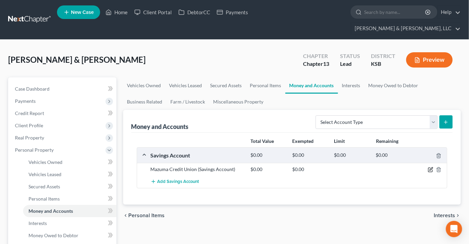
click at [430, 167] on icon "button" at bounding box center [430, 169] width 5 height 5
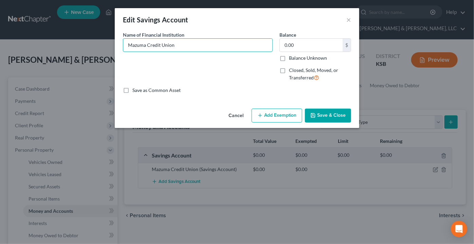
drag, startPoint x: 192, startPoint y: 50, endPoint x: 117, endPoint y: 56, distance: 75.6
click at [117, 56] on div "An exemption set must first be selected from the Filing Information section. Co…" at bounding box center [237, 68] width 244 height 75
click at [306, 45] on input "0.00" at bounding box center [311, 45] width 63 height 13
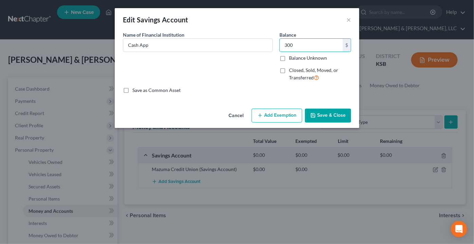
click at [343, 127] on div "Cancel Add Exemption Save & Close" at bounding box center [237, 117] width 244 height 22
click at [341, 123] on div "Cancel Add Exemption Save & Close" at bounding box center [237, 117] width 244 height 22
click at [337, 113] on button "Save & Close" at bounding box center [328, 116] width 46 height 14
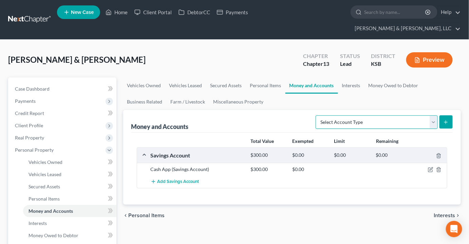
click at [433, 115] on select "Select Account Type Brokerage Cash on Hand Certificates of Deposit Checking Acc…" at bounding box center [377, 122] width 122 height 14
click at [317, 115] on select "Select Account Type Brokerage Cash on Hand Certificates of Deposit Checking Acc…" at bounding box center [377, 122] width 122 height 14
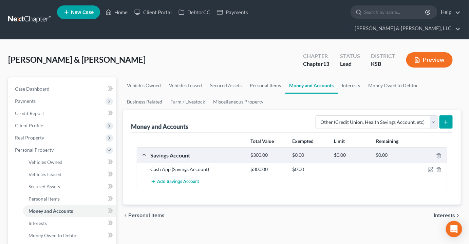
click at [445, 120] on icon "submit" at bounding box center [445, 122] width 5 height 5
click at [447, 115] on button "submit" at bounding box center [446, 121] width 13 height 13
click at [50, 147] on span "Personal Property" at bounding box center [34, 150] width 39 height 6
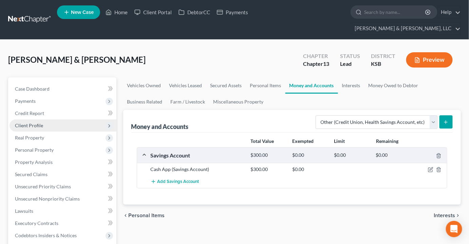
click at [60, 120] on span "Client Profile" at bounding box center [63, 126] width 107 height 12
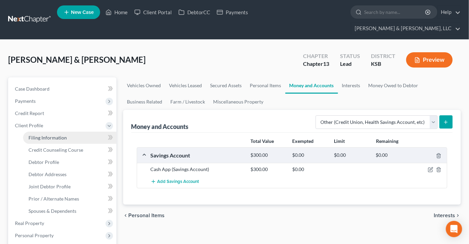
click at [49, 132] on link "Filing Information" at bounding box center [69, 138] width 93 height 12
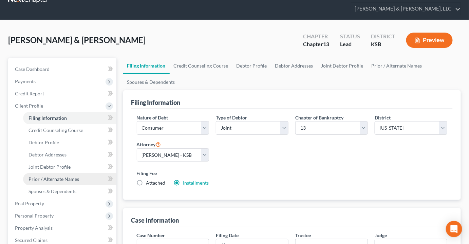
scroll to position [61, 0]
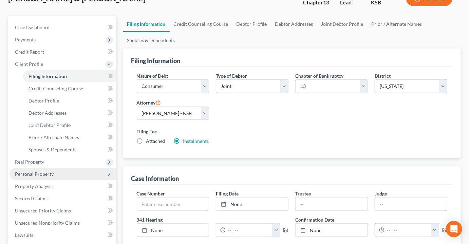
click at [39, 171] on span "Personal Property" at bounding box center [34, 174] width 39 height 6
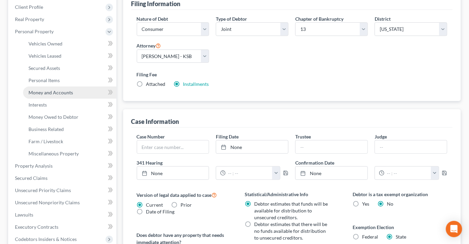
scroll to position [123, 0]
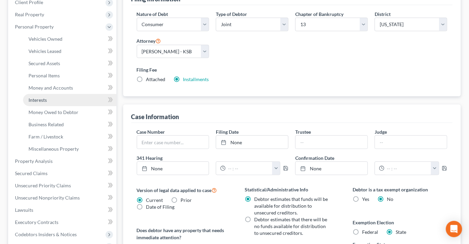
click at [44, 97] on span "Interests" at bounding box center [38, 100] width 18 height 6
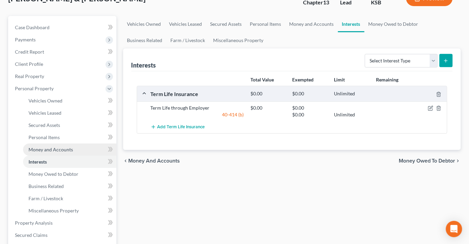
click at [57, 147] on span "Money and Accounts" at bounding box center [51, 150] width 44 height 6
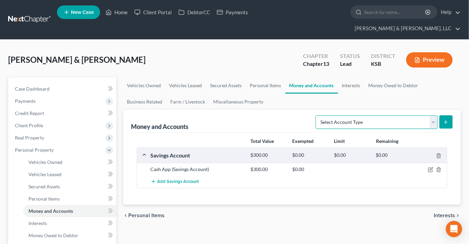
drag, startPoint x: 429, startPoint y: 105, endPoint x: 432, endPoint y: 107, distance: 3.7
click at [429, 115] on select "Select Account Type Brokerage Cash on Hand Certificates of Deposit Checking Acc…" at bounding box center [377, 122] width 122 height 14
click at [317, 115] on select "Select Account Type Brokerage Cash on Hand Certificates of Deposit Checking Acc…" at bounding box center [377, 122] width 122 height 14
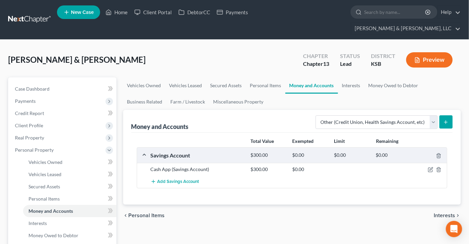
click at [445, 120] on icon "submit" at bounding box center [445, 122] width 5 height 5
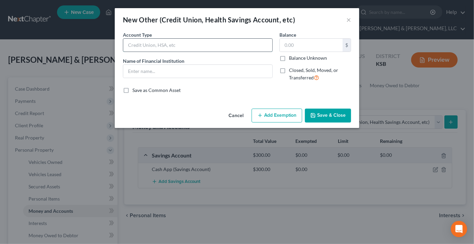
click at [171, 44] on input "text" at bounding box center [197, 45] width 149 height 13
click at [332, 113] on button "Save & Close" at bounding box center [328, 116] width 46 height 14
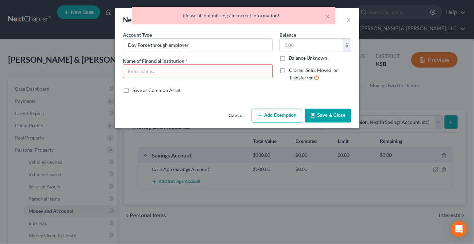
click at [167, 75] on input "text" at bounding box center [197, 71] width 149 height 13
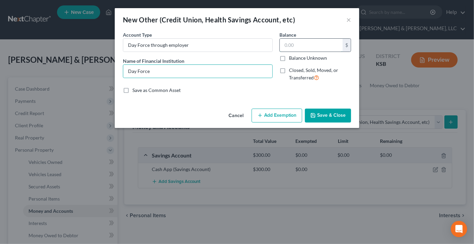
click at [314, 41] on input "text" at bounding box center [311, 45] width 63 height 13
click at [336, 121] on button "Save & Close" at bounding box center [328, 116] width 46 height 14
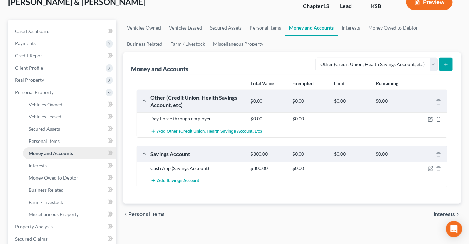
scroll to position [61, 0]
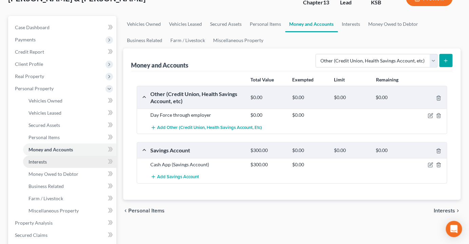
click at [38, 159] on span "Interests" at bounding box center [38, 162] width 18 height 6
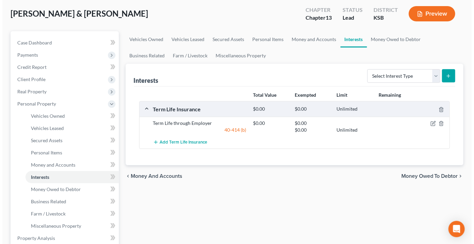
scroll to position [61, 0]
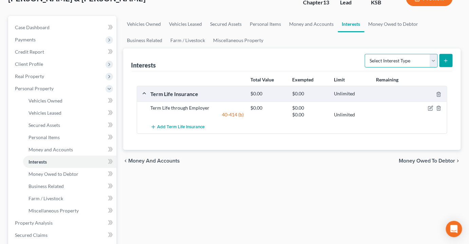
click at [434, 54] on select "Select Interest Type 401K Annuity Bond Education IRA Government Bond Government…" at bounding box center [401, 61] width 73 height 14
click at [366, 54] on select "Select Interest Type 401K Annuity Bond Education IRA Government Bond Government…" at bounding box center [401, 61] width 73 height 14
click at [449, 54] on button "submit" at bounding box center [446, 60] width 13 height 13
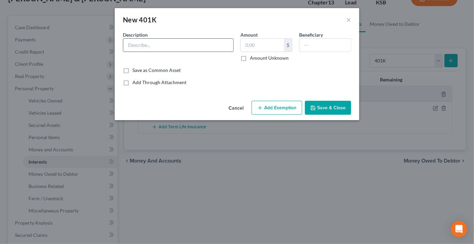
click at [177, 50] on input "text" at bounding box center [178, 45] width 110 height 13
click at [250, 58] on label "Amount Unknown" at bounding box center [269, 58] width 39 height 7
click at [253, 58] on input "Amount Unknown" at bounding box center [255, 57] width 4 height 4
click at [176, 44] on input "401" at bounding box center [178, 45] width 110 height 13
click at [292, 104] on button "Add Exemption" at bounding box center [277, 108] width 51 height 14
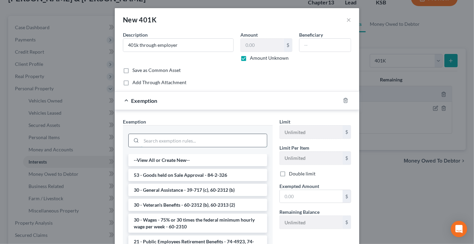
click at [161, 138] on input "search" at bounding box center [204, 140] width 126 height 13
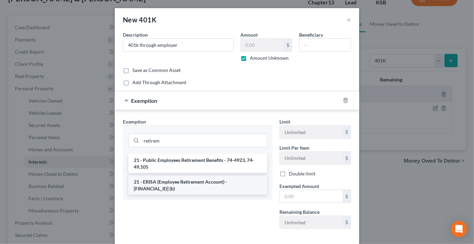
click at [180, 185] on li "21 - ERISA (Employee Retirement Account) - 60-2308 (b)" at bounding box center [197, 185] width 139 height 19
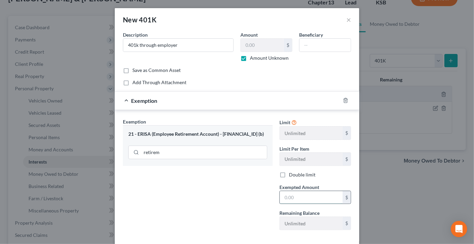
click at [307, 200] on input "text" at bounding box center [311, 197] width 63 height 13
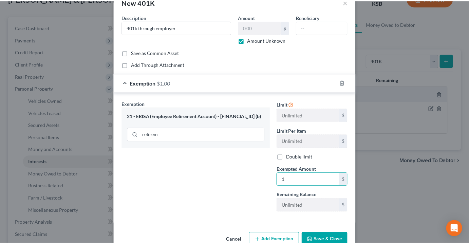
scroll to position [33, 0]
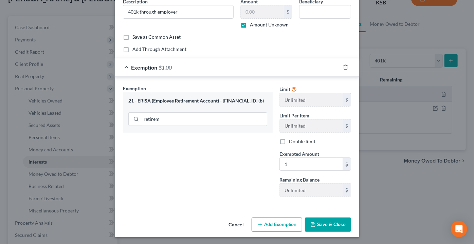
click at [317, 224] on button "Save & Close" at bounding box center [328, 225] width 46 height 14
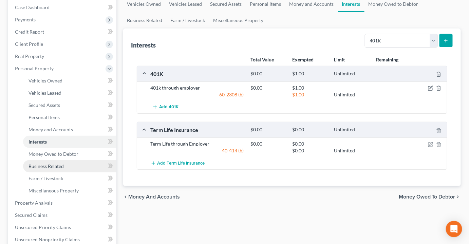
scroll to position [92, 0]
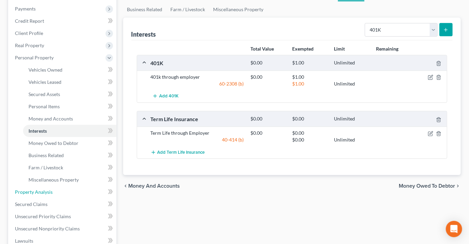
drag, startPoint x: 47, startPoint y: 176, endPoint x: 179, endPoint y: 173, distance: 131.8
click at [47, 189] on span "Property Analysis" at bounding box center [34, 192] width 38 height 6
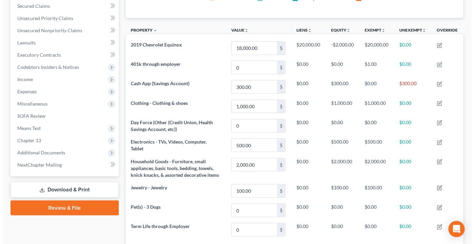
scroll to position [154, 0]
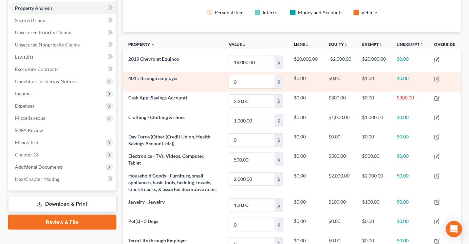
click at [438, 72] on td at bounding box center [445, 81] width 32 height 19
click at [438, 76] on icon "button" at bounding box center [437, 78] width 5 height 5
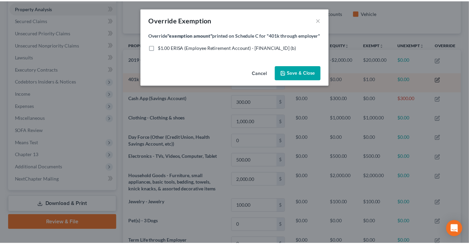
scroll to position [109, 341]
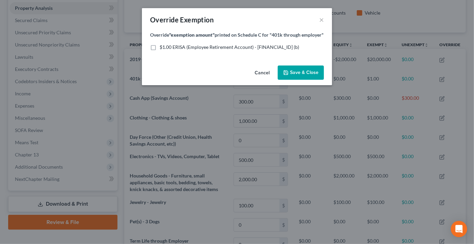
click at [160, 51] on label "$1.00 ERISA (Employee Retirement Account) - 60-2308 (b)" at bounding box center [230, 47] width 140 height 7
click at [162, 48] on input "$1.00 ERISA (Employee Retirement Account) - 60-2308 (b)" at bounding box center [164, 46] width 4 height 4
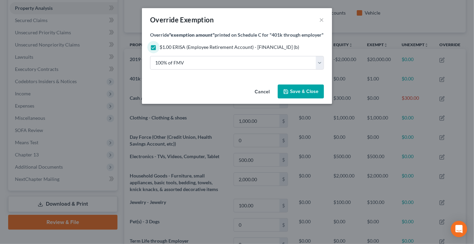
click at [315, 94] on span "Save & Close" at bounding box center [304, 92] width 29 height 6
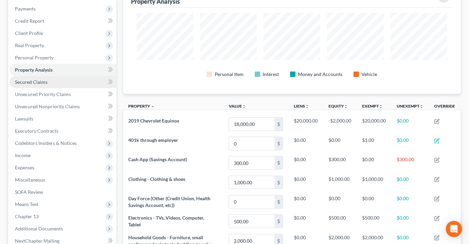
drag, startPoint x: 33, startPoint y: 69, endPoint x: 50, endPoint y: 71, distance: 17.2
click at [33, 79] on span "Secured Claims" at bounding box center [31, 82] width 33 height 6
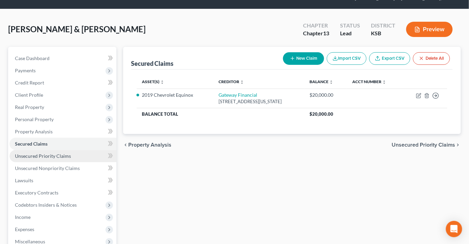
click at [52, 153] on span "Unsecured Priority Claims" at bounding box center [43, 156] width 56 height 6
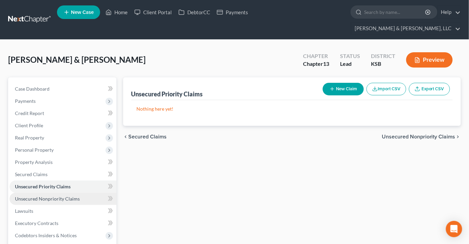
click at [39, 193] on link "Unsecured Nonpriority Claims" at bounding box center [63, 199] width 107 height 12
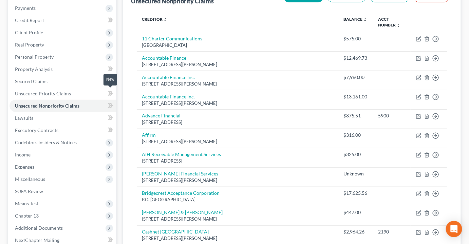
scroll to position [92, 0]
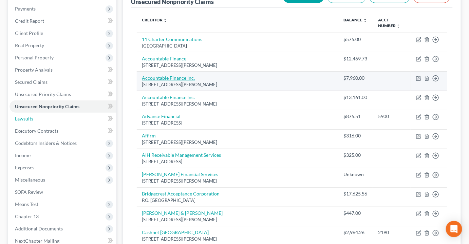
drag, startPoint x: 19, startPoint y: 107, endPoint x: 172, endPoint y: 59, distance: 161.0
click at [18, 116] on span "Lawsuits" at bounding box center [24, 119] width 18 height 6
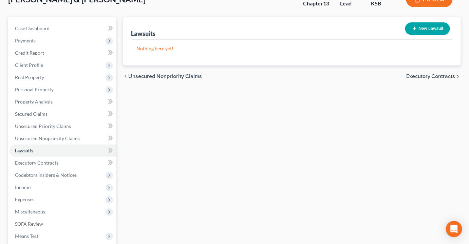
scroll to position [61, 0]
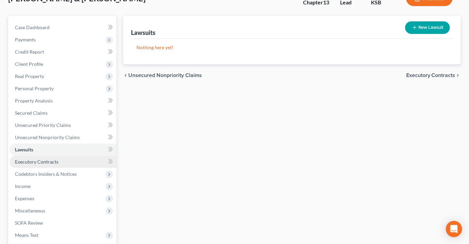
click at [46, 159] on span "Executory Contracts" at bounding box center [36, 162] width 43 height 6
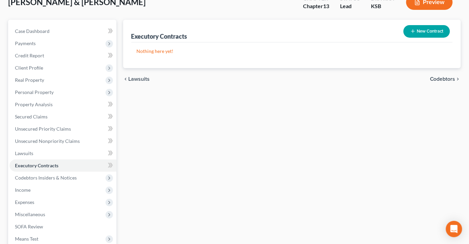
scroll to position [61, 0]
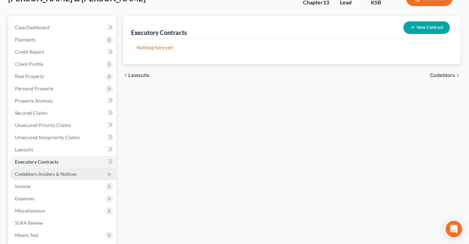
click at [60, 171] on span "Codebtors Insiders & Notices" at bounding box center [46, 174] width 62 height 6
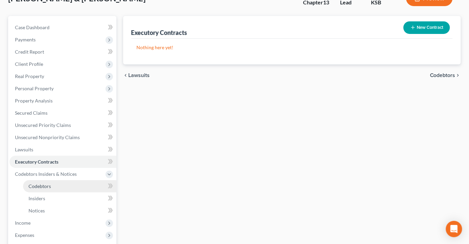
click at [49, 183] on span "Codebtors" at bounding box center [40, 186] width 22 height 6
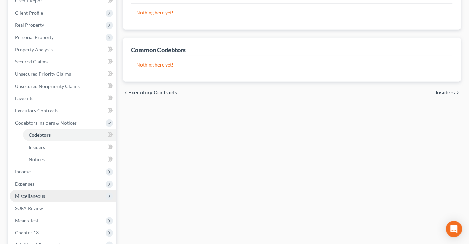
scroll to position [123, 0]
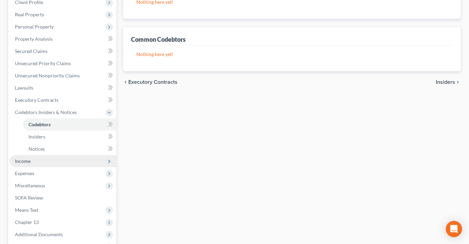
click at [28, 158] on span "Income" at bounding box center [23, 161] width 16 height 6
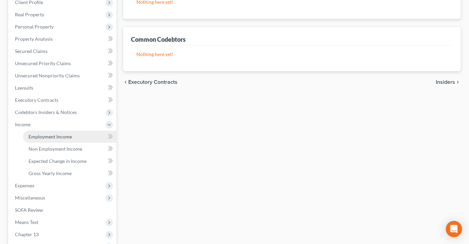
click at [53, 134] on span "Employment Income" at bounding box center [50, 137] width 43 height 6
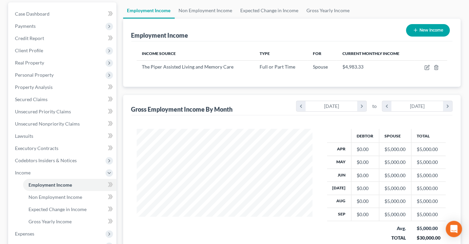
scroll to position [92, 0]
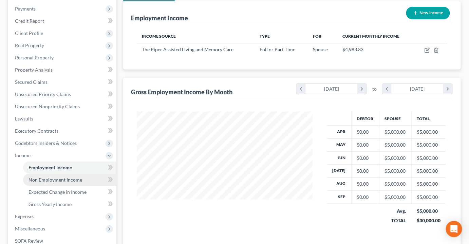
click at [78, 177] on span "Non Employment Income" at bounding box center [56, 180] width 54 height 6
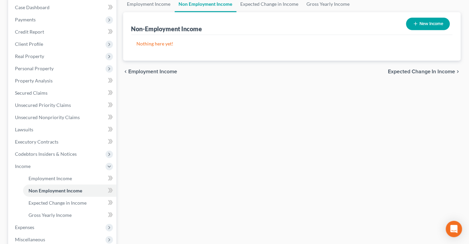
scroll to position [92, 0]
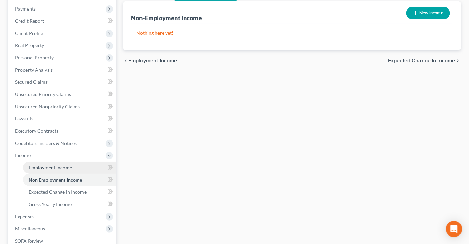
click at [46, 165] on span "Employment Income" at bounding box center [50, 168] width 43 height 6
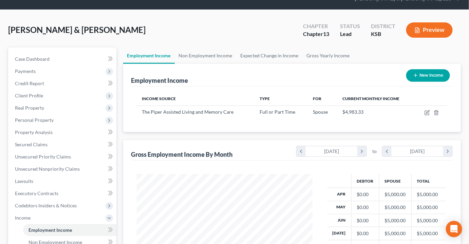
scroll to position [31, 0]
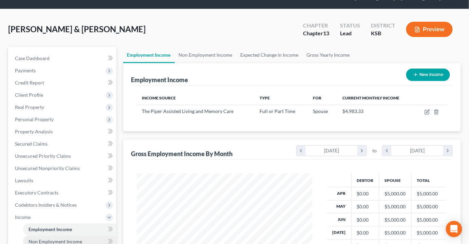
click at [71, 239] on span "Non Employment Income" at bounding box center [56, 242] width 54 height 6
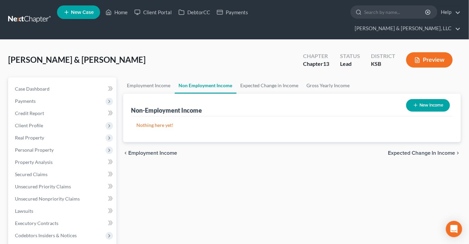
click at [431, 99] on button "New Income" at bounding box center [428, 105] width 44 height 13
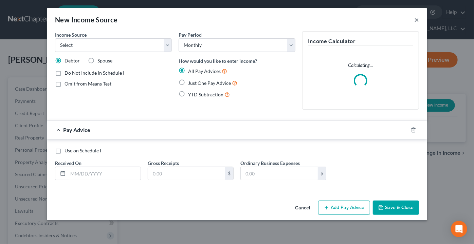
click at [416, 20] on button "×" at bounding box center [416, 20] width 5 height 8
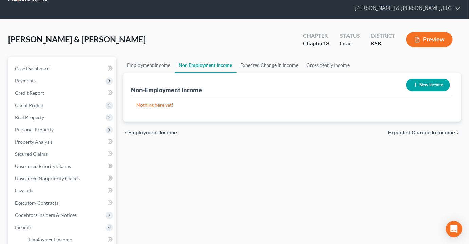
scroll to position [31, 0]
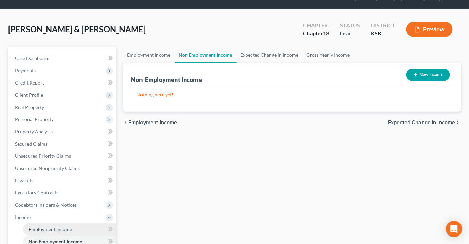
click at [52, 226] on span "Employment Income" at bounding box center [50, 229] width 43 height 6
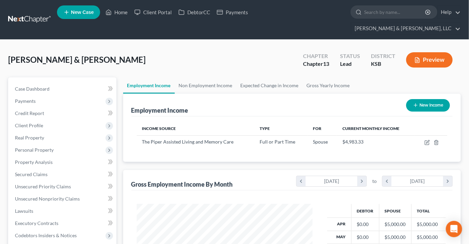
click at [429, 99] on button "New Income" at bounding box center [428, 105] width 44 height 13
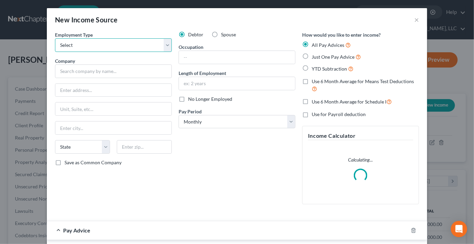
click at [109, 45] on select "Select Full or Part Time Employment Self Employment" at bounding box center [113, 45] width 117 height 14
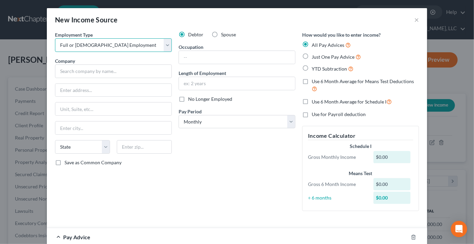
click at [55, 38] on select "Select Full or Part Time Employment Self Employment" at bounding box center [113, 45] width 117 height 14
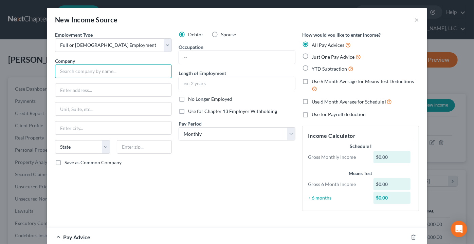
click at [106, 69] on input "text" at bounding box center [113, 72] width 117 height 14
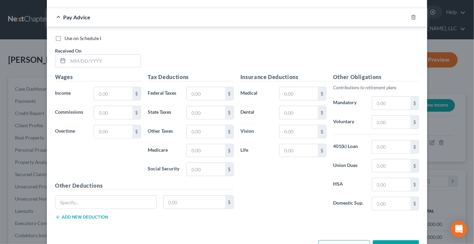
scroll to position [180, 0]
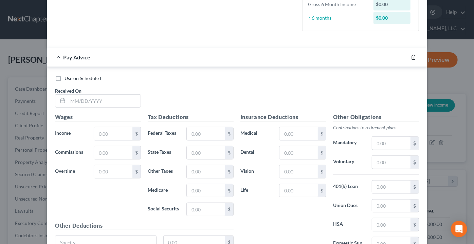
click at [414, 55] on icon "button" at bounding box center [413, 57] width 5 height 5
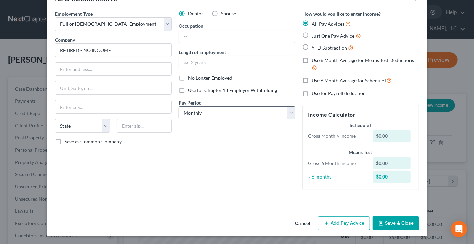
scroll to position [21, 0]
click at [312, 47] on label "YTD Subtraction" at bounding box center [333, 48] width 42 height 8
click at [314, 47] on input "YTD Subtraction" at bounding box center [316, 46] width 4 height 4
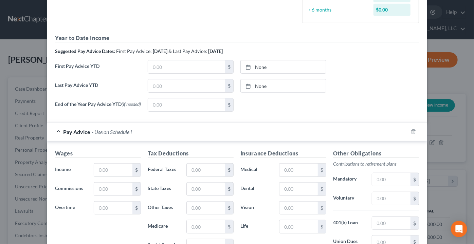
scroll to position [206, 0]
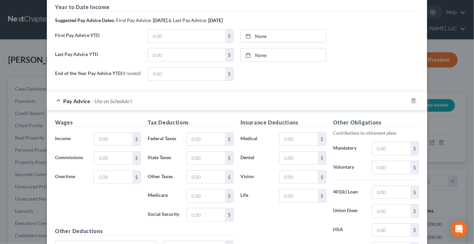
click at [409, 98] on div at bounding box center [417, 100] width 19 height 11
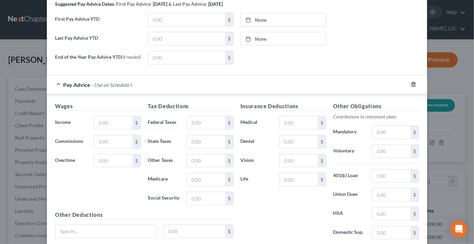
click at [412, 87] on icon "button" at bounding box center [413, 85] width 3 height 4
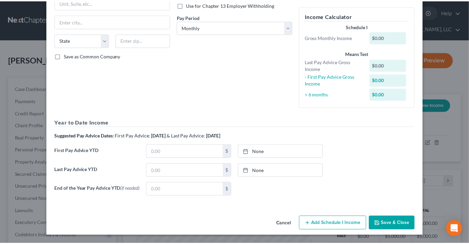
scroll to position [107, 0]
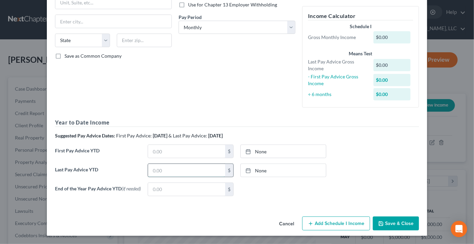
click at [164, 171] on input "text" at bounding box center [186, 170] width 77 height 13
click at [411, 222] on button "Save & Close" at bounding box center [396, 224] width 46 height 14
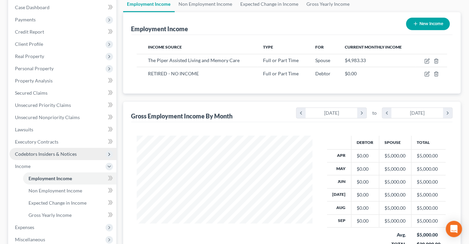
scroll to position [92, 0]
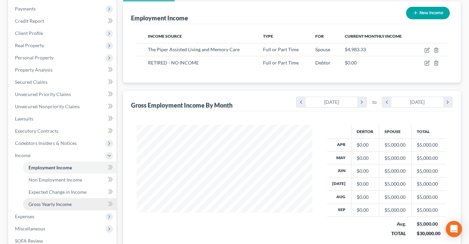
click at [56, 201] on span "Gross Yearly Income" at bounding box center [50, 204] width 43 height 6
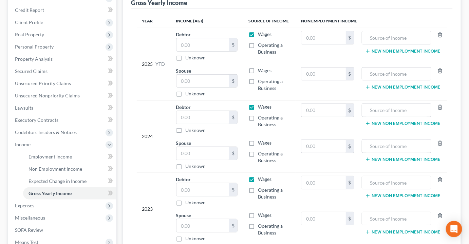
scroll to position [92, 0]
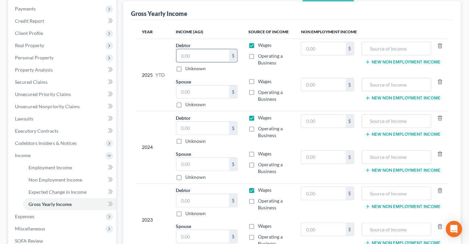
click at [200, 49] on input "text" at bounding box center [203, 55] width 53 height 13
click at [196, 86] on input "text" at bounding box center [203, 92] width 53 height 13
click at [196, 122] on input "text" at bounding box center [203, 128] width 53 height 13
click at [187, 194] on input "text" at bounding box center [203, 200] width 53 height 13
click at [194, 230] on input "text" at bounding box center [203, 236] width 53 height 13
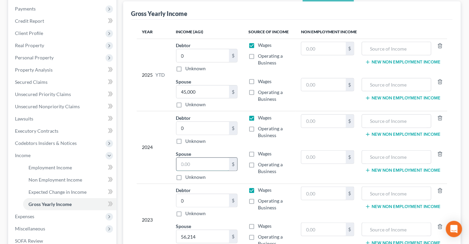
click at [188, 158] on input "text" at bounding box center [203, 164] width 53 height 13
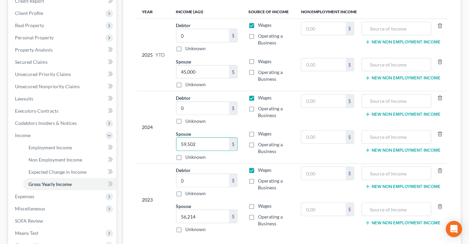
scroll to position [123, 0]
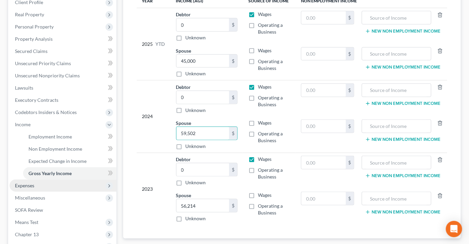
click at [28, 183] on span "Expenses" at bounding box center [24, 186] width 19 height 6
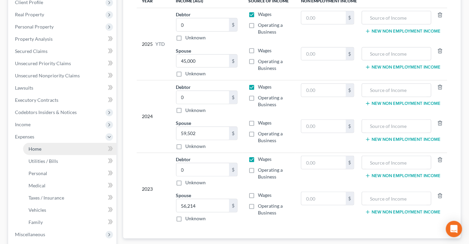
click at [40, 143] on link "Home" at bounding box center [69, 149] width 93 height 12
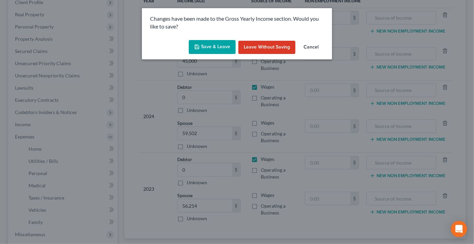
click at [224, 38] on div "Save & Leave Leave without Saving Cancel" at bounding box center [237, 48] width 190 height 22
click at [221, 47] on button "Save & Leave" at bounding box center [212, 47] width 47 height 14
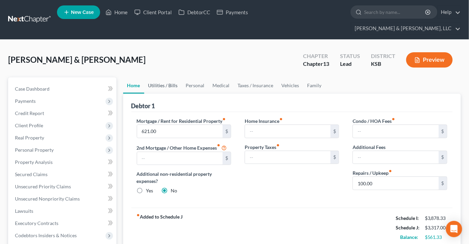
click at [159, 77] on link "Utilities / Bills" at bounding box center [163, 85] width 38 height 16
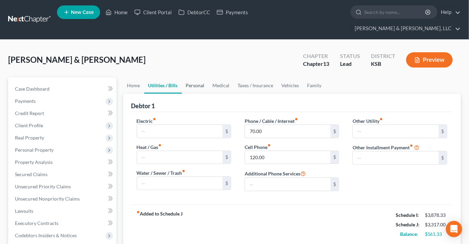
click at [196, 77] on link "Personal" at bounding box center [195, 85] width 27 height 16
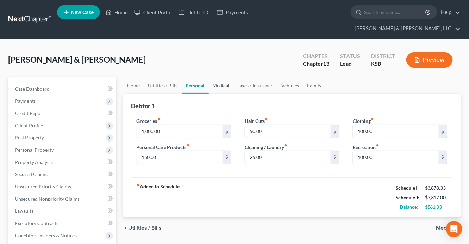
click at [216, 77] on link "Medical" at bounding box center [221, 85] width 25 height 16
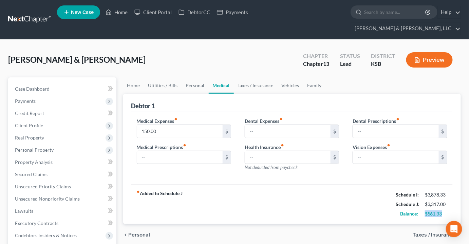
drag, startPoint x: 443, startPoint y: 200, endPoint x: 426, endPoint y: 200, distance: 17.0
click at [426, 211] on div "$561.33" at bounding box center [436, 214] width 22 height 7
click at [249, 77] on link "Taxes / Insurance" at bounding box center [256, 85] width 44 height 16
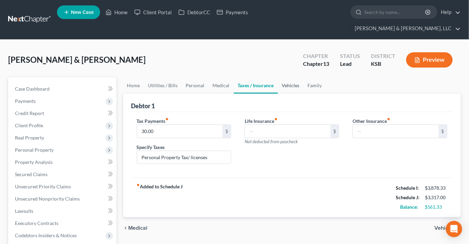
click at [297, 77] on link "Vehicles" at bounding box center [291, 85] width 26 height 16
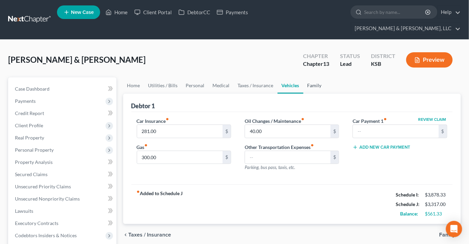
click at [312, 77] on link "Family" at bounding box center [315, 85] width 22 height 16
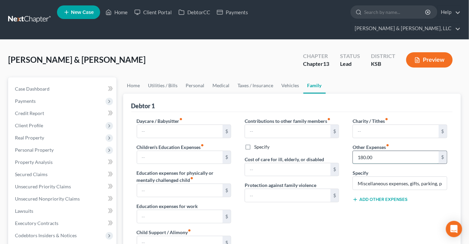
click at [382, 151] on input "180.00" at bounding box center [396, 157] width 86 height 13
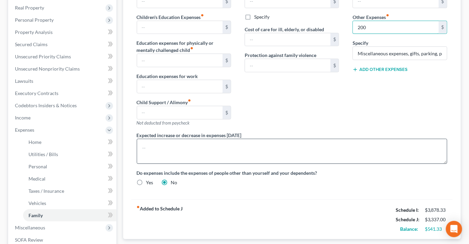
scroll to position [185, 0]
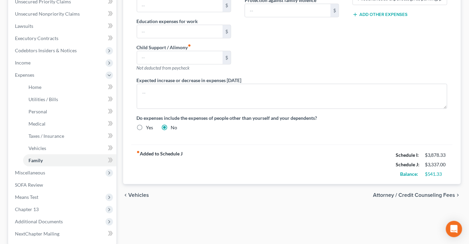
click at [449, 171] on div "$541.33" at bounding box center [436, 174] width 29 height 7
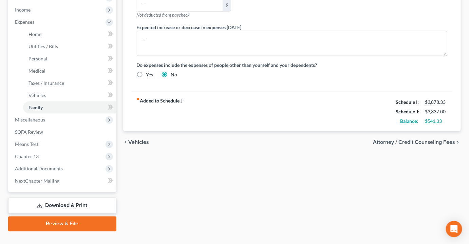
scroll to position [238, 0]
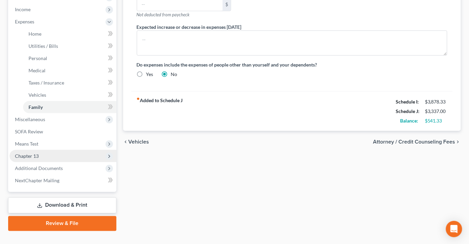
click at [33, 153] on span "Chapter 13" at bounding box center [27, 156] width 24 height 6
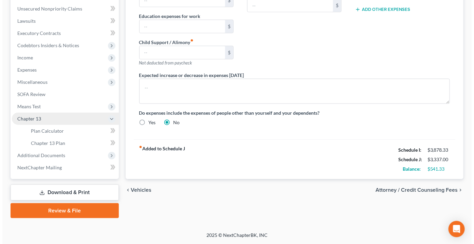
scroll to position [177, 0]
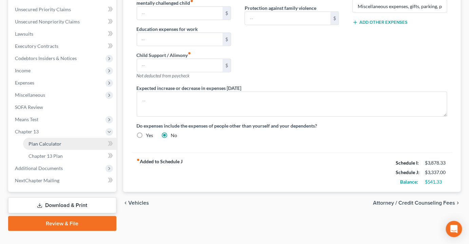
click at [44, 141] on span "Plan Calculator" at bounding box center [45, 144] width 33 height 6
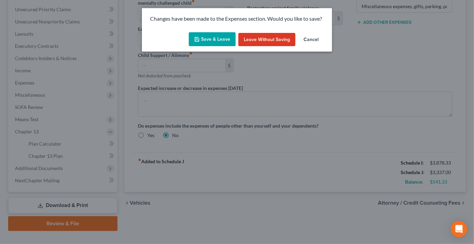
click at [222, 44] on button "Save & Leave" at bounding box center [212, 39] width 47 height 14
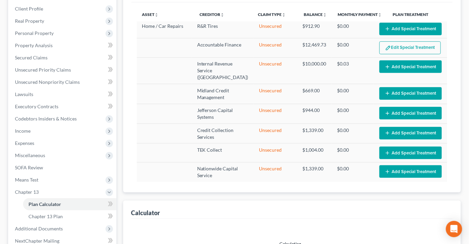
scroll to position [106, 0]
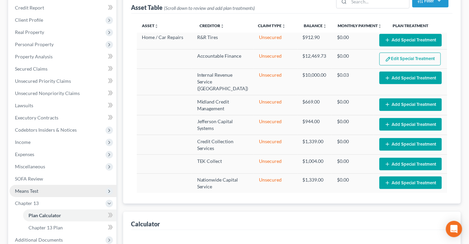
click at [31, 188] on span "Means Test" at bounding box center [26, 191] width 23 height 6
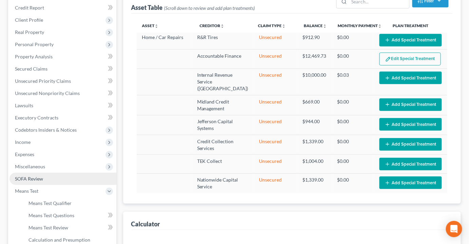
click at [37, 176] on span "SOFA Review" at bounding box center [29, 179] width 28 height 6
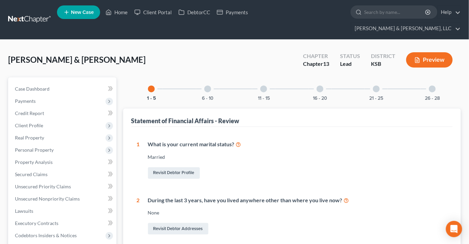
click at [206, 86] on div at bounding box center [207, 89] width 7 height 7
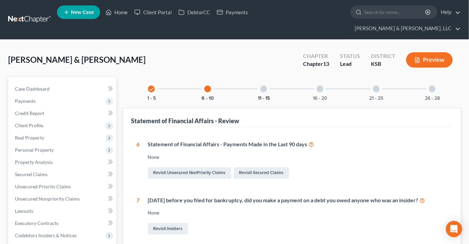
drag, startPoint x: 263, startPoint y: 76, endPoint x: 264, endPoint y: 87, distance: 11.2
click at [263, 86] on div at bounding box center [263, 89] width 7 height 7
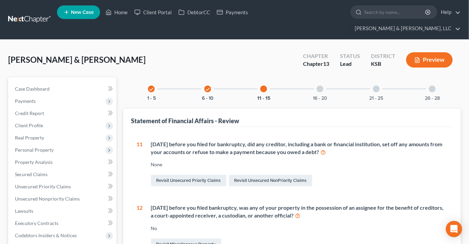
click at [321, 86] on div at bounding box center [320, 89] width 7 height 7
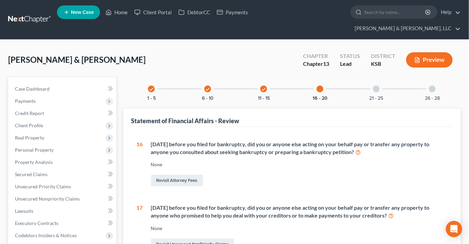
click at [375, 86] on div at bounding box center [376, 89] width 7 height 7
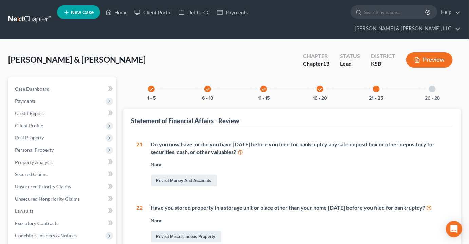
click at [431, 86] on div at bounding box center [432, 89] width 7 height 7
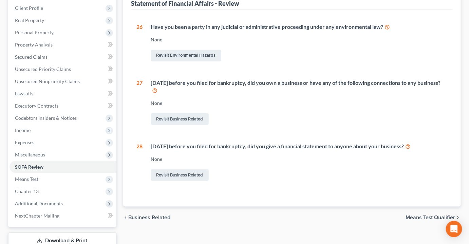
scroll to position [123, 0]
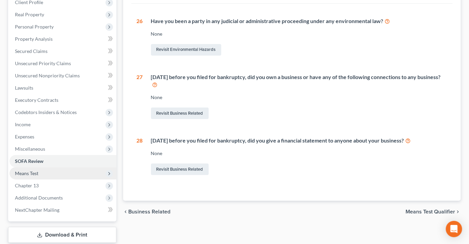
click at [35, 170] on span "Means Test" at bounding box center [26, 173] width 23 height 6
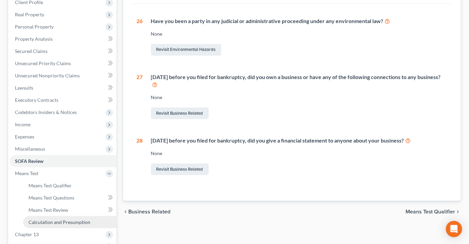
click at [59, 219] on span "Calculation and Presumption" at bounding box center [60, 222] width 62 height 6
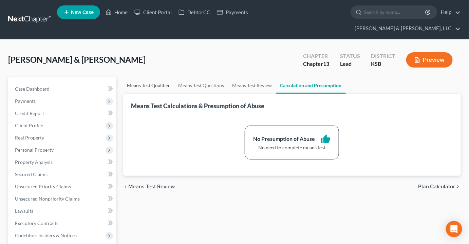
click at [151, 77] on link "Means Test Qualifier" at bounding box center [148, 85] width 51 height 16
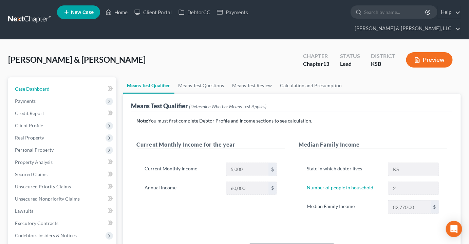
drag, startPoint x: 28, startPoint y: 73, endPoint x: 177, endPoint y: 44, distance: 151.2
click at [28, 83] on link "Case Dashboard" at bounding box center [63, 89] width 107 height 12
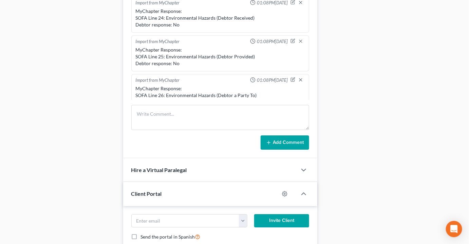
scroll to position [759, 0]
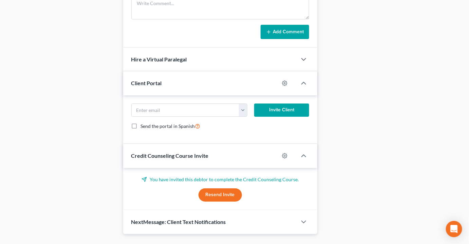
click at [176, 219] on span "NextMessage: Client Text Notifications" at bounding box center [178, 222] width 95 height 6
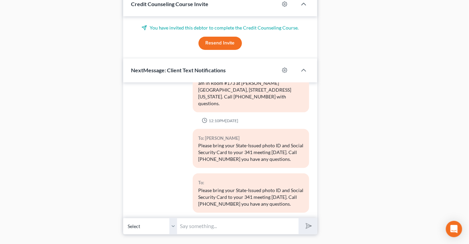
scroll to position [146, 0]
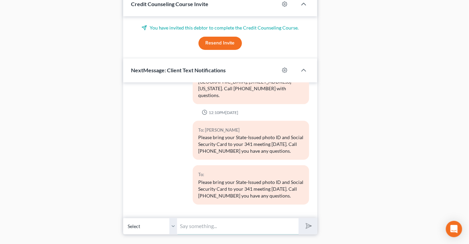
click at [210, 218] on input "text" at bounding box center [238, 226] width 121 height 17
click at [304, 221] on icon "submit" at bounding box center [308, 226] width 10 height 10
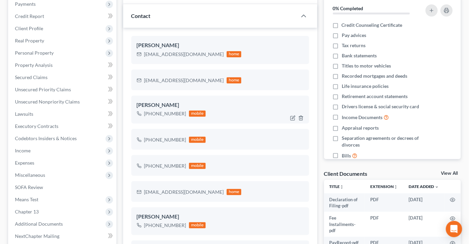
scroll to position [92, 0]
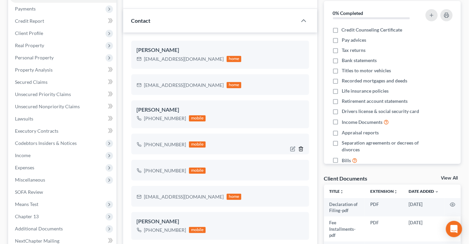
click at [302, 146] on icon "button" at bounding box center [300, 148] width 5 height 5
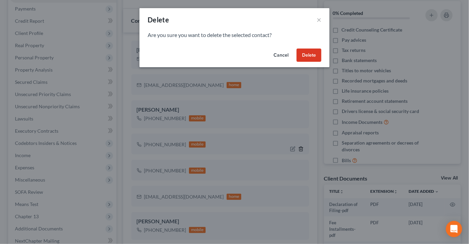
scroll to position [175, 0]
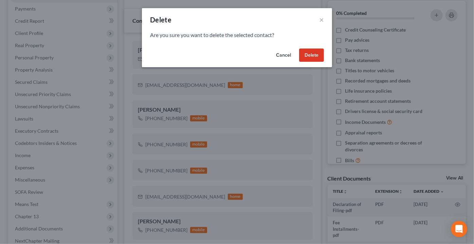
click at [311, 56] on button "Delete" at bounding box center [311, 56] width 25 height 14
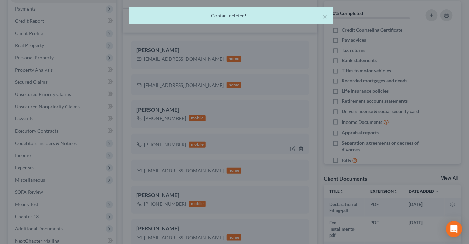
scroll to position [188, 0]
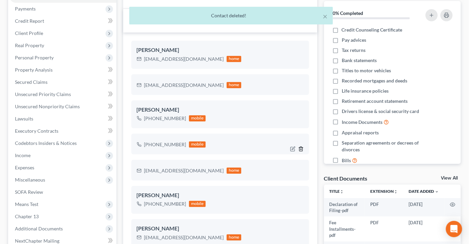
click at [301, 146] on icon "button" at bounding box center [300, 148] width 5 height 5
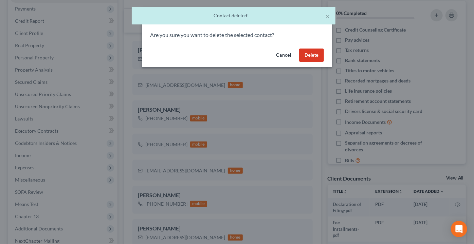
click at [306, 54] on button "Delete" at bounding box center [311, 56] width 25 height 14
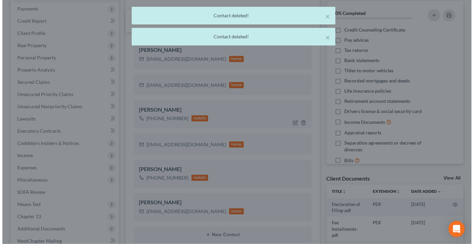
scroll to position [188, 0]
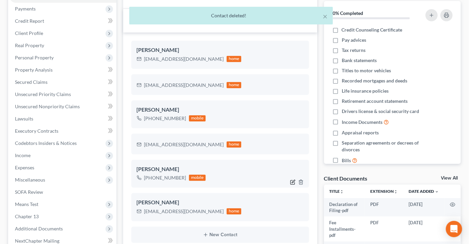
click at [291, 181] on icon "button" at bounding box center [293, 183] width 4 height 4
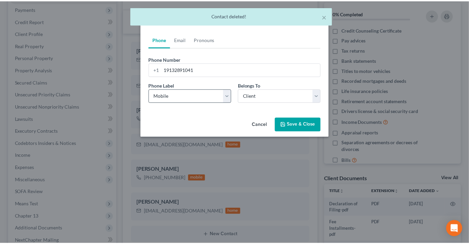
scroll to position [175, 0]
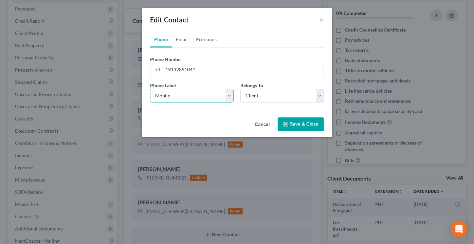
click at [171, 95] on select "Select Mobile Home Work Other" at bounding box center [192, 96] width 84 height 14
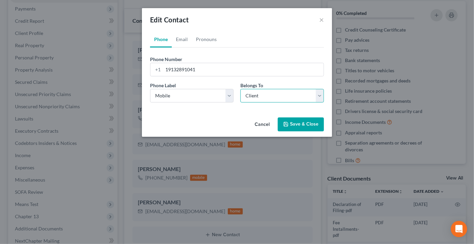
drag, startPoint x: 260, startPoint y: 93, endPoint x: 258, endPoint y: 101, distance: 8.1
click at [260, 93] on select "Select Client Spouse Other" at bounding box center [282, 96] width 84 height 14
click at [240, 89] on select "Select Client Spouse Other" at bounding box center [282, 96] width 84 height 14
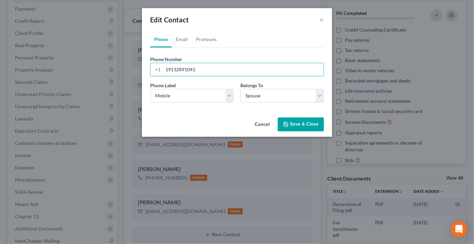
drag, startPoint x: 213, startPoint y: 65, endPoint x: 146, endPoint y: 72, distance: 67.2
click at [146, 72] on div "Phone Email Pronouns Phone Number * +1 19132891041 Ext. Phone Label * Select Mo…" at bounding box center [237, 73] width 190 height 84
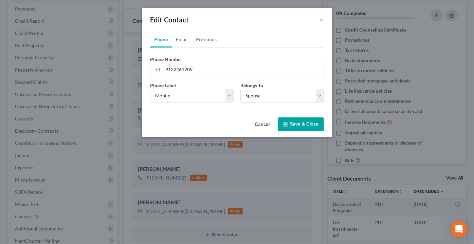
click at [303, 121] on button "Save & Close" at bounding box center [301, 124] width 46 height 14
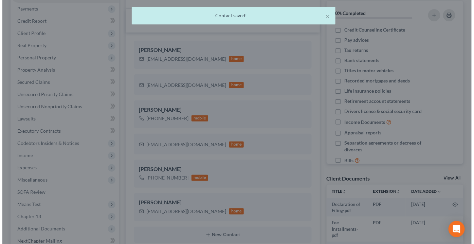
scroll to position [188, 0]
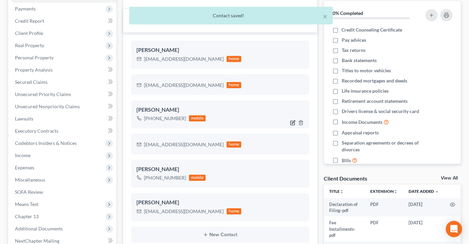
click at [293, 120] on icon "button" at bounding box center [292, 122] width 5 height 5
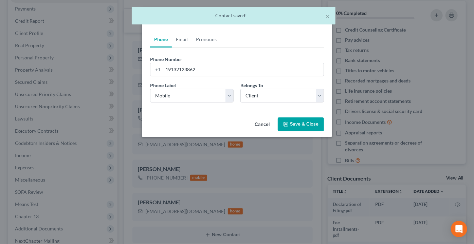
scroll to position [175, 0]
click at [294, 124] on button "Save & Close" at bounding box center [301, 124] width 46 height 14
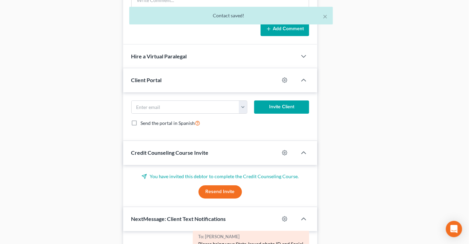
scroll to position [833, 0]
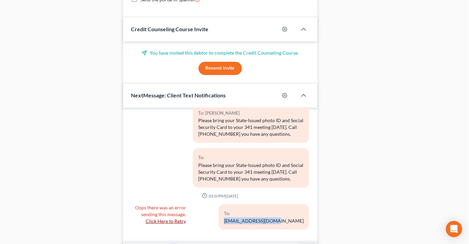
drag, startPoint x: 300, startPoint y: 205, endPoint x: 244, endPoint y: 207, distance: 55.8
click at [244, 207] on div "To: ddean@pattondean.com" at bounding box center [264, 216] width 91 height 25
copy div "[EMAIL_ADDRESS][DOMAIN_NAME]"
drag, startPoint x: 234, startPoint y: 238, endPoint x: 310, endPoint y: 235, distance: 75.4
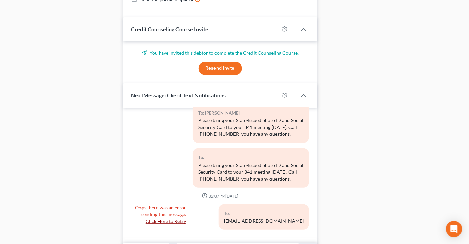
paste input "[EMAIL_ADDRESS][DOMAIN_NAME]"
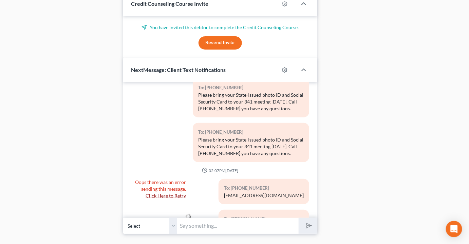
scroll to position [219, 0]
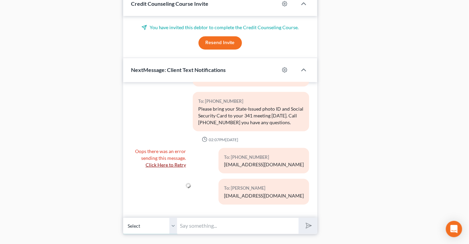
drag, startPoint x: 165, startPoint y: 216, endPoint x: 175, endPoint y: 210, distance: 11.9
click at [165, 218] on select "Select +1 (913) 246-1209 - Kandice Jackson +1 (913) 212-3862 - David Drake" at bounding box center [150, 226] width 54 height 17
click at [123, 218] on select "Select +1 (913) 246-1209 - Kandice Jackson +1 (913) 212-3862 - David Drake" at bounding box center [150, 226] width 54 height 17
click at [200, 218] on input "text" at bounding box center [238, 226] width 121 height 17
click at [206, 218] on input "text" at bounding box center [238, 226] width 121 height 17
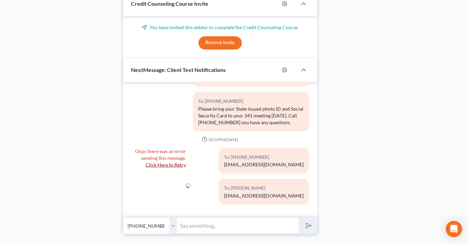
click at [205, 218] on input "text" at bounding box center [238, 226] width 121 height 17
paste input "[EMAIL_ADDRESS][DOMAIN_NAME]"
drag, startPoint x: 313, startPoint y: 210, endPoint x: 186, endPoint y: 191, distance: 128.1
click at [313, 218] on button "submit" at bounding box center [308, 226] width 19 height 16
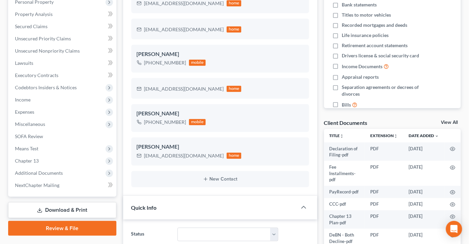
scroll to position [185, 0]
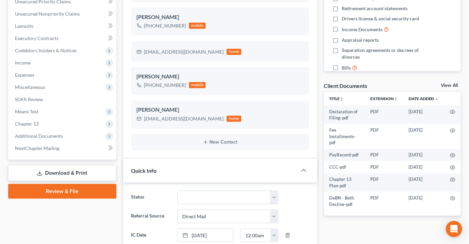
click at [57, 165] on link "Download & Print" at bounding box center [62, 173] width 108 height 16
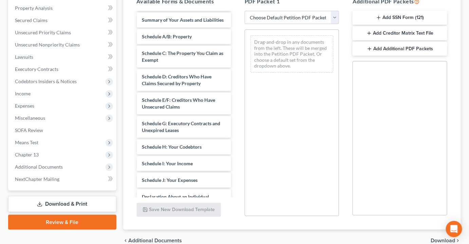
scroll to position [175, 0]
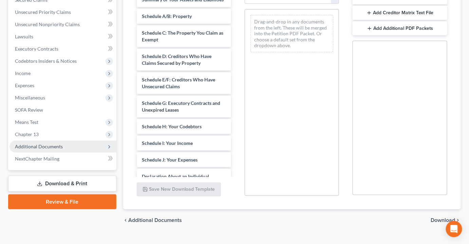
click at [43, 144] on span "Additional Documents" at bounding box center [39, 147] width 48 height 6
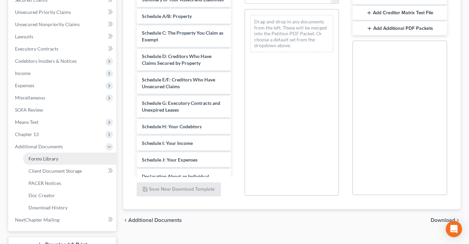
click at [46, 156] on span "Forms Library" at bounding box center [44, 159] width 30 height 6
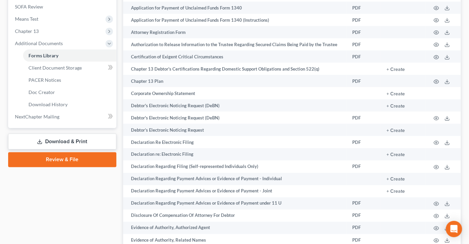
scroll to position [309, 0]
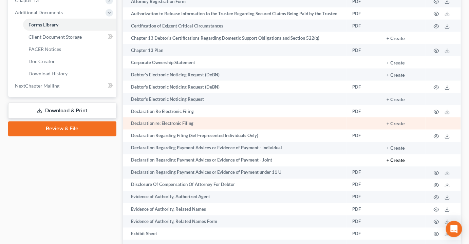
drag, startPoint x: 394, startPoint y: 147, endPoint x: 329, endPoint y: 107, distance: 75.9
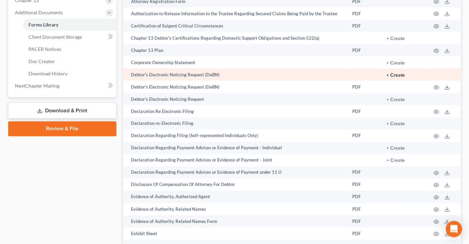
click at [397, 73] on button "+ Create" at bounding box center [396, 75] width 18 height 5
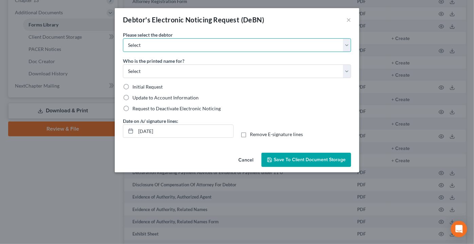
click at [184, 46] on select "Select David Drake Kandice Jackson" at bounding box center [237, 45] width 228 height 14
click at [123, 38] on select "Select David Drake Kandice Jackson" at bounding box center [237, 45] width 228 height 14
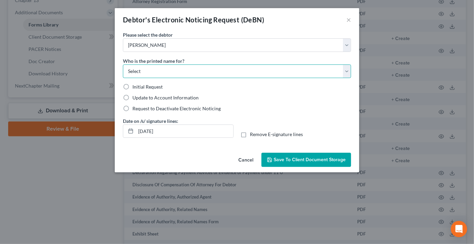
click at [167, 72] on select "Select Debtor Attorney" at bounding box center [237, 72] width 228 height 14
click at [123, 65] on select "Select Debtor Attorney" at bounding box center [237, 72] width 228 height 14
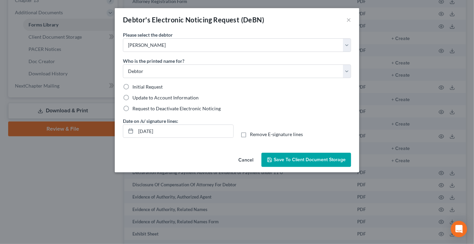
click at [132, 84] on label "Initial Request" at bounding box center [147, 87] width 30 height 7
click at [135, 84] on input "Initial Request" at bounding box center [137, 86] width 4 height 4
click at [302, 158] on span "Save to Client Document Storage" at bounding box center [310, 160] width 72 height 6
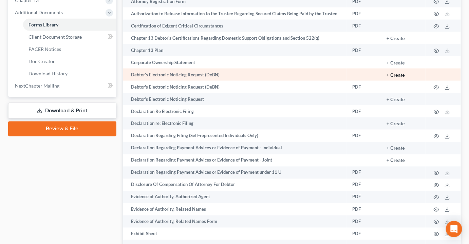
click at [396, 73] on button "+ Create" at bounding box center [396, 75] width 18 height 5
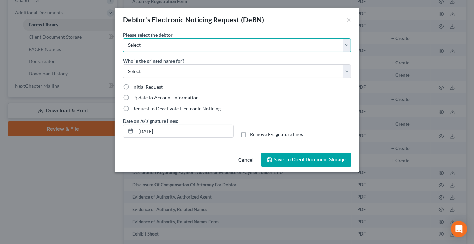
drag, startPoint x: 174, startPoint y: 45, endPoint x: 175, endPoint y: 50, distance: 4.8
click at [174, 45] on select "Select David Drake Kandice Jackson" at bounding box center [237, 45] width 228 height 14
click at [123, 38] on select "Select David Drake Kandice Jackson" at bounding box center [237, 45] width 228 height 14
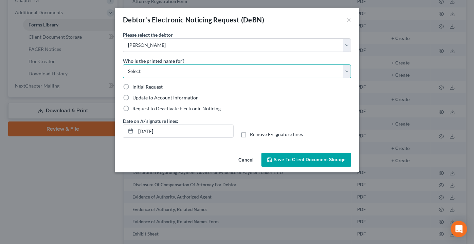
click at [159, 72] on select "Select Debtor Attorney" at bounding box center [237, 72] width 228 height 14
click at [123, 65] on select "Select Debtor Attorney" at bounding box center [237, 72] width 228 height 14
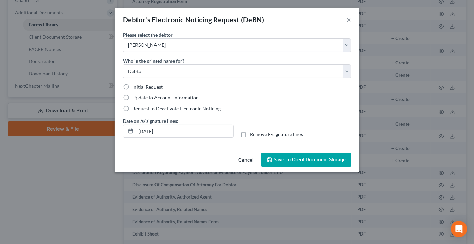
click at [347, 20] on button "×" at bounding box center [348, 20] width 5 height 8
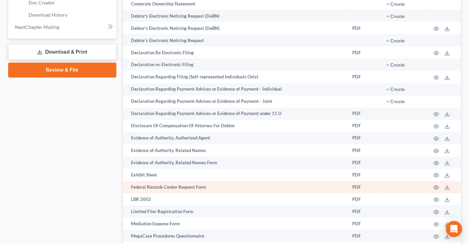
scroll to position [370, 0]
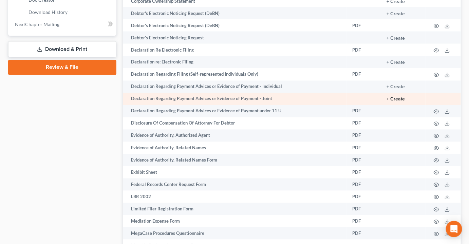
click at [394, 97] on button "+ Create" at bounding box center [396, 99] width 18 height 5
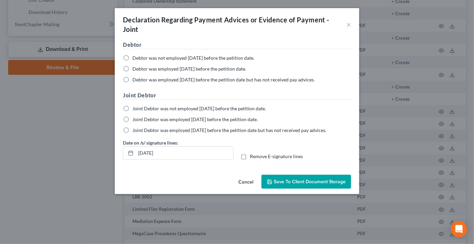
click at [132, 56] on label "Debtor was not employed within 60 days before the petition date." at bounding box center [193, 58] width 122 height 7
click at [135, 56] on input "Debtor was not employed within 60 days before the petition date." at bounding box center [137, 57] width 4 height 4
click at [132, 119] on label "Joint Debtor was employed within 60 days before the petition date." at bounding box center [194, 119] width 125 height 7
click at [135, 119] on input "Joint Debtor was employed within 60 days before the petition date." at bounding box center [137, 118] width 4 height 4
click at [302, 178] on button "Save to Client Document Storage" at bounding box center [306, 182] width 90 height 14
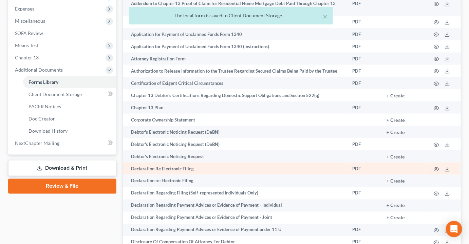
scroll to position [216, 0]
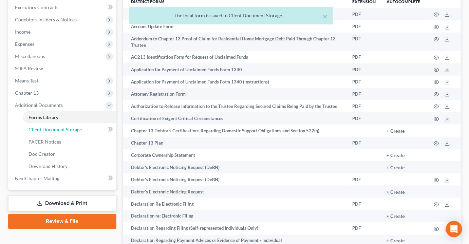
drag, startPoint x: 65, startPoint y: 121, endPoint x: 241, endPoint y: 97, distance: 178.2
click at [65, 124] on link "Client Document Storage" at bounding box center [69, 130] width 93 height 12
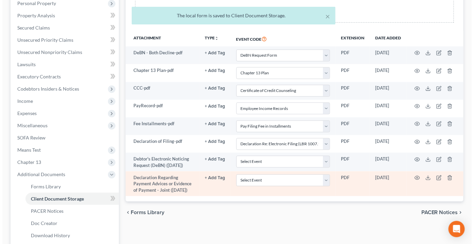
scroll to position [214, 0]
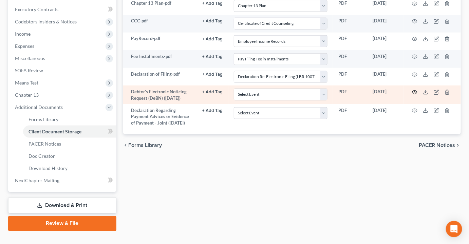
click at [415, 90] on icon "button" at bounding box center [414, 92] width 5 height 5
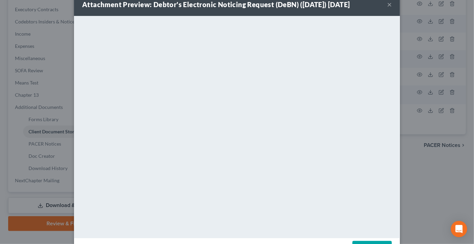
scroll to position [0, 0]
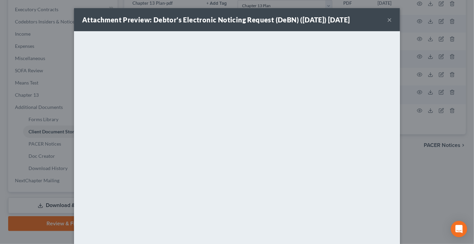
click at [384, 20] on div "Attachment Preview: Debtor's Electronic Noticing Request (DeBN) (10/10/2025) 10…" at bounding box center [237, 19] width 326 height 23
click at [388, 19] on button "×" at bounding box center [389, 20] width 5 height 8
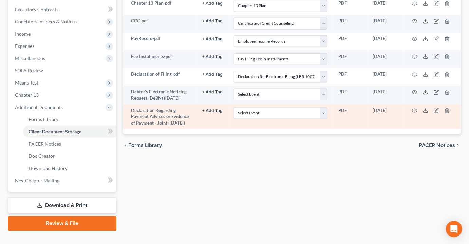
click at [416, 108] on icon "button" at bounding box center [414, 110] width 5 height 5
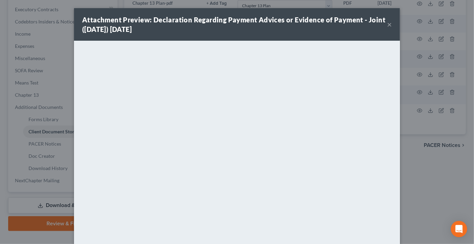
scroll to position [49, 0]
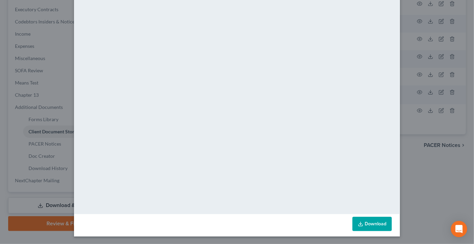
click at [368, 220] on link "Download" at bounding box center [371, 224] width 39 height 14
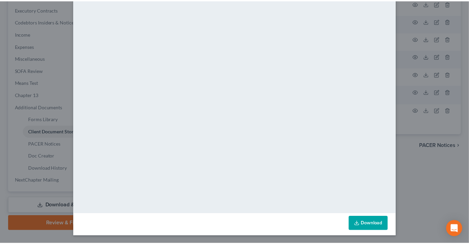
scroll to position [0, 0]
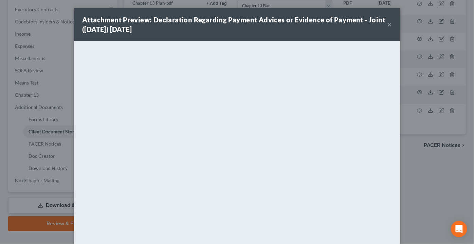
click at [388, 25] on button "×" at bounding box center [389, 24] width 5 height 8
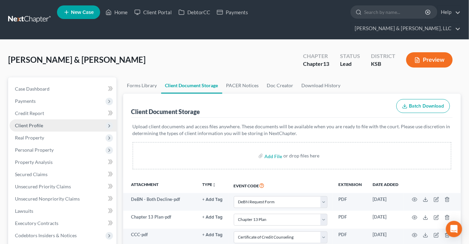
click at [28, 123] on span "Client Profile" at bounding box center [29, 126] width 28 height 6
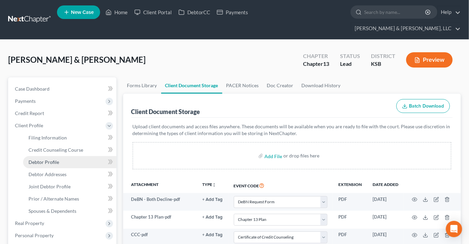
click at [58, 156] on link "Debtor Profile" at bounding box center [69, 162] width 93 height 12
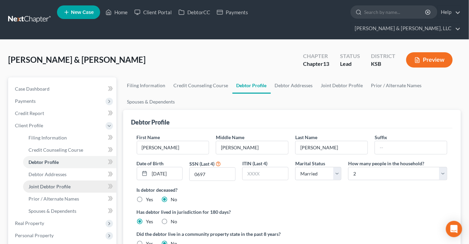
click at [69, 181] on link "Joint Debtor Profile" at bounding box center [69, 187] width 93 height 12
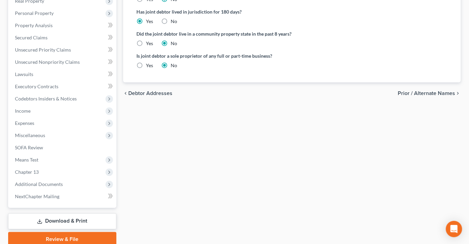
scroll to position [238, 0]
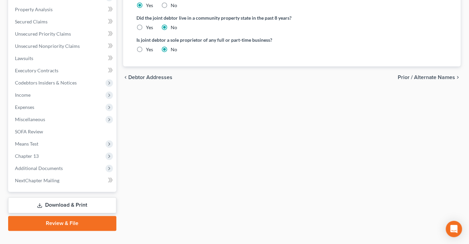
click at [65, 198] on link "Download & Print" at bounding box center [62, 206] width 108 height 16
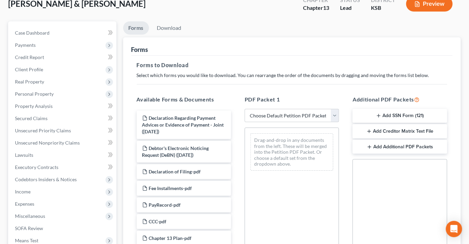
scroll to position [61, 0]
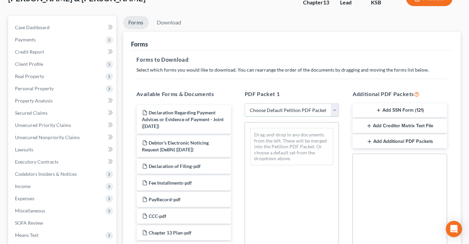
click at [287, 104] on select "Choose Default Petition PDF Packet Complete Bankruptcy Petition (all forms and …" at bounding box center [292, 111] width 94 height 14
click at [245, 104] on select "Choose Default Petition PDF Packet Complete Bankruptcy Petition (all forms and …" at bounding box center [292, 111] width 94 height 14
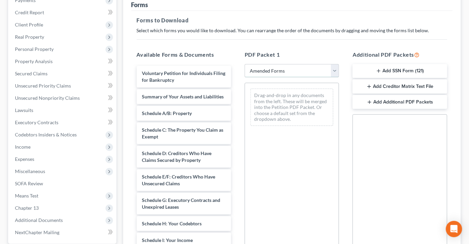
scroll to position [175, 0]
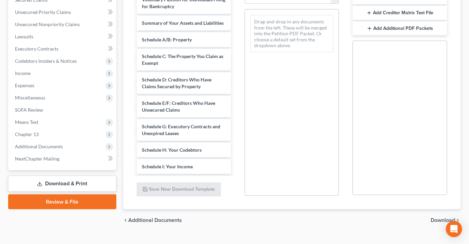
click at [443, 218] on span "Download" at bounding box center [443, 220] width 24 height 5
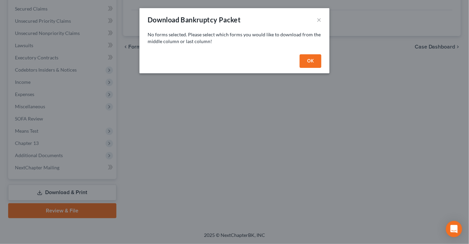
scroll to position [153, 0]
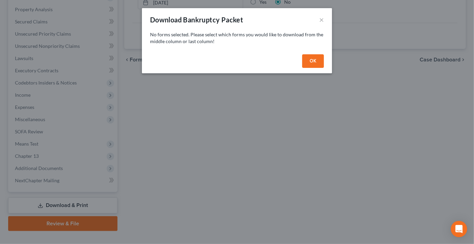
click at [310, 67] on button "OK" at bounding box center [313, 61] width 22 height 14
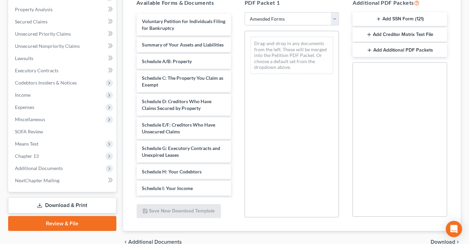
scroll to position [91, 0]
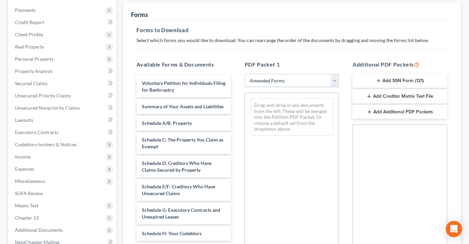
click at [277, 74] on select "Choose Default Petition PDF Packet Complete Bankruptcy Petition (all forms and …" at bounding box center [292, 81] width 94 height 14
click at [245, 74] on select "Choose Default Petition PDF Packet Complete Bankruptcy Petition (all forms and …" at bounding box center [292, 81] width 94 height 14
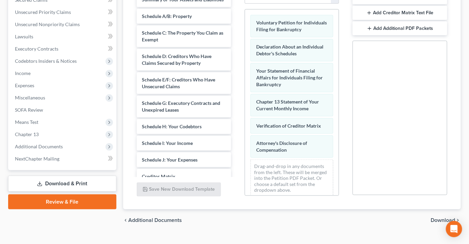
click at [440, 218] on span "Download" at bounding box center [443, 220] width 24 height 5
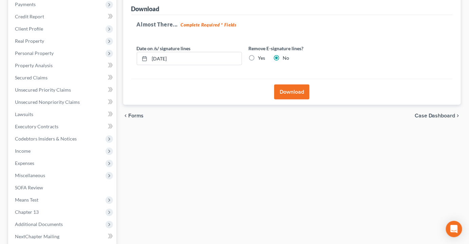
scroll to position [29, 0]
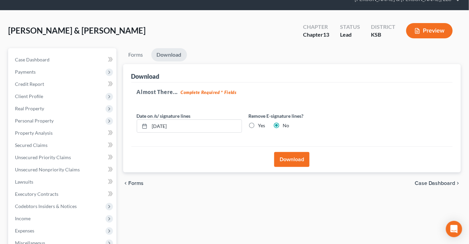
click at [288, 152] on button "Download" at bounding box center [291, 159] width 35 height 15
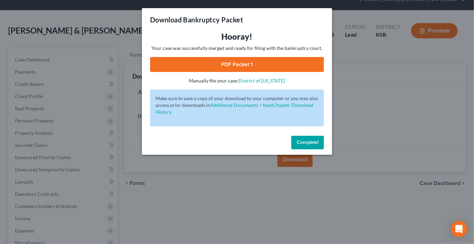
click at [237, 66] on link "PDF Packet 1" at bounding box center [237, 64] width 174 height 15
click at [308, 142] on span "Complete!" at bounding box center [308, 143] width 22 height 6
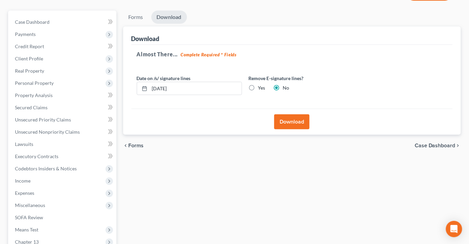
scroll to position [153, 0]
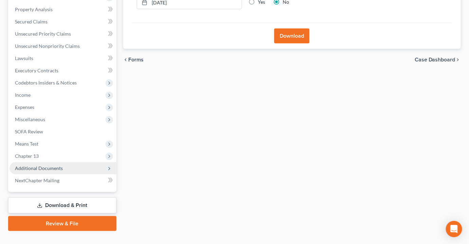
click at [41, 165] on span "Additional Documents" at bounding box center [39, 168] width 48 height 6
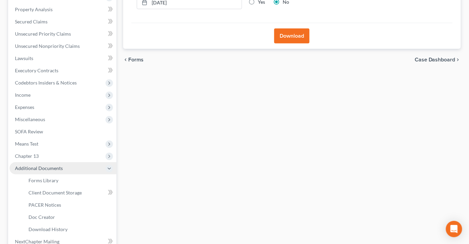
scroll to position [214, 0]
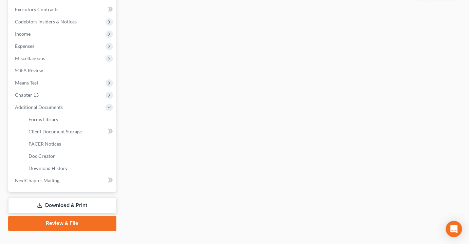
click at [61, 198] on link "Download & Print" at bounding box center [62, 206] width 108 height 16
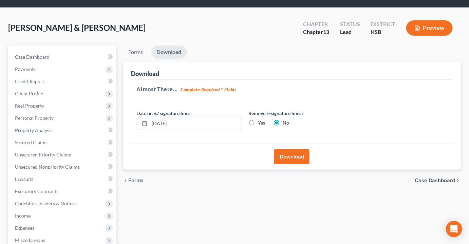
scroll to position [31, 0]
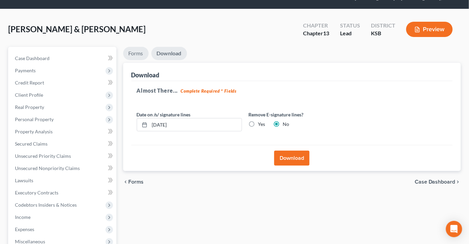
click at [134, 47] on link "Forms" at bounding box center [135, 53] width 25 height 13
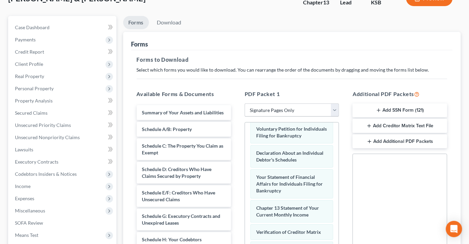
scroll to position [12, 0]
click at [287, 104] on select "Choose Default Petition PDF Packet Complete Bankruptcy Petition (all forms and …" at bounding box center [292, 111] width 94 height 14
click at [245, 104] on select "Choose Default Petition PDF Packet Complete Bankruptcy Petition (all forms and …" at bounding box center [292, 111] width 94 height 14
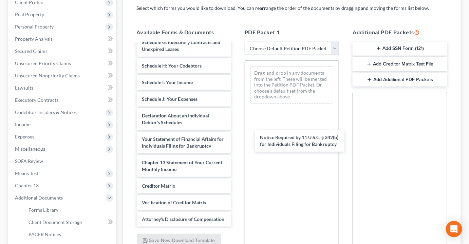
scroll to position [302, 0]
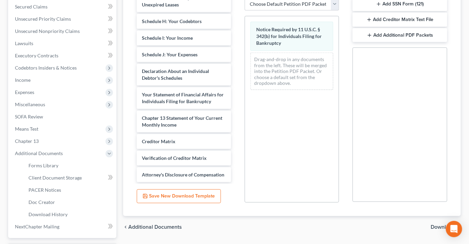
scroll to position [214, 0]
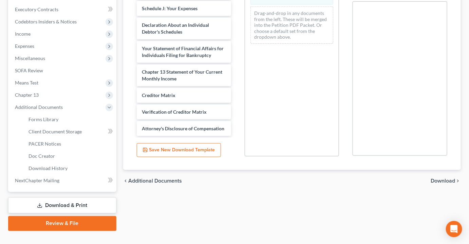
click at [454, 178] on span "Download" at bounding box center [443, 180] width 24 height 5
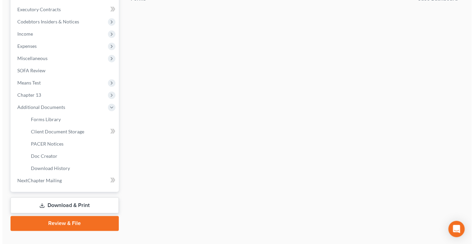
scroll to position [90, 0]
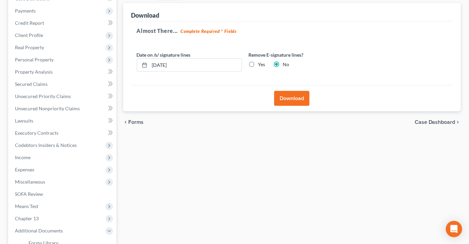
click at [284, 85] on div "Download" at bounding box center [292, 98] width 322 height 26
click at [283, 91] on button "Download" at bounding box center [291, 98] width 35 height 15
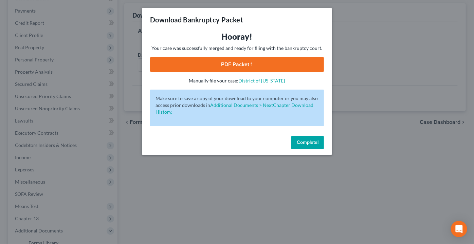
click at [252, 62] on link "PDF Packet 1" at bounding box center [237, 64] width 174 height 15
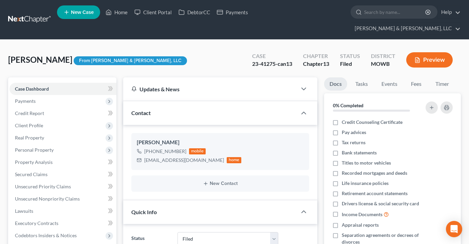
select select "6"
select select "0"
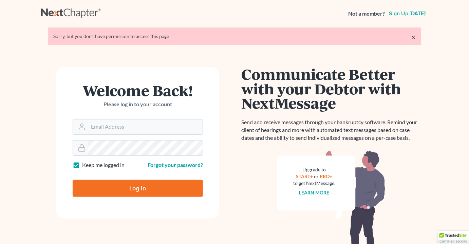
type input "[EMAIL_ADDRESS][DOMAIN_NAME]"
click at [135, 189] on input "Log In" at bounding box center [138, 188] width 130 height 17
type input "Thinking..."
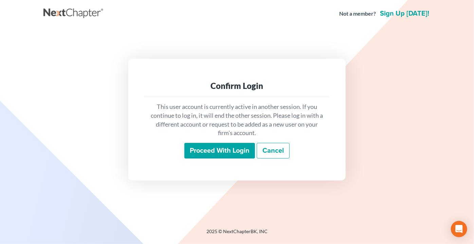
click at [222, 152] on input "Proceed with login" at bounding box center [219, 151] width 71 height 16
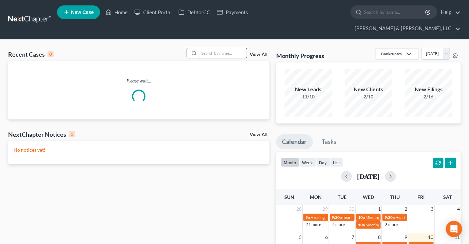
click at [220, 48] on input "search" at bounding box center [223, 53] width 48 height 10
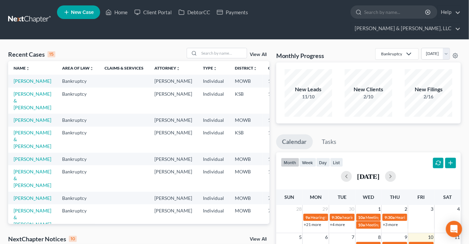
click at [224, 48] on div "Recent Cases 15 View All" at bounding box center [138, 54] width 261 height 13
click at [225, 48] on div at bounding box center [217, 53] width 60 height 11
click at [225, 48] on input "search" at bounding box center [223, 53] width 48 height 10
type input "j"
type input "houston"
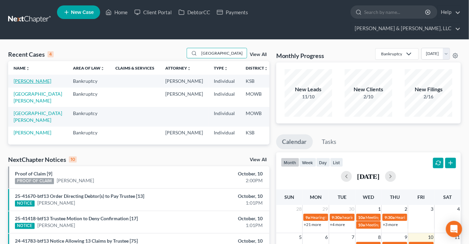
click at [25, 78] on link "[PERSON_NAME]" at bounding box center [33, 81] width 38 height 6
select select "4"
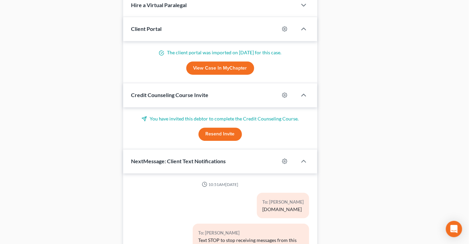
scroll to position [171, 0]
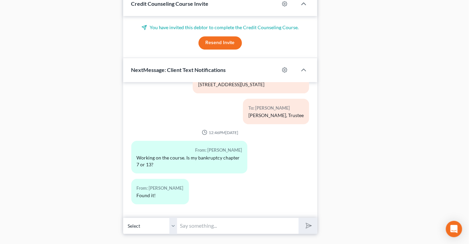
click at [197, 218] on input "text" at bounding box center [238, 226] width 121 height 17
type input "O"
type input "Yeah, it's a 13."
click at [299, 218] on button "submit" at bounding box center [308, 226] width 19 height 16
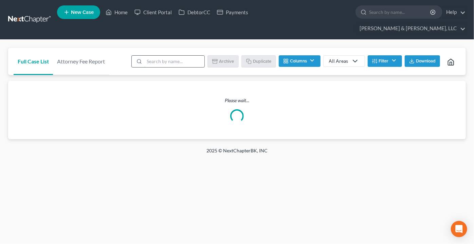
click at [173, 56] on input "search" at bounding box center [174, 62] width 60 height 12
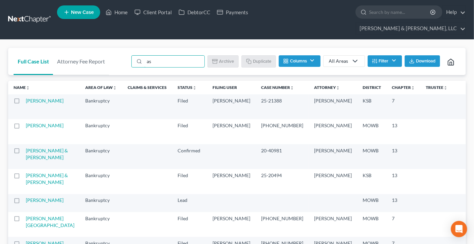
type input "a"
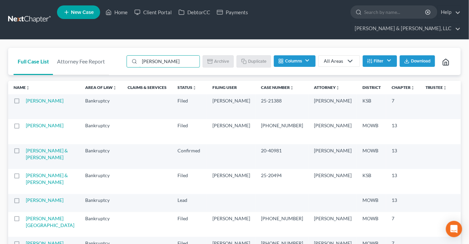
type input "krist"
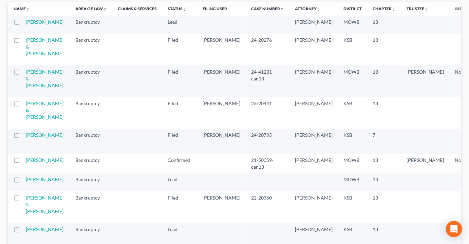
scroll to position [92, 0]
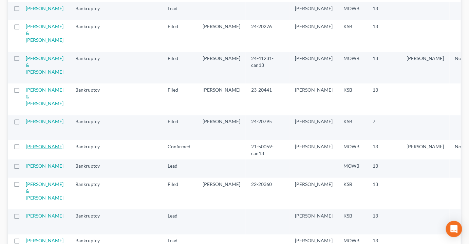
click at [41, 147] on link "[PERSON_NAME]" at bounding box center [45, 147] width 38 height 6
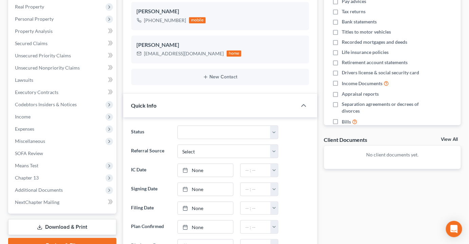
scroll to position [185, 0]
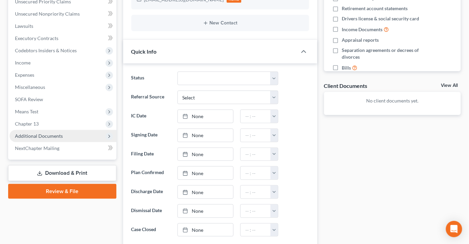
click at [40, 133] on span "Additional Documents" at bounding box center [39, 136] width 48 height 6
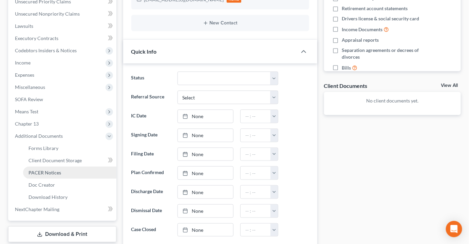
click at [46, 170] on span "PACER Notices" at bounding box center [45, 173] width 33 height 6
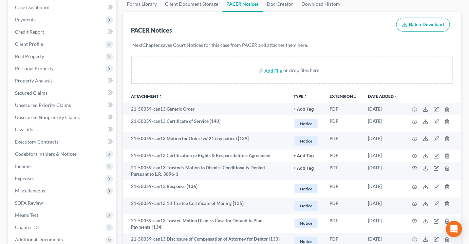
scroll to position [92, 0]
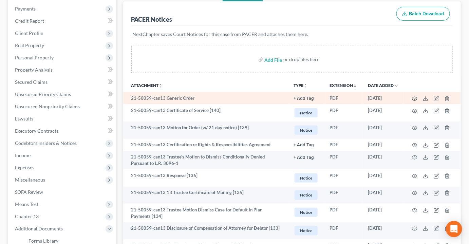
click at [415, 96] on icon "button" at bounding box center [414, 98] width 5 height 5
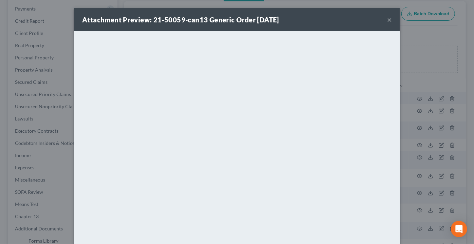
click at [387, 21] on button "×" at bounding box center [389, 20] width 5 height 8
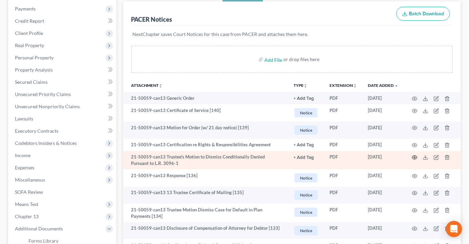
click at [416, 155] on icon "button" at bounding box center [414, 157] width 5 height 5
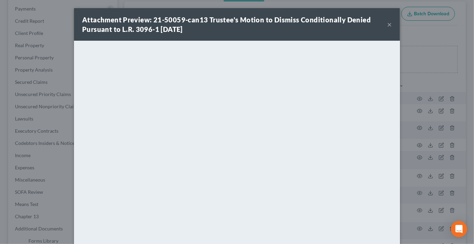
click at [388, 23] on button "×" at bounding box center [389, 24] width 5 height 8
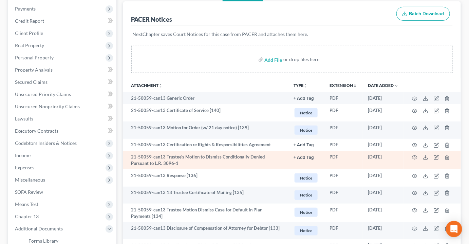
click at [415, 151] on td at bounding box center [432, 160] width 57 height 19
click at [415, 155] on icon "button" at bounding box center [414, 157] width 5 height 5
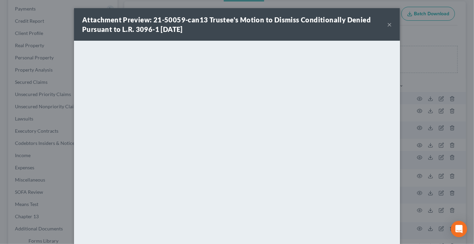
click at [384, 26] on div "Attachment Preview: 21-50059-can13 Trustee's Motion to Dismiss Conditionally De…" at bounding box center [234, 24] width 305 height 19
click at [389, 23] on div "Attachment Preview: 21-50059-can13 Trustee's Motion to Dismiss Conditionally De…" at bounding box center [237, 24] width 326 height 33
click at [387, 25] on button "×" at bounding box center [389, 24] width 5 height 8
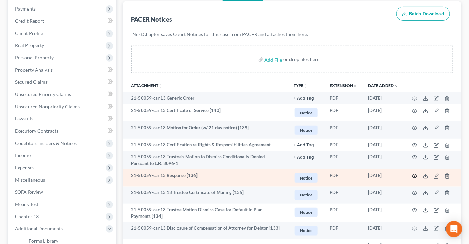
click at [413, 174] on icon "button" at bounding box center [414, 176] width 5 height 5
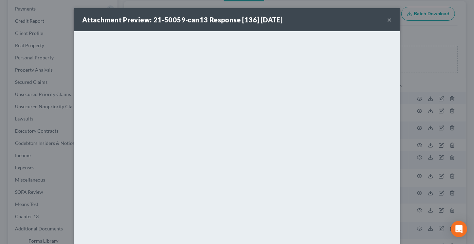
click at [387, 20] on button "×" at bounding box center [389, 20] width 5 height 8
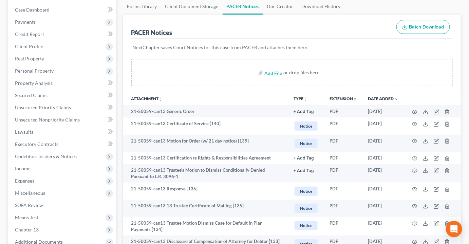
scroll to position [0, 0]
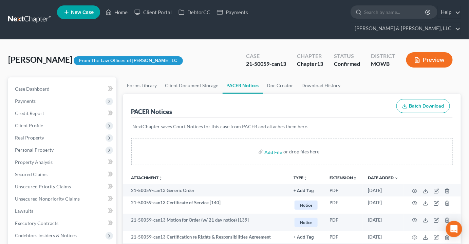
click at [30, 83] on li "Case Dashboard" at bounding box center [63, 89] width 107 height 12
click at [28, 86] on span "Case Dashboard" at bounding box center [32, 89] width 35 height 6
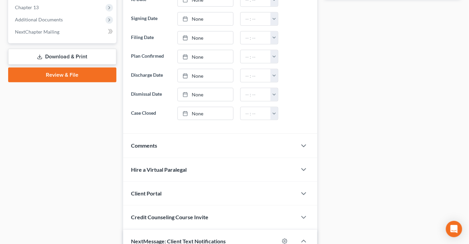
scroll to position [293, 0]
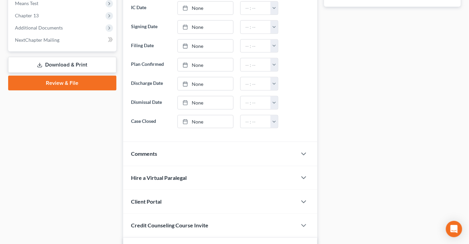
click at [156, 151] on span "Comments" at bounding box center [144, 154] width 26 height 6
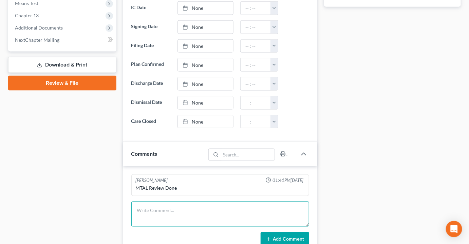
click at [183, 202] on textarea at bounding box center [220, 214] width 178 height 25
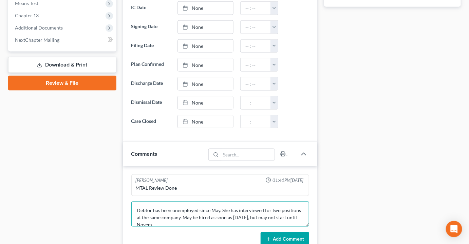
scroll to position [1, 0]
click at [221, 202] on textarea "Debtor has been unemployed since May. She has interviewed for two positions at …" at bounding box center [220, 214] width 178 height 25
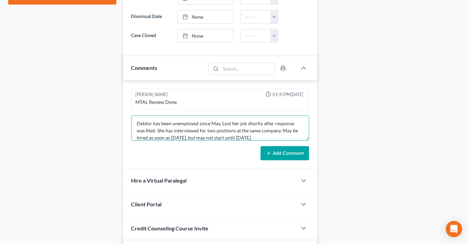
scroll to position [386, 0]
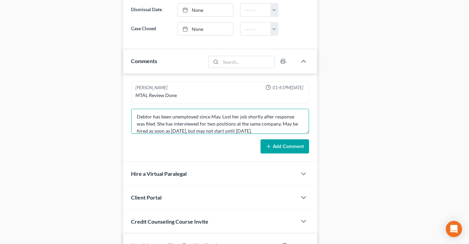
type textarea "Debtor has been unemployed since May. Lost her job shortly after response was f…"
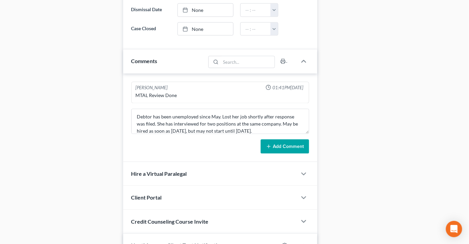
drag, startPoint x: 287, startPoint y: 129, endPoint x: 283, endPoint y: 131, distance: 4.7
click at [286, 140] on button "Add Comment" at bounding box center [285, 147] width 49 height 14
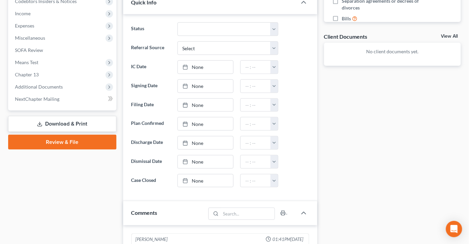
scroll to position [201, 0]
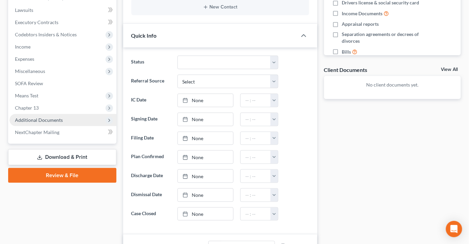
click at [47, 117] on span "Additional Documents" at bounding box center [39, 120] width 48 height 6
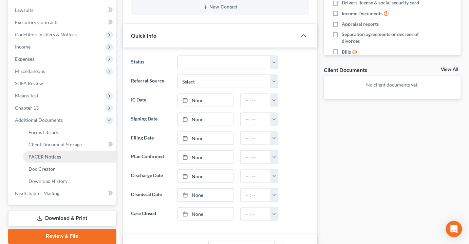
click at [50, 154] on span "PACER Notices" at bounding box center [45, 157] width 33 height 6
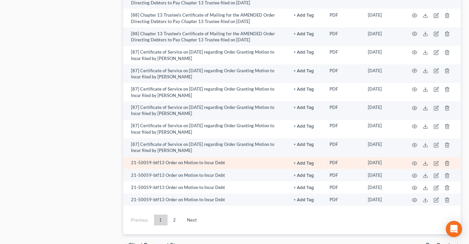
scroll to position [1190, 0]
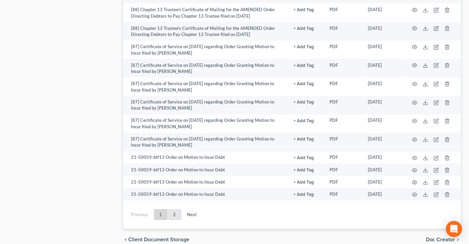
click at [174, 210] on link "2" at bounding box center [175, 215] width 14 height 11
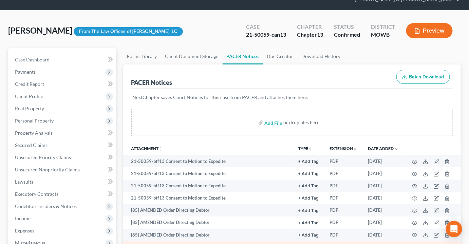
scroll to position [0, 0]
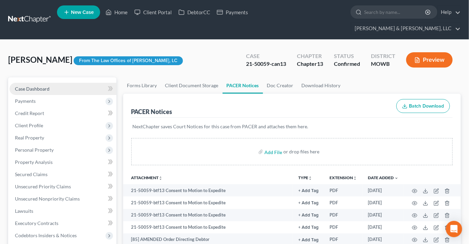
click at [31, 86] on span "Case Dashboard" at bounding box center [32, 89] width 35 height 6
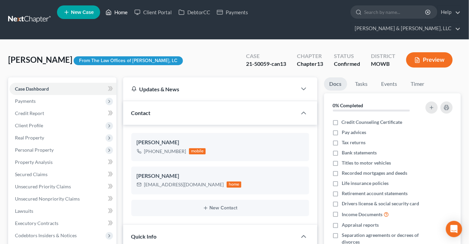
click at [126, 13] on link "Home" at bounding box center [116, 12] width 29 height 12
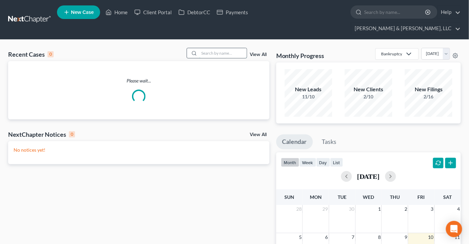
click at [213, 48] on input "search" at bounding box center [223, 53] width 48 height 10
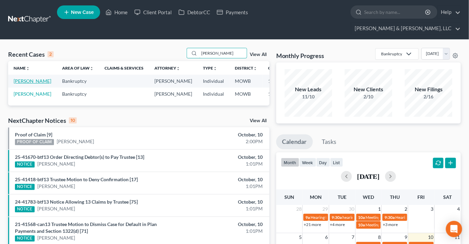
type input "[PERSON_NAME]"
click at [26, 78] on link "[PERSON_NAME]" at bounding box center [33, 81] width 38 height 6
select select "2"
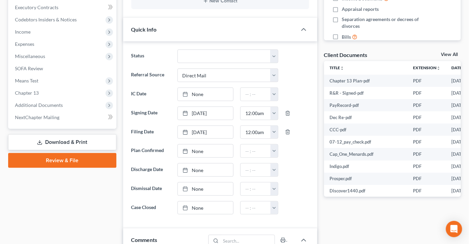
scroll to position [185, 0]
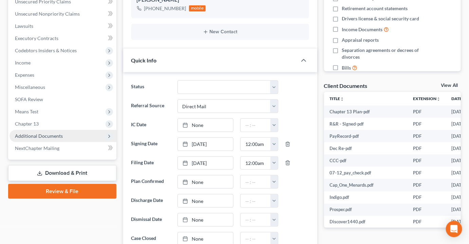
click at [40, 133] on span "Additional Documents" at bounding box center [39, 136] width 48 height 6
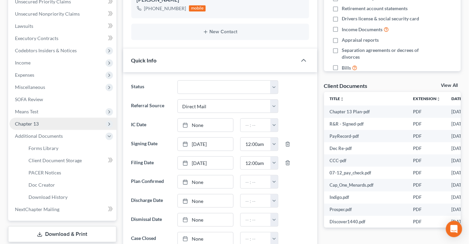
click at [32, 121] on span "Chapter 13" at bounding box center [27, 124] width 24 height 6
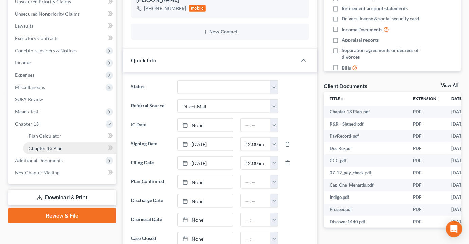
click at [45, 145] on span "Chapter 13 Plan" at bounding box center [46, 148] width 34 height 6
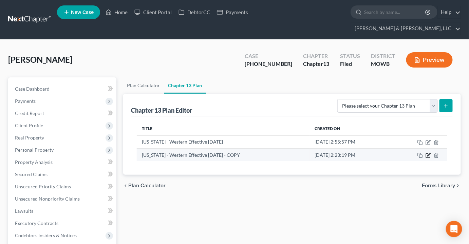
click at [430, 153] on icon "button" at bounding box center [428, 155] width 5 height 5
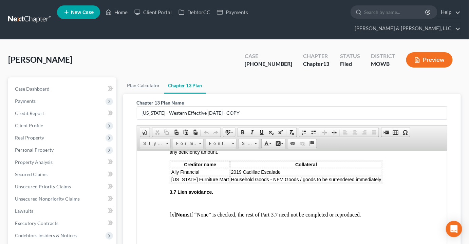
scroll to position [988, 0]
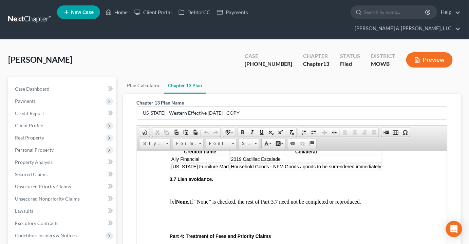
click at [117, 58] on div "Stricklan, Royce Upgraded Case 25-41218-13 Chapter Chapter 13 Status Filed Dist…" at bounding box center [234, 63] width 453 height 30
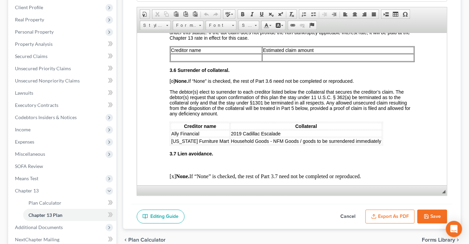
scroll to position [123, 0]
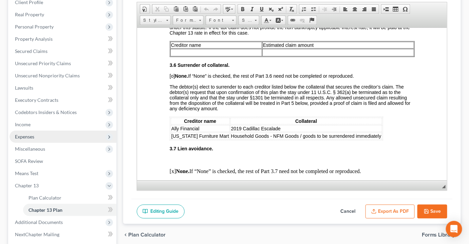
click at [21, 134] on span "Expenses" at bounding box center [24, 137] width 19 height 6
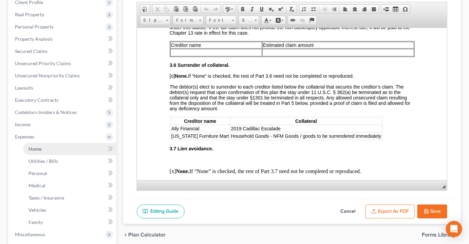
click at [35, 146] on span "Home" at bounding box center [35, 149] width 13 height 6
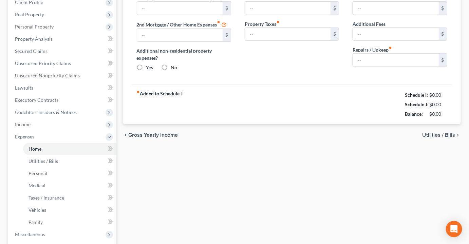
type input "2,000.00"
type input "0.00"
radio input "true"
type input "0.00"
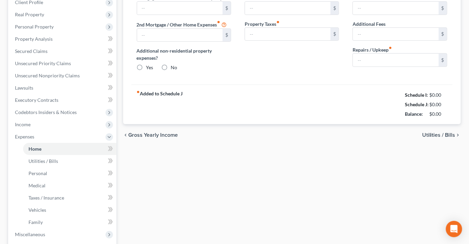
type input "0.00"
type input "50.00"
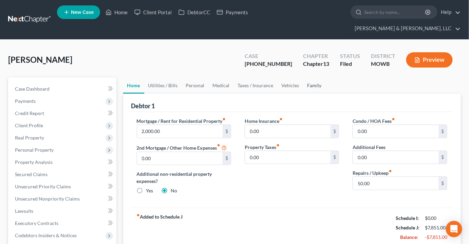
click at [313, 77] on link "Family" at bounding box center [315, 85] width 22 height 16
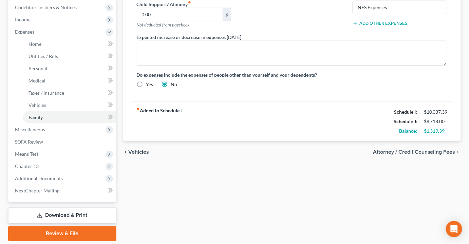
scroll to position [238, 0]
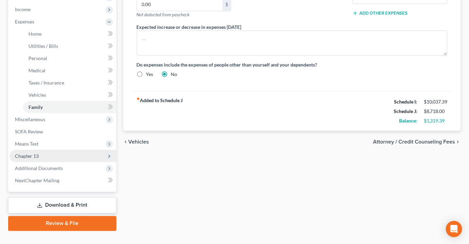
click at [33, 153] on span "Chapter 13" at bounding box center [27, 156] width 24 height 6
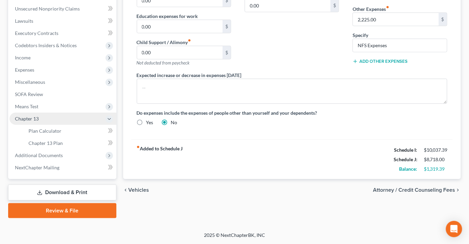
scroll to position [177, 0]
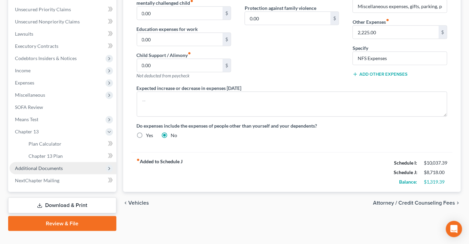
click at [37, 162] on span "Additional Documents" at bounding box center [63, 168] width 107 height 12
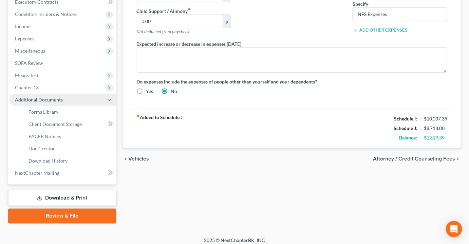
scroll to position [214, 0]
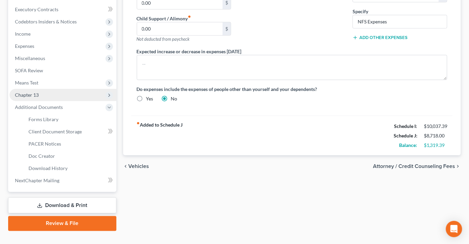
click at [39, 89] on span "Chapter 13" at bounding box center [63, 95] width 107 height 12
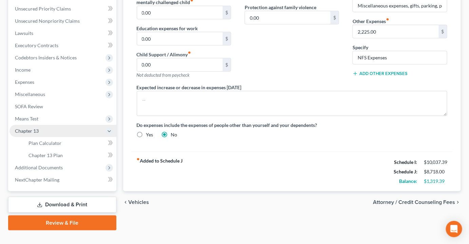
scroll to position [177, 0]
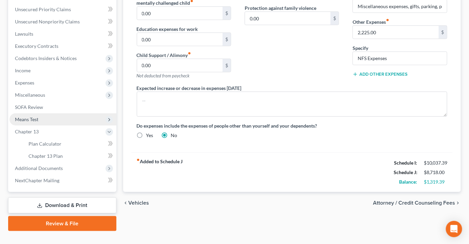
click at [36, 113] on span "Means Test" at bounding box center [63, 119] width 107 height 12
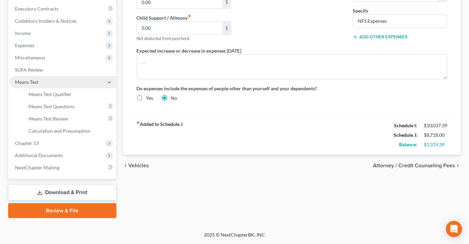
scroll to position [202, 0]
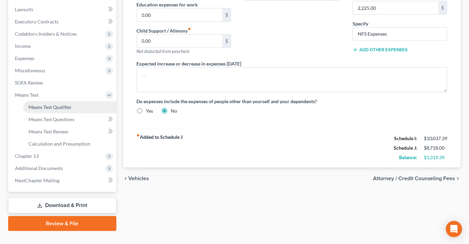
click at [41, 101] on link "Means Test Qualifier" at bounding box center [69, 107] width 93 height 12
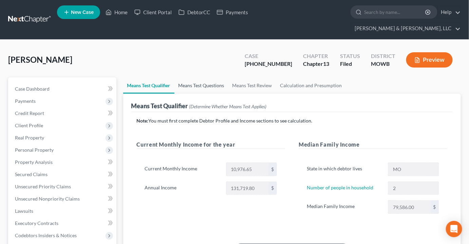
click at [193, 77] on link "Means Test Questions" at bounding box center [202, 85] width 54 height 16
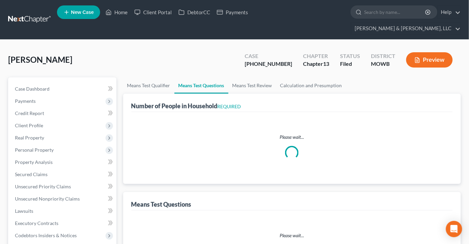
select select "1"
select select "60"
select select "0"
select select "60"
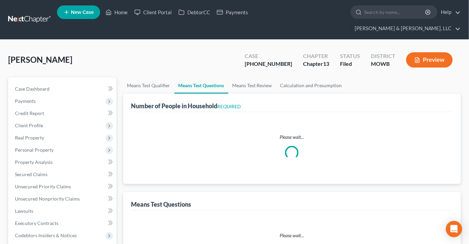
select select "2"
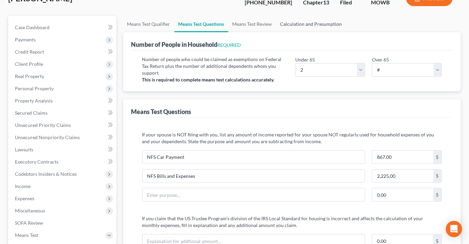
click at [316, 16] on link "Calculation and Presumption" at bounding box center [311, 24] width 70 height 16
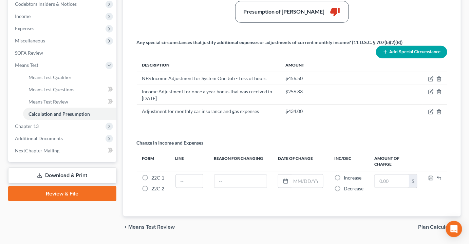
scroll to position [232, 0]
click at [54, 99] on span "Means Test Review" at bounding box center [49, 102] width 40 height 6
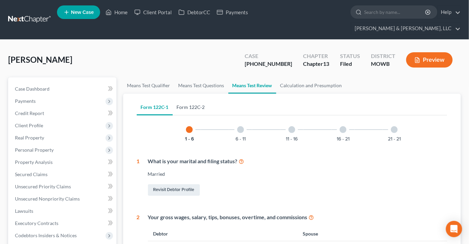
click at [200, 99] on link "Form 122C-2" at bounding box center [191, 107] width 36 height 16
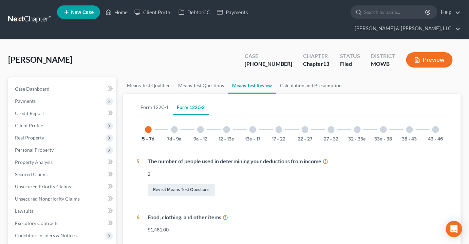
click at [230, 126] on div at bounding box center [226, 129] width 7 height 7
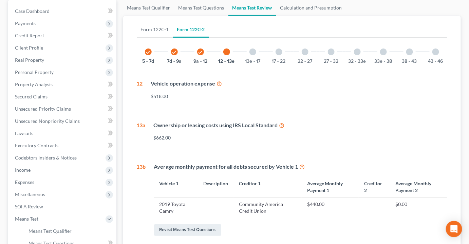
scroll to position [92, 0]
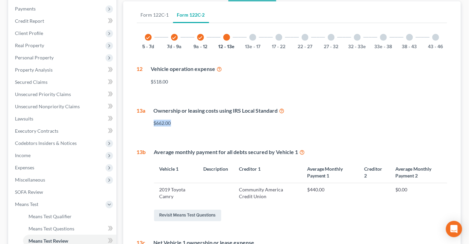
drag, startPoint x: 165, startPoint y: 112, endPoint x: 155, endPoint y: 111, distance: 9.5
click at [155, 120] on div "$662.00" at bounding box center [301, 123] width 294 height 7
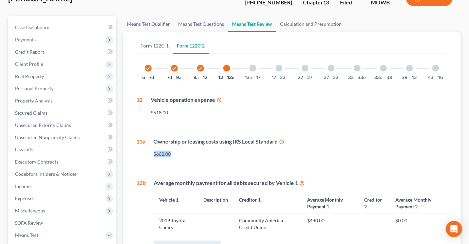
scroll to position [154, 0]
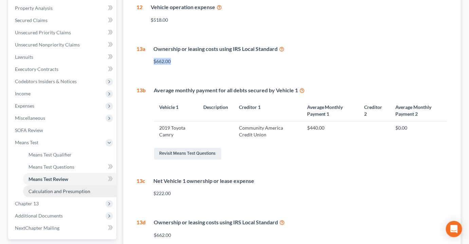
drag, startPoint x: 64, startPoint y: 180, endPoint x: 67, endPoint y: 179, distance: 3.5
click at [64, 188] on span "Calculation and Presumption" at bounding box center [60, 191] width 62 height 6
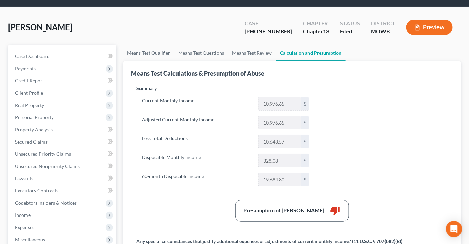
scroll to position [31, 0]
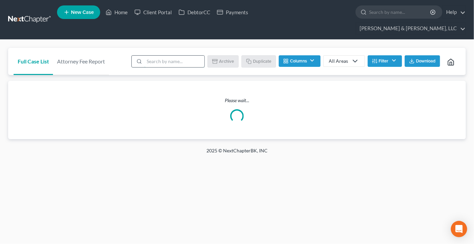
click at [184, 56] on input "search" at bounding box center [174, 62] width 60 height 12
type input "[PERSON_NAME]"
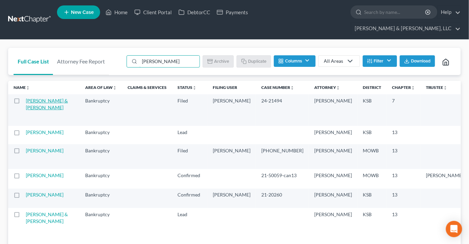
click at [31, 98] on link "[PERSON_NAME] & [PERSON_NAME]" at bounding box center [47, 104] width 42 height 13
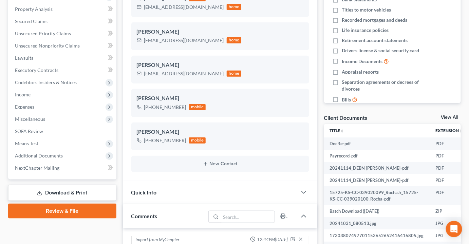
scroll to position [154, 0]
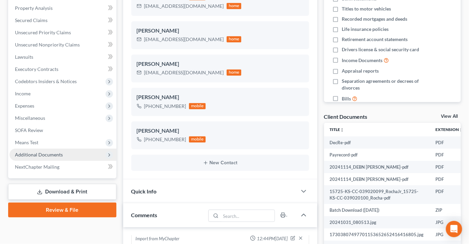
click at [31, 149] on span "Additional Documents" at bounding box center [63, 155] width 107 height 12
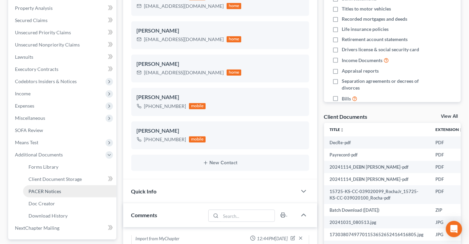
click at [41, 188] on span "PACER Notices" at bounding box center [45, 191] width 33 height 6
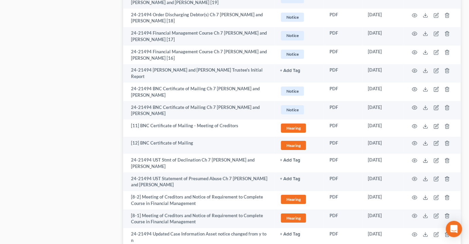
scroll to position [710, 0]
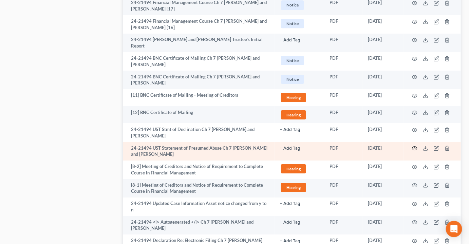
click at [416, 146] on icon "button" at bounding box center [414, 148] width 5 height 5
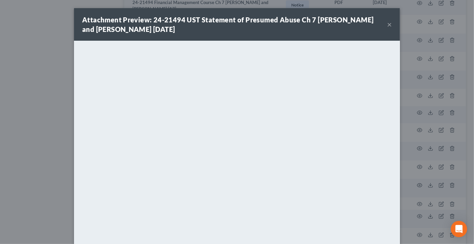
click at [387, 25] on button "×" at bounding box center [389, 24] width 5 height 8
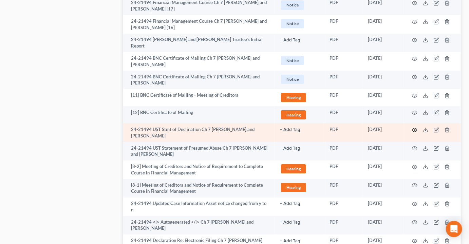
click at [416, 127] on icon "button" at bounding box center [414, 129] width 5 height 5
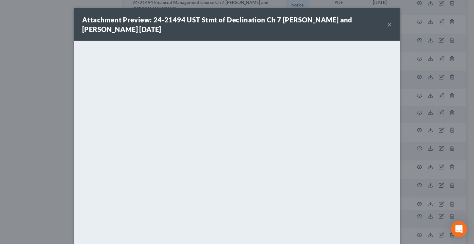
click at [387, 24] on button "×" at bounding box center [389, 24] width 5 height 8
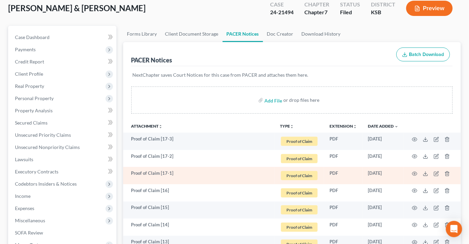
scroll to position [0, 0]
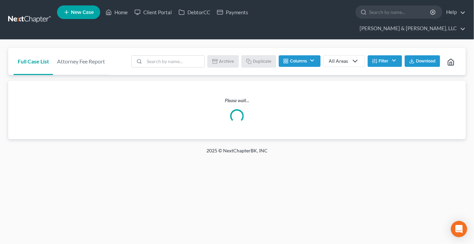
click at [180, 56] on li at bounding box center [167, 62] width 73 height 14
click at [178, 56] on input "search" at bounding box center [174, 62] width 60 height 12
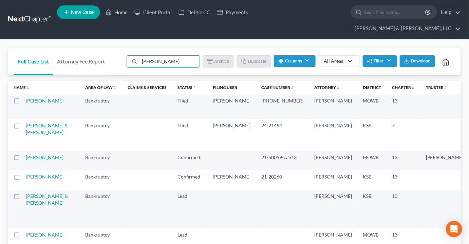
type input "[PERSON_NAME]"
